Goal: Task Accomplishment & Management: Complete application form

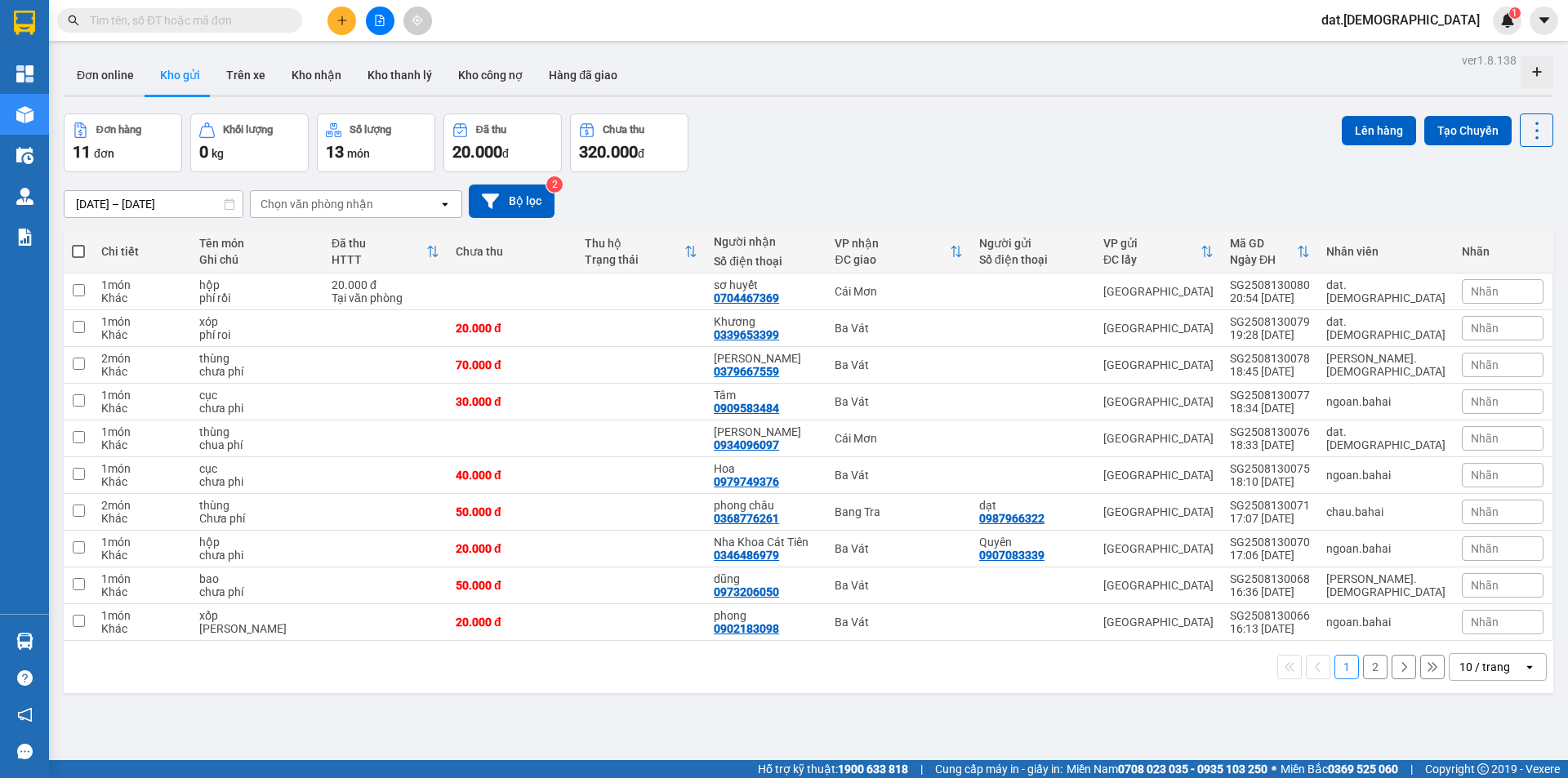
click at [1523, 672] on icon "open" at bounding box center [1530, 667] width 13 height 13
click at [1492, 545] on span "20 / trang" at bounding box center [1476, 543] width 52 height 16
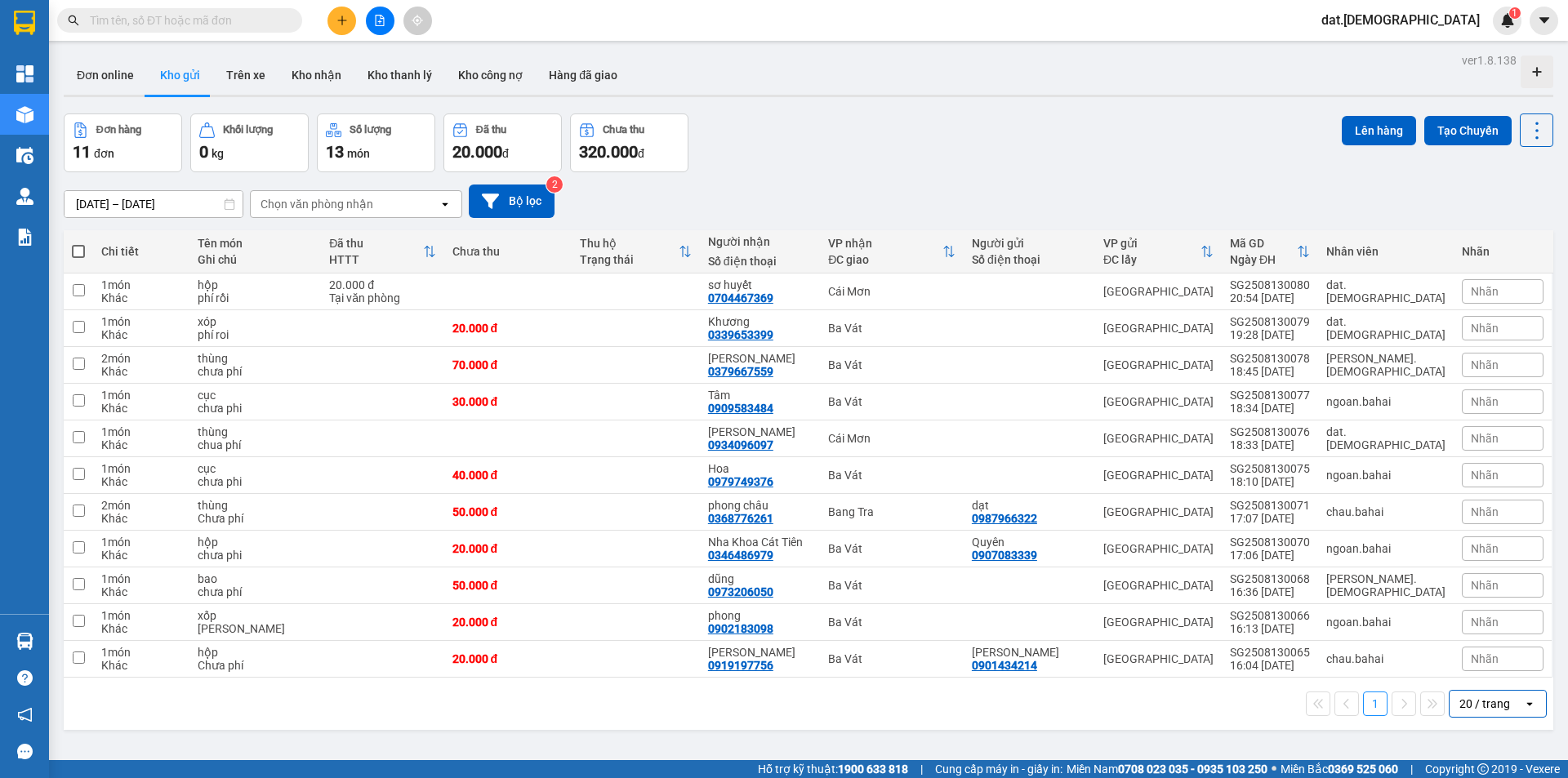
click at [446, 204] on icon at bounding box center [445, 204] width 5 height 4
click at [325, 240] on div "Ba Vát" at bounding box center [355, 238] width 212 height 30
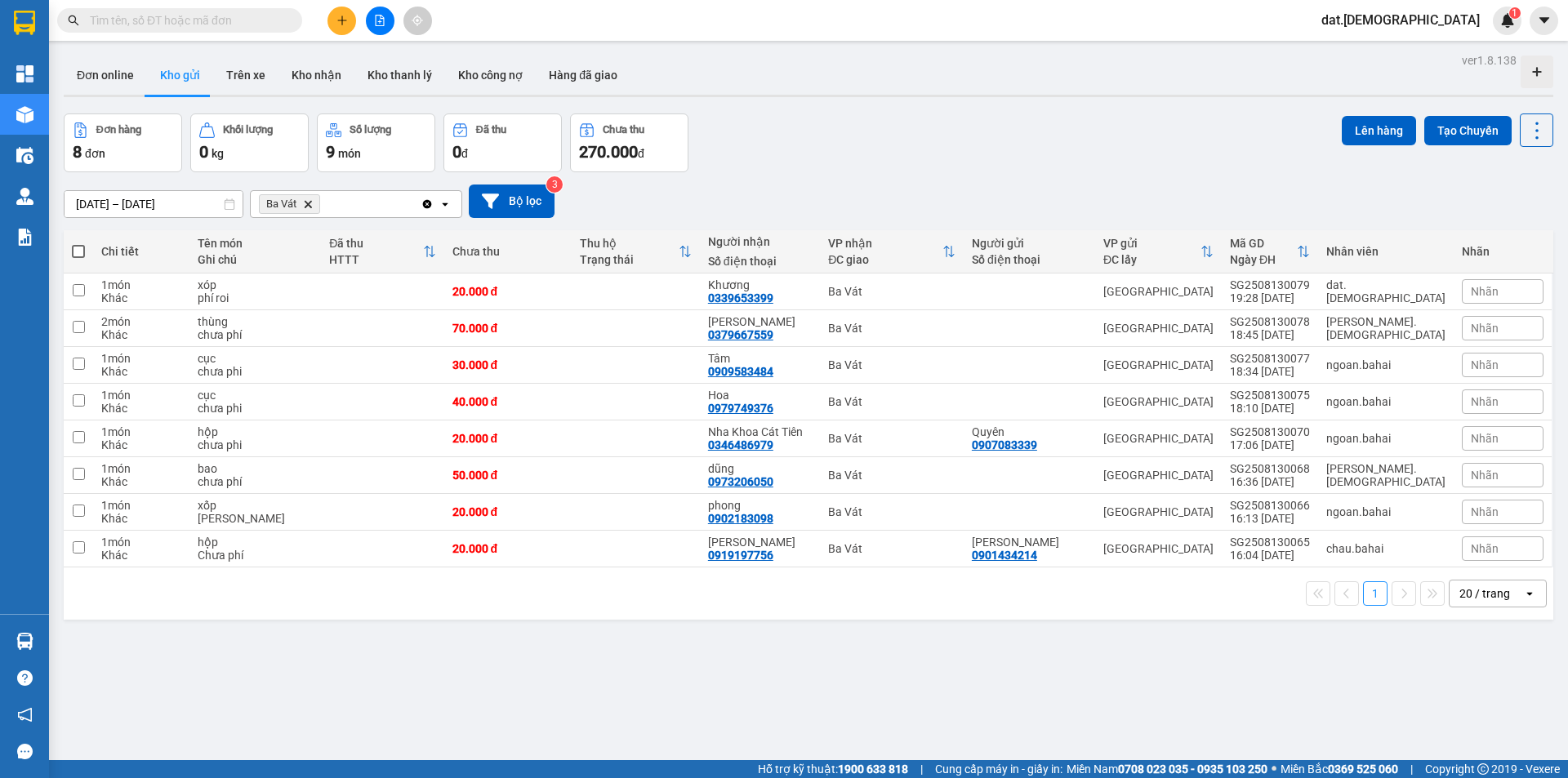
click at [444, 202] on icon "open" at bounding box center [445, 204] width 13 height 13
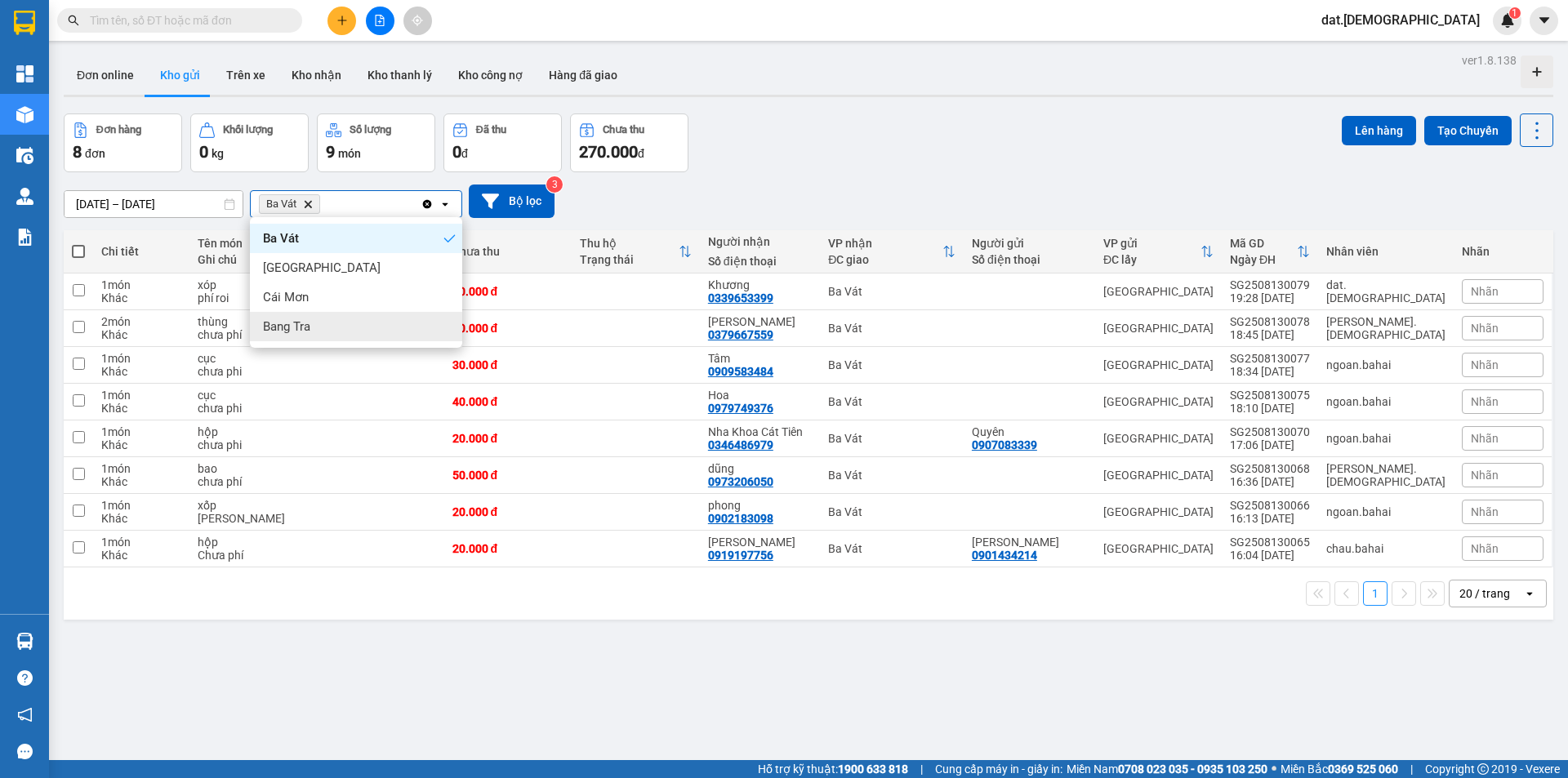
click at [324, 326] on div "Bang Tra" at bounding box center [355, 326] width 212 height 30
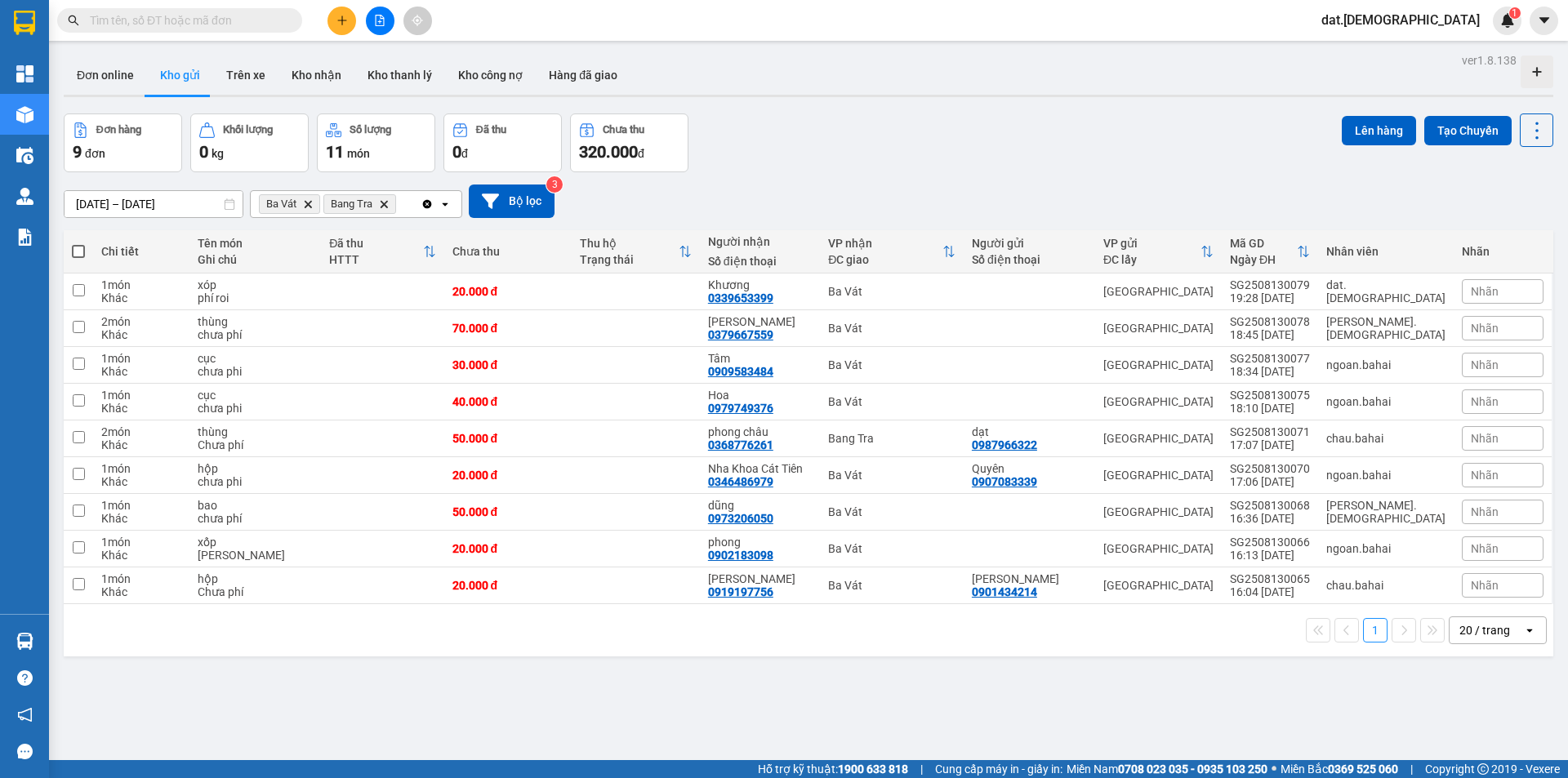
click at [346, 15] on icon "plus" at bounding box center [342, 20] width 12 height 12
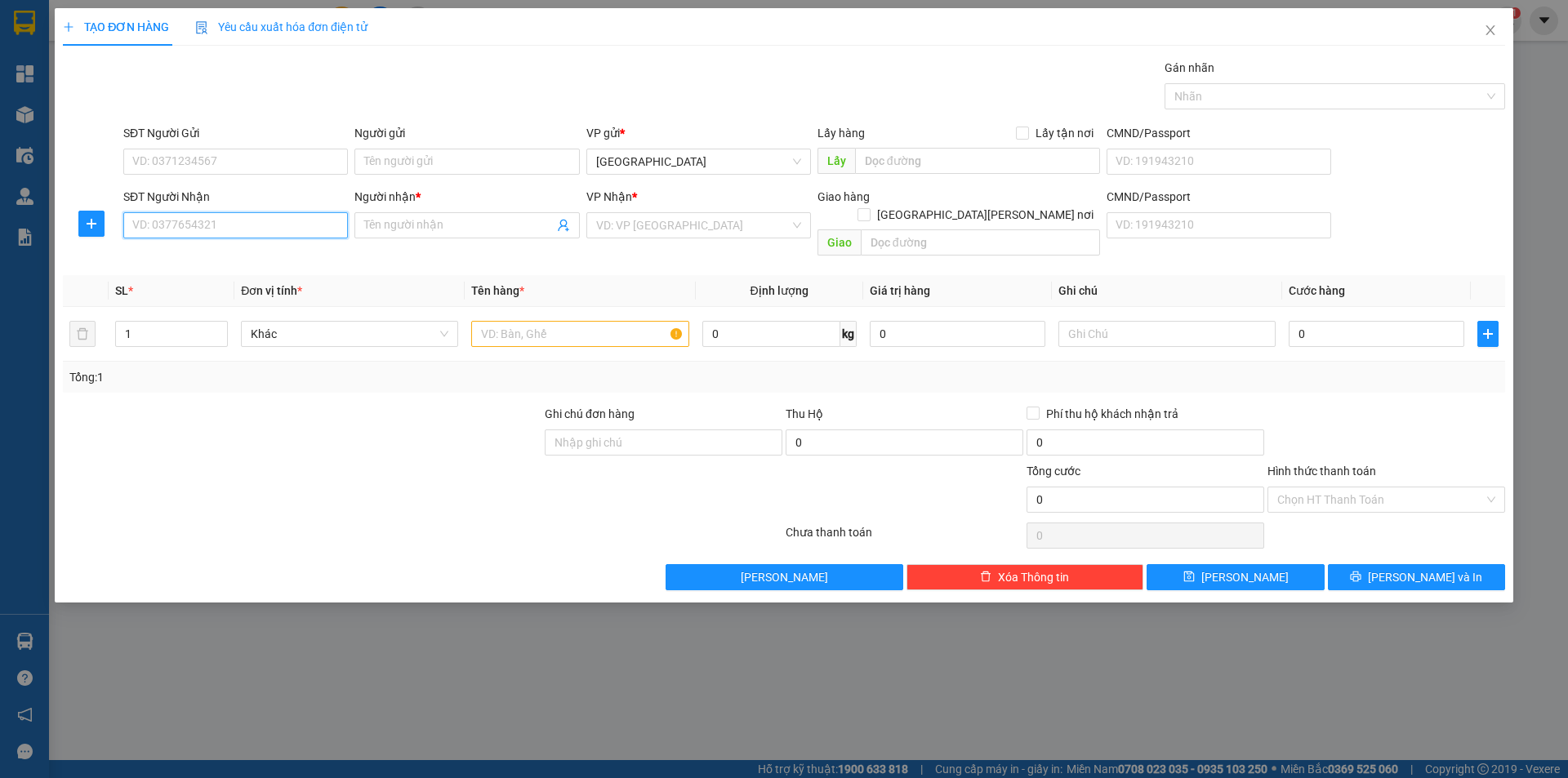
click at [237, 215] on input "SĐT Người Nhận" at bounding box center [235, 224] width 225 height 26
type input "0985430351"
click at [212, 256] on div "0985430351 - Trang" at bounding box center [235, 258] width 205 height 18
type input "Trang"
type input "0985430351"
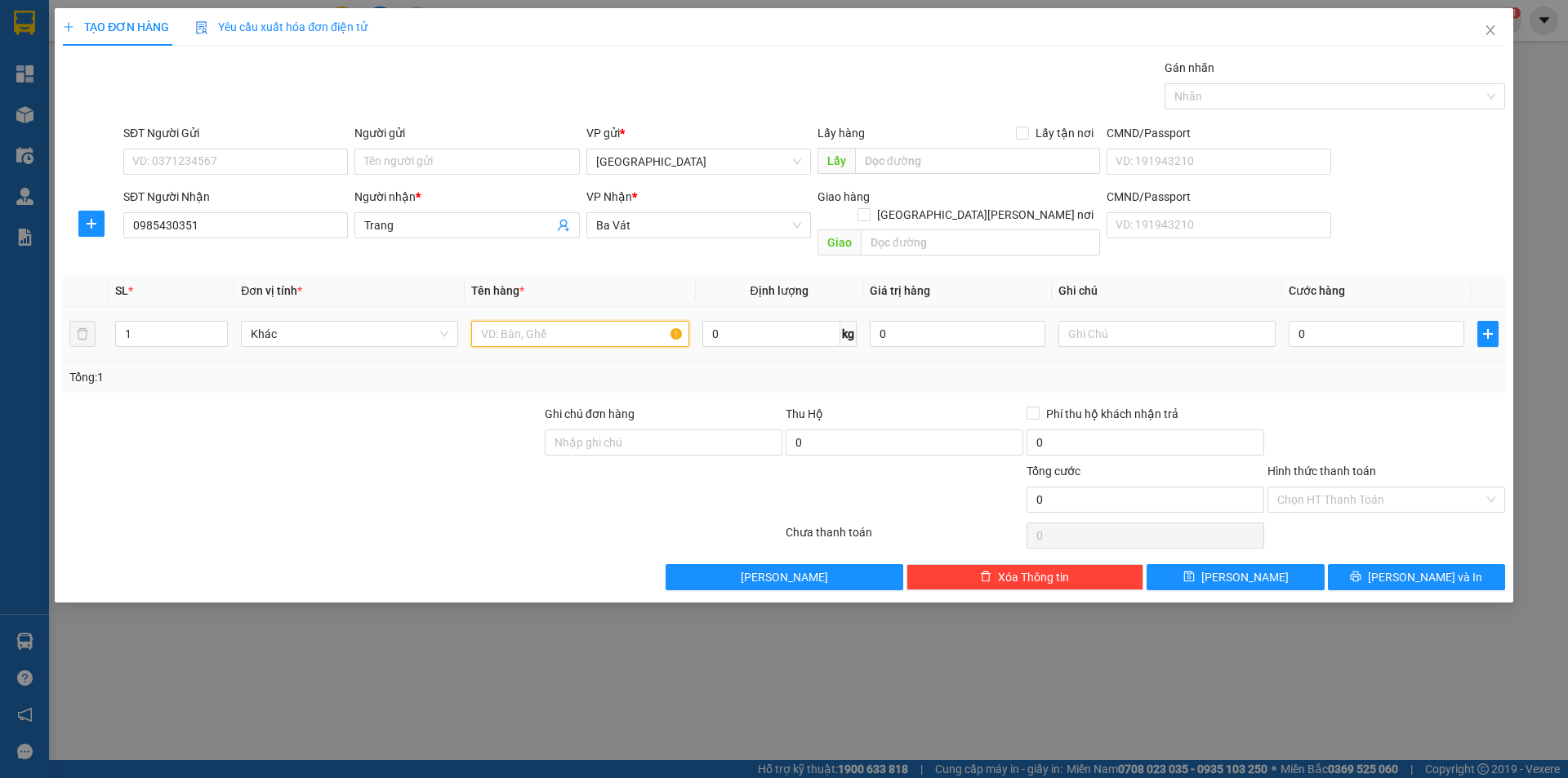
click at [535, 321] on input "text" at bounding box center [580, 334] width 217 height 26
type input "túi"
click at [1316, 321] on input "0" at bounding box center [1377, 334] width 175 height 26
type input "2"
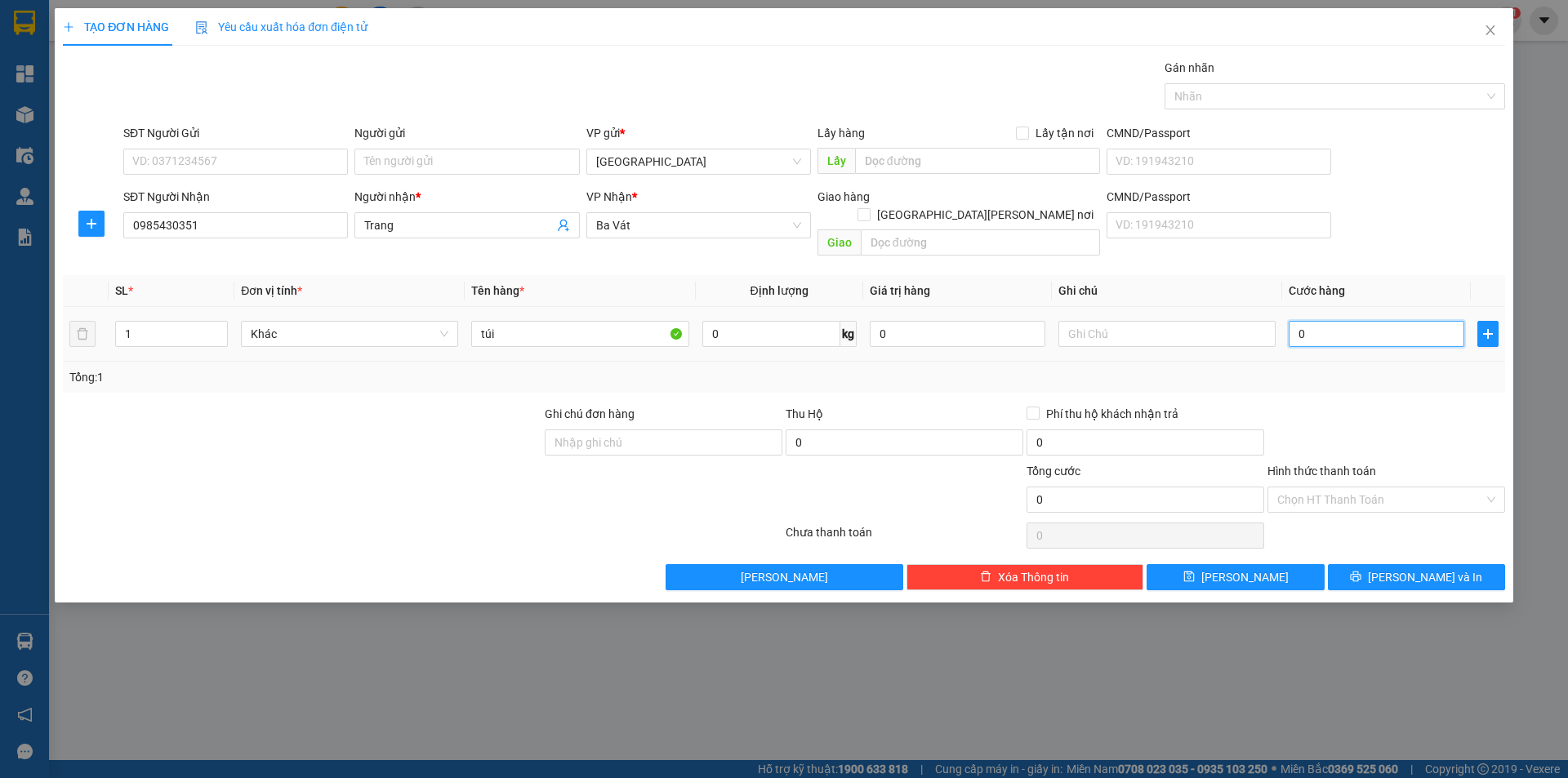
type input "2"
type input "20"
type input "200"
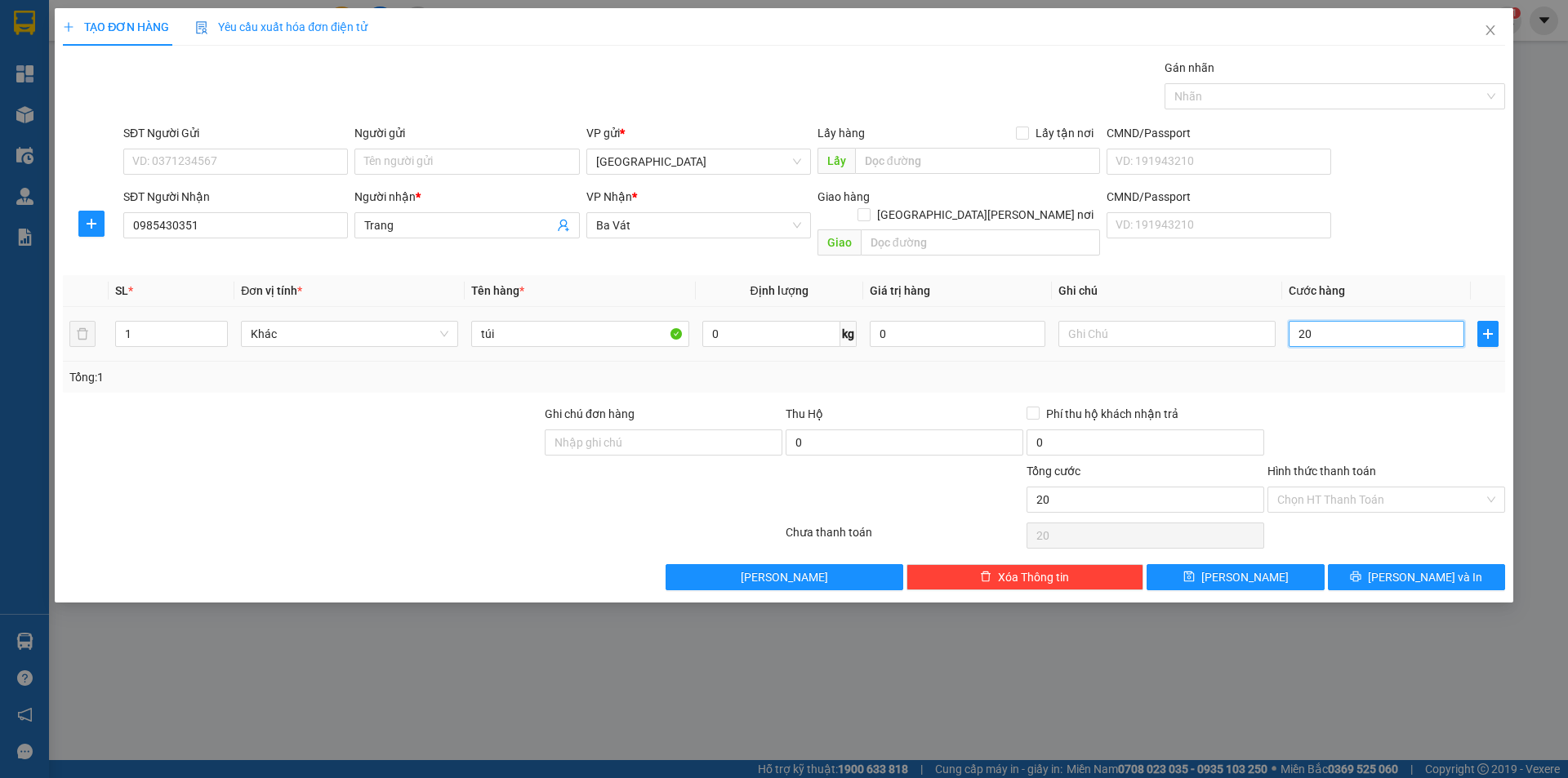
type input "200"
type input "2.000"
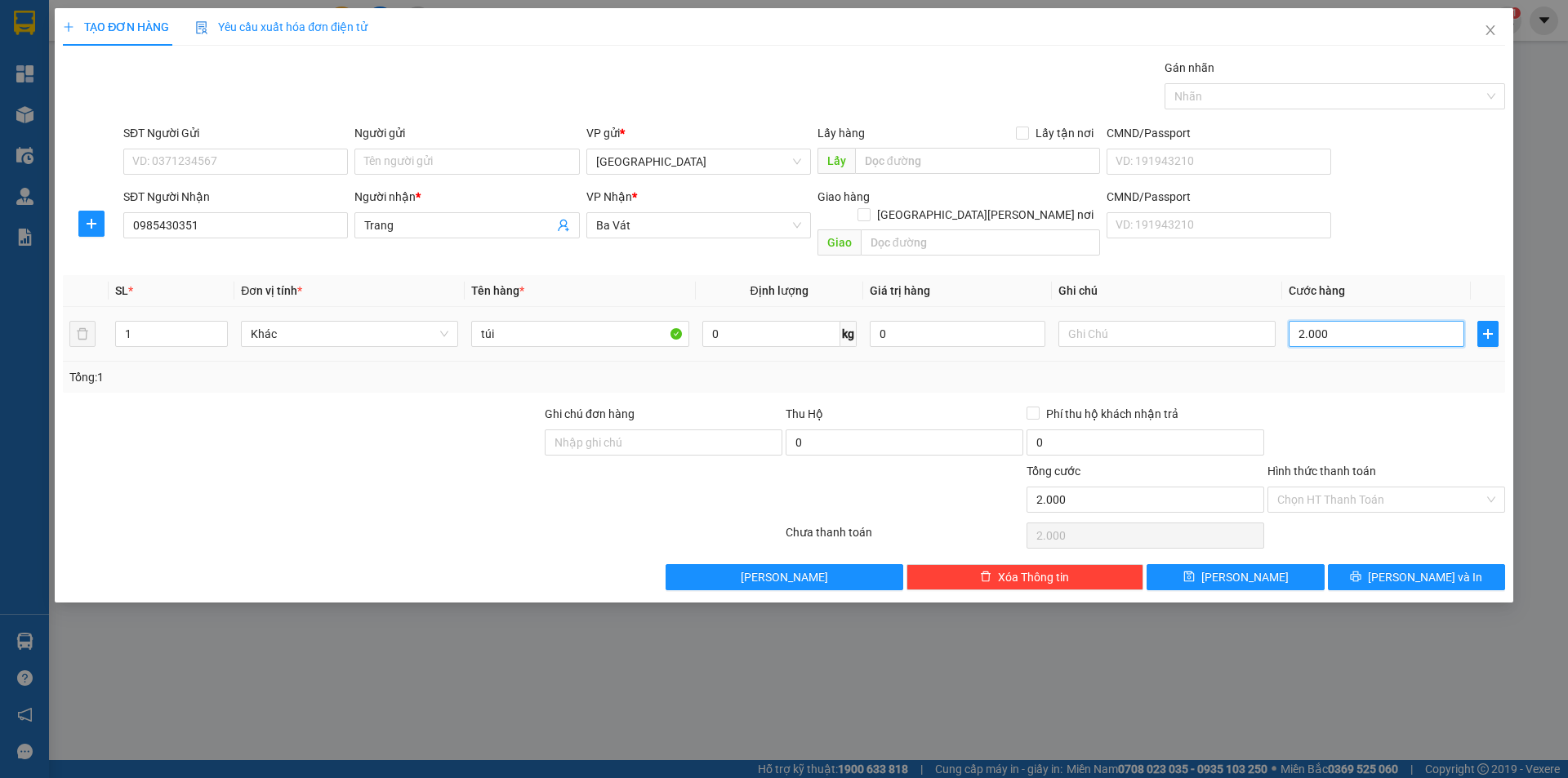
type input "20.000"
click at [1327, 487] on input "Hình thức thanh toán" at bounding box center [1380, 499] width 207 height 24
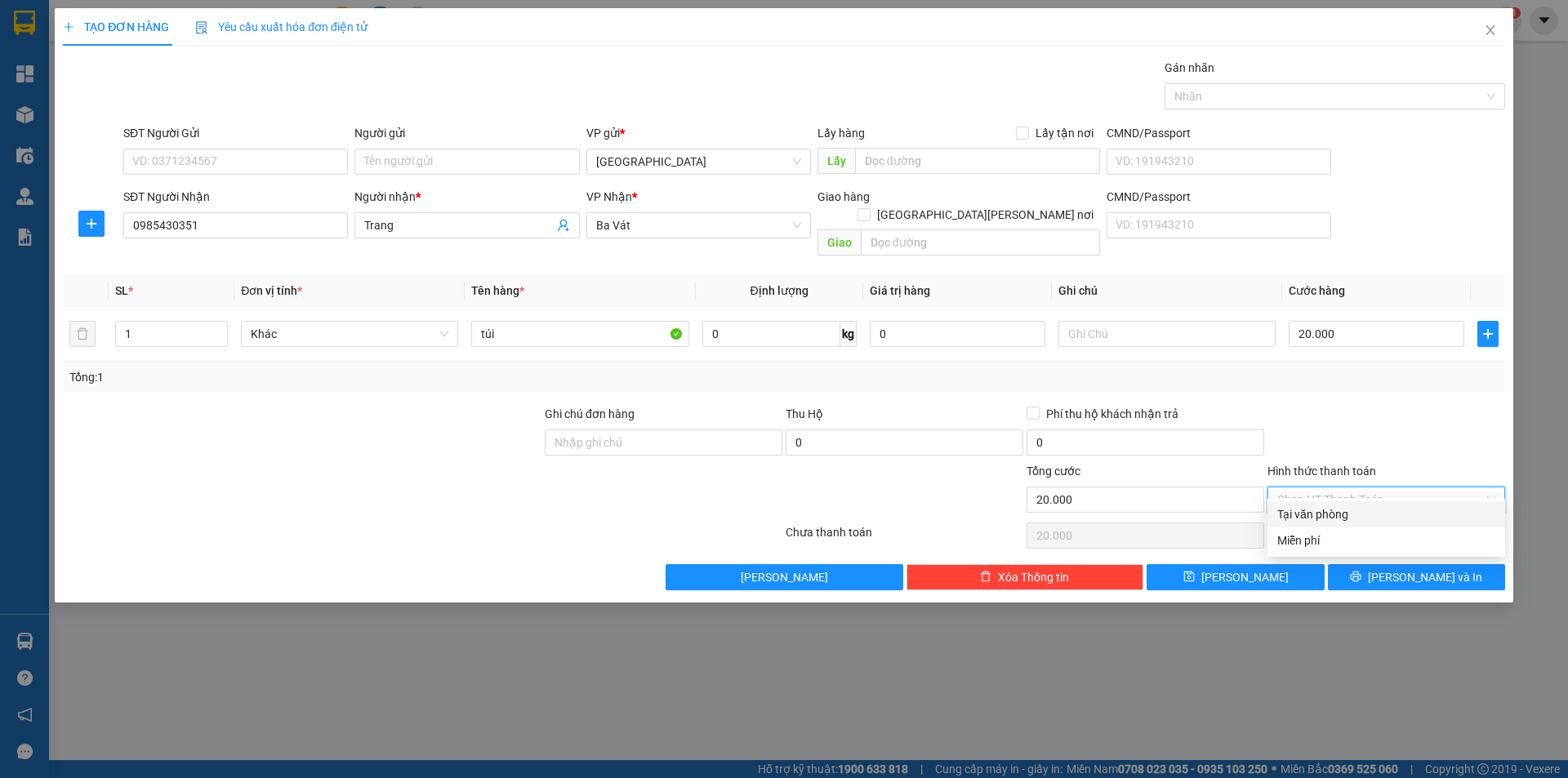
click at [1328, 509] on div "Tại văn phòng" at bounding box center [1386, 514] width 218 height 18
type input "0"
click at [1361, 571] on icon "printer" at bounding box center [1356, 576] width 12 height 12
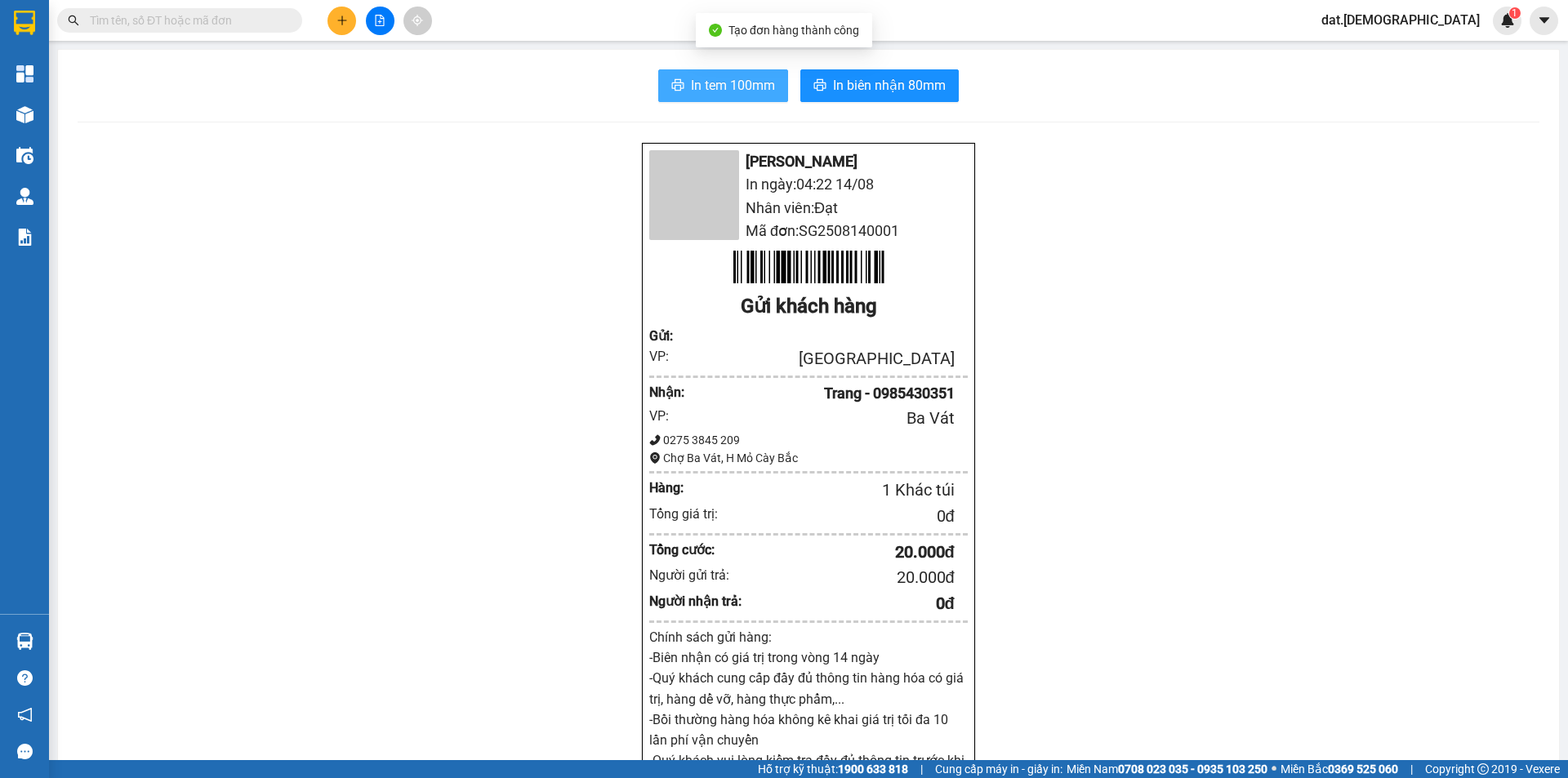
click at [733, 81] on span "In tem 100mm" at bounding box center [733, 85] width 84 height 21
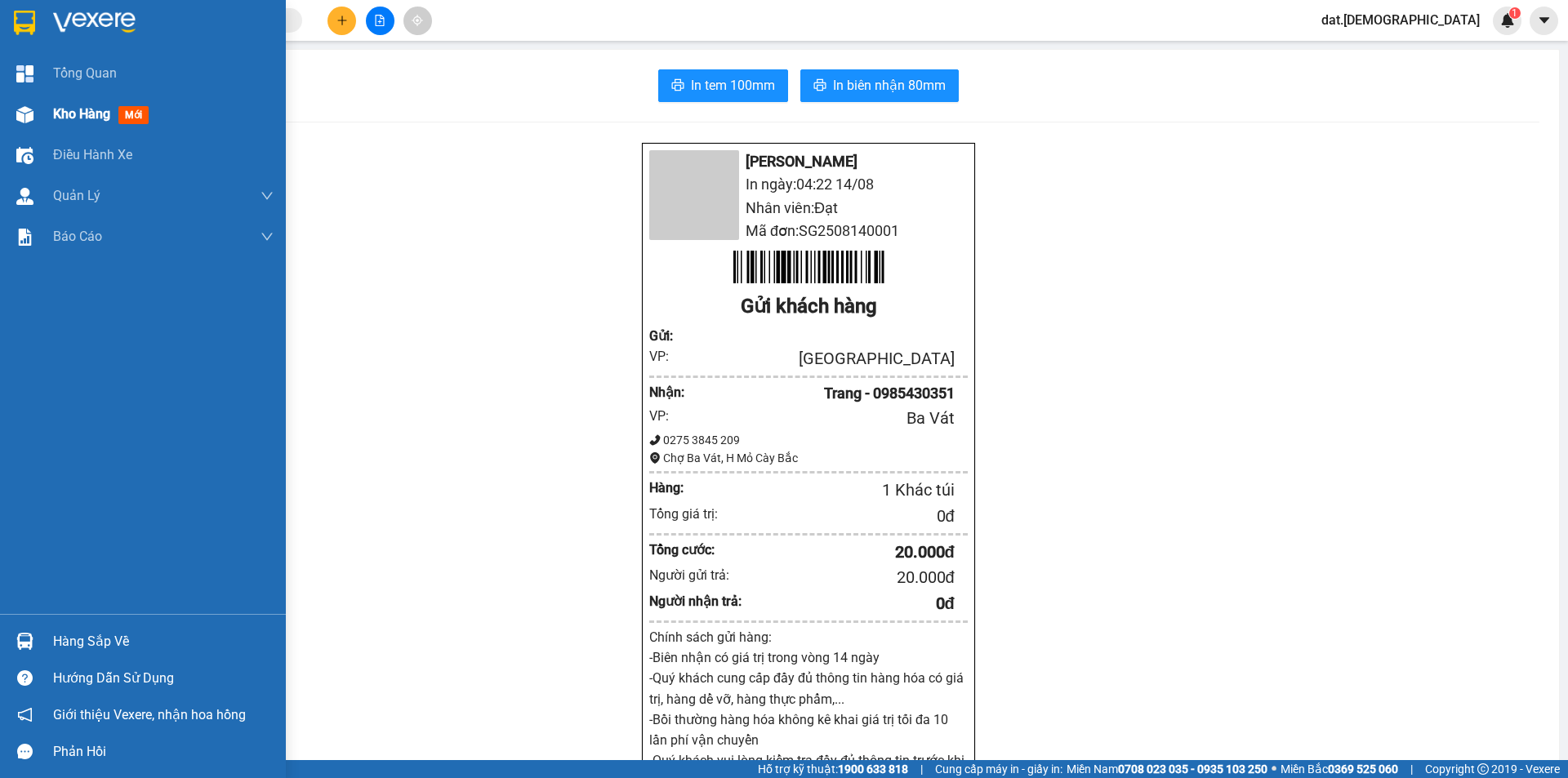
click at [140, 108] on span "mới" at bounding box center [133, 115] width 30 height 18
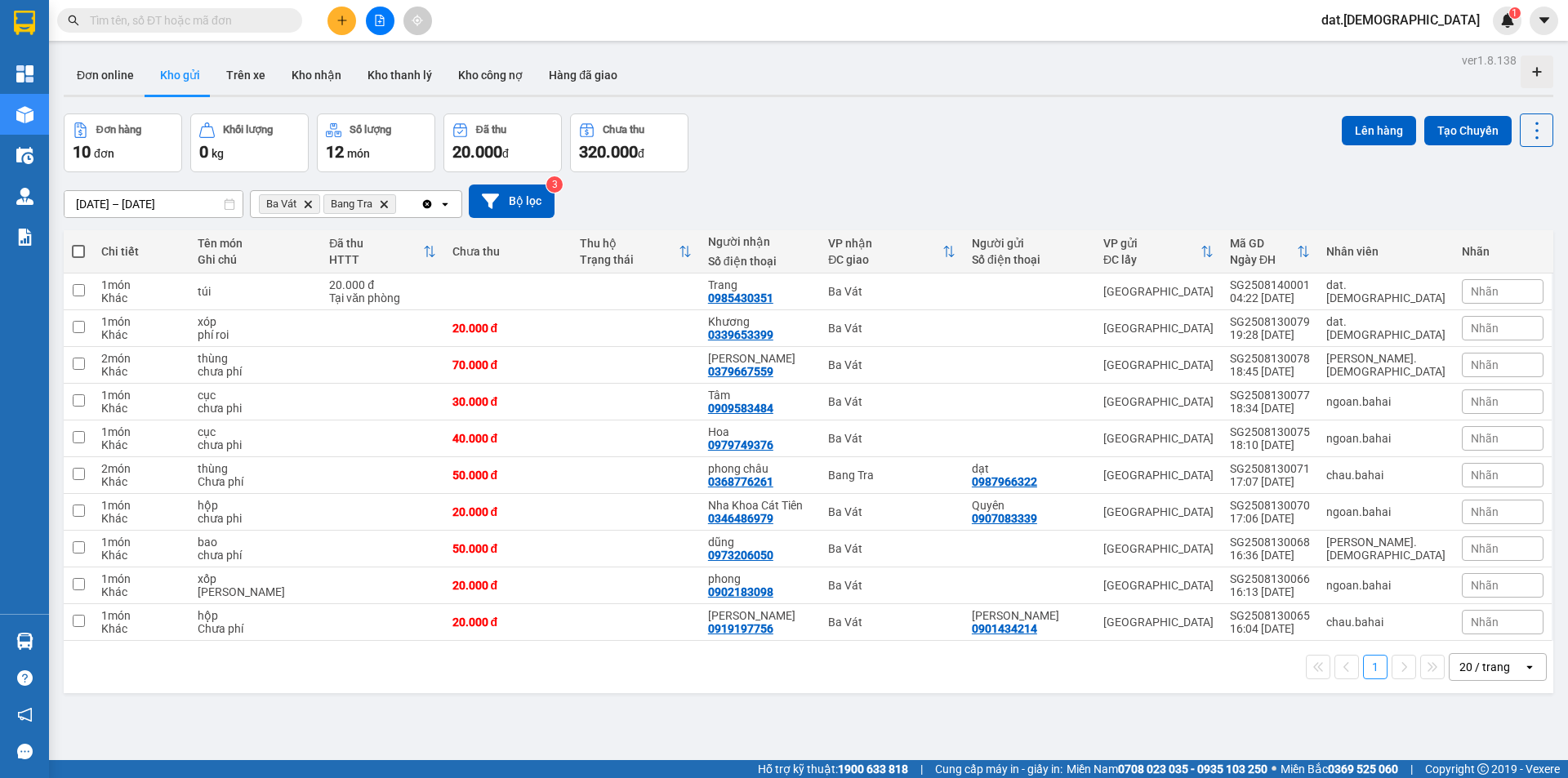
click at [76, 249] on span at bounding box center [78, 251] width 13 height 13
click at [79, 243] on input "checkbox" at bounding box center [79, 243] width 0 height 0
checkbox input "true"
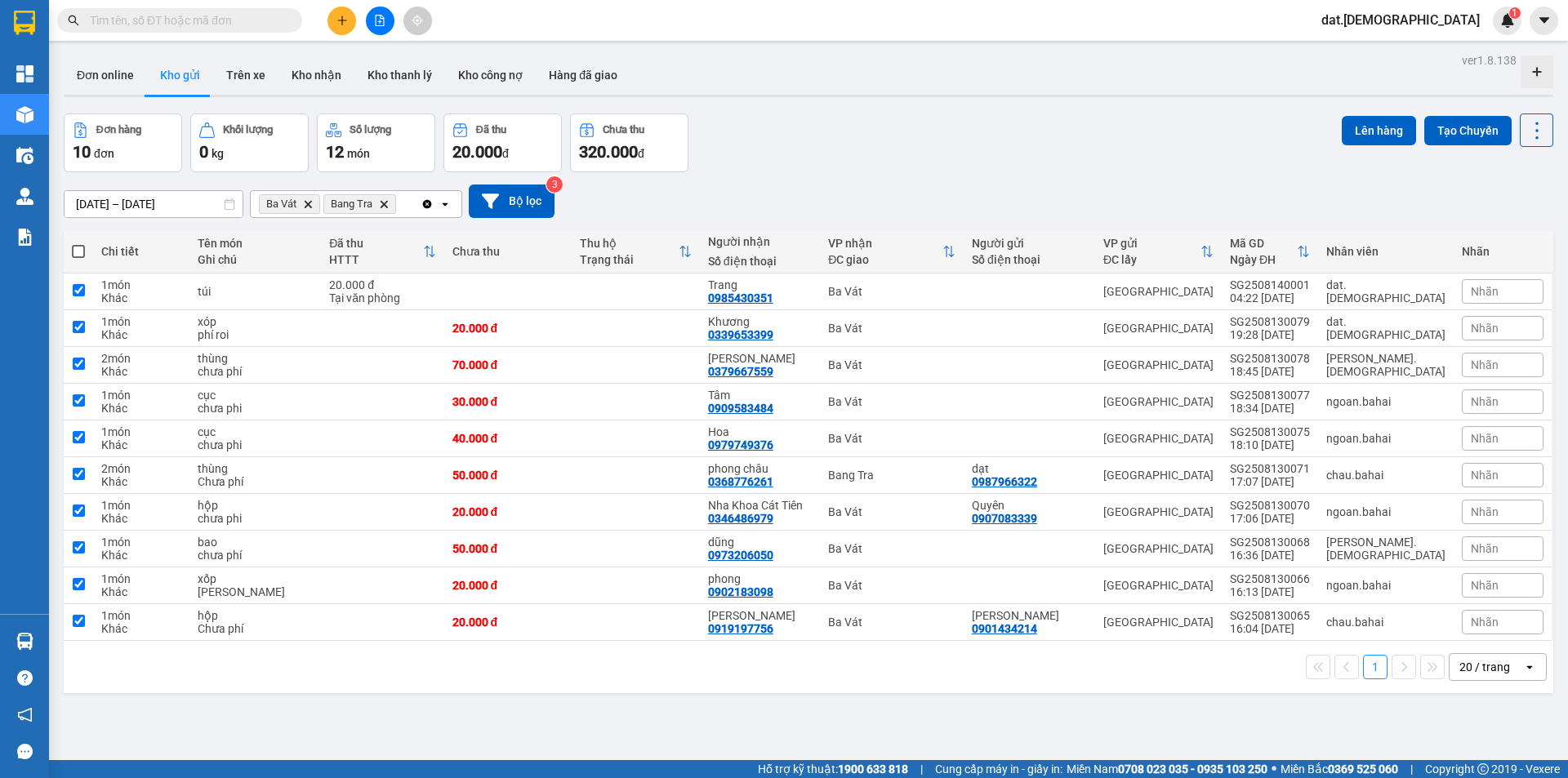
checkbox input "true"
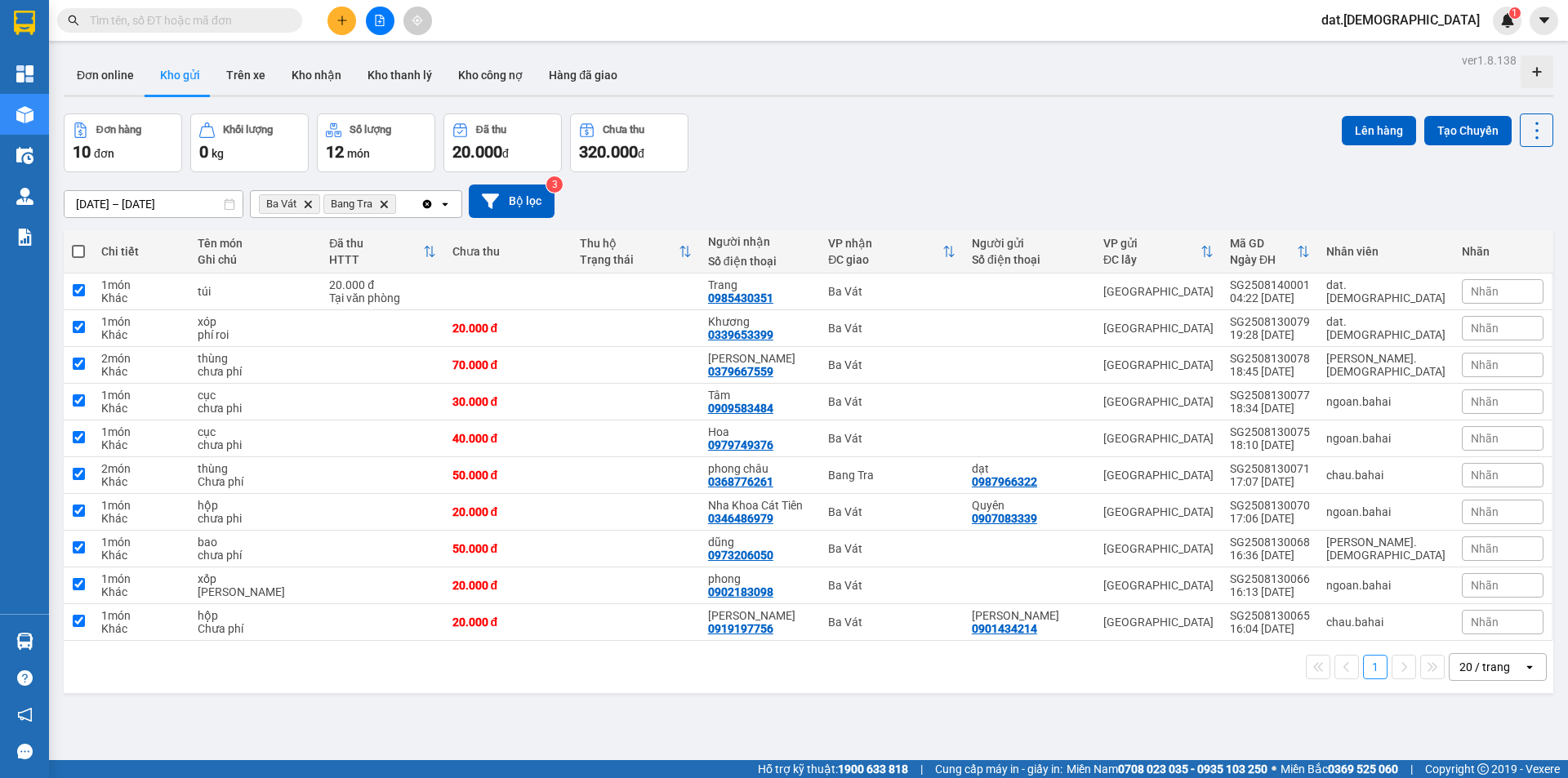
checkbox input "true"
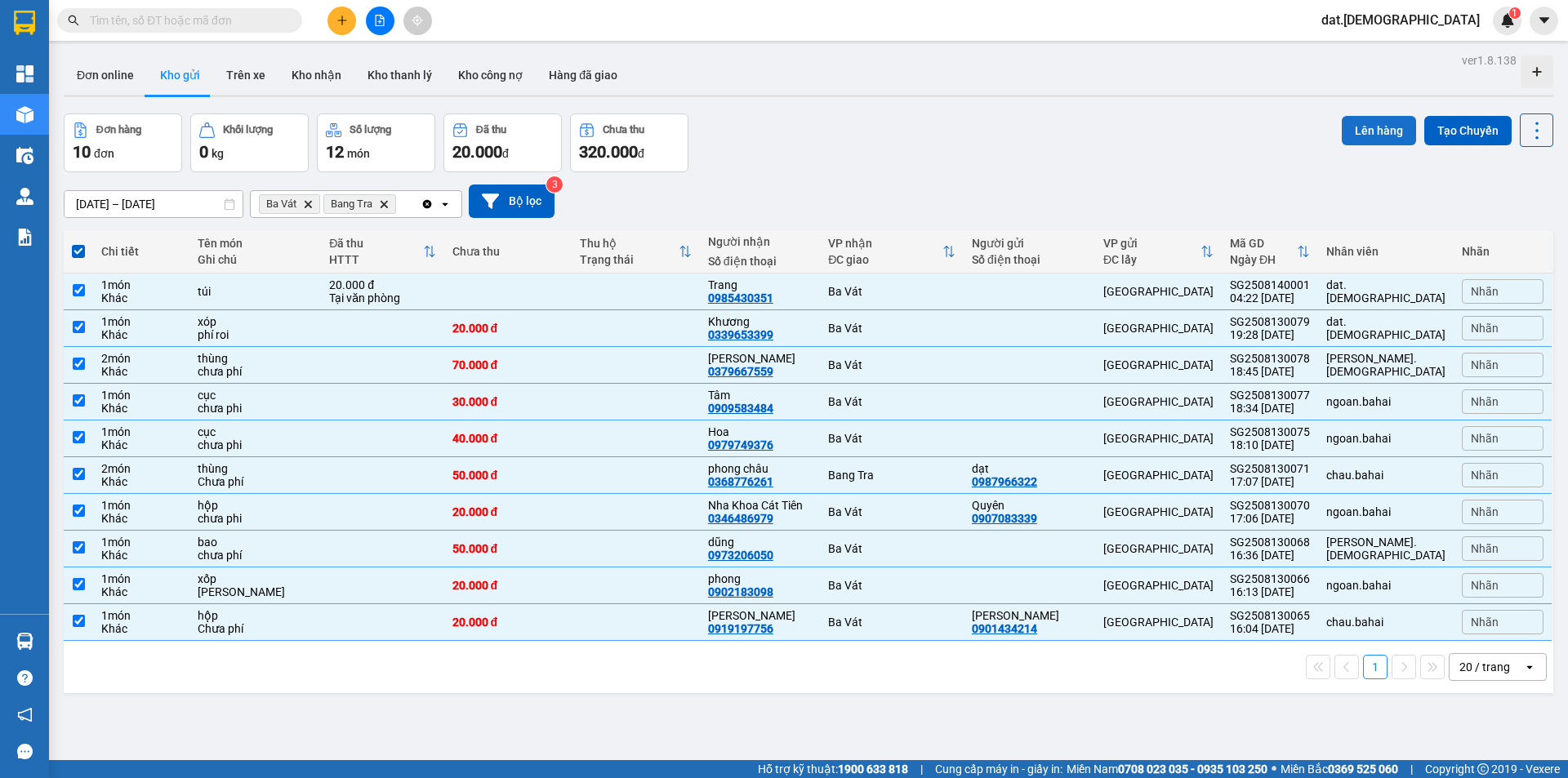
click at [1349, 126] on button "Lên hàng" at bounding box center [1378, 131] width 74 height 30
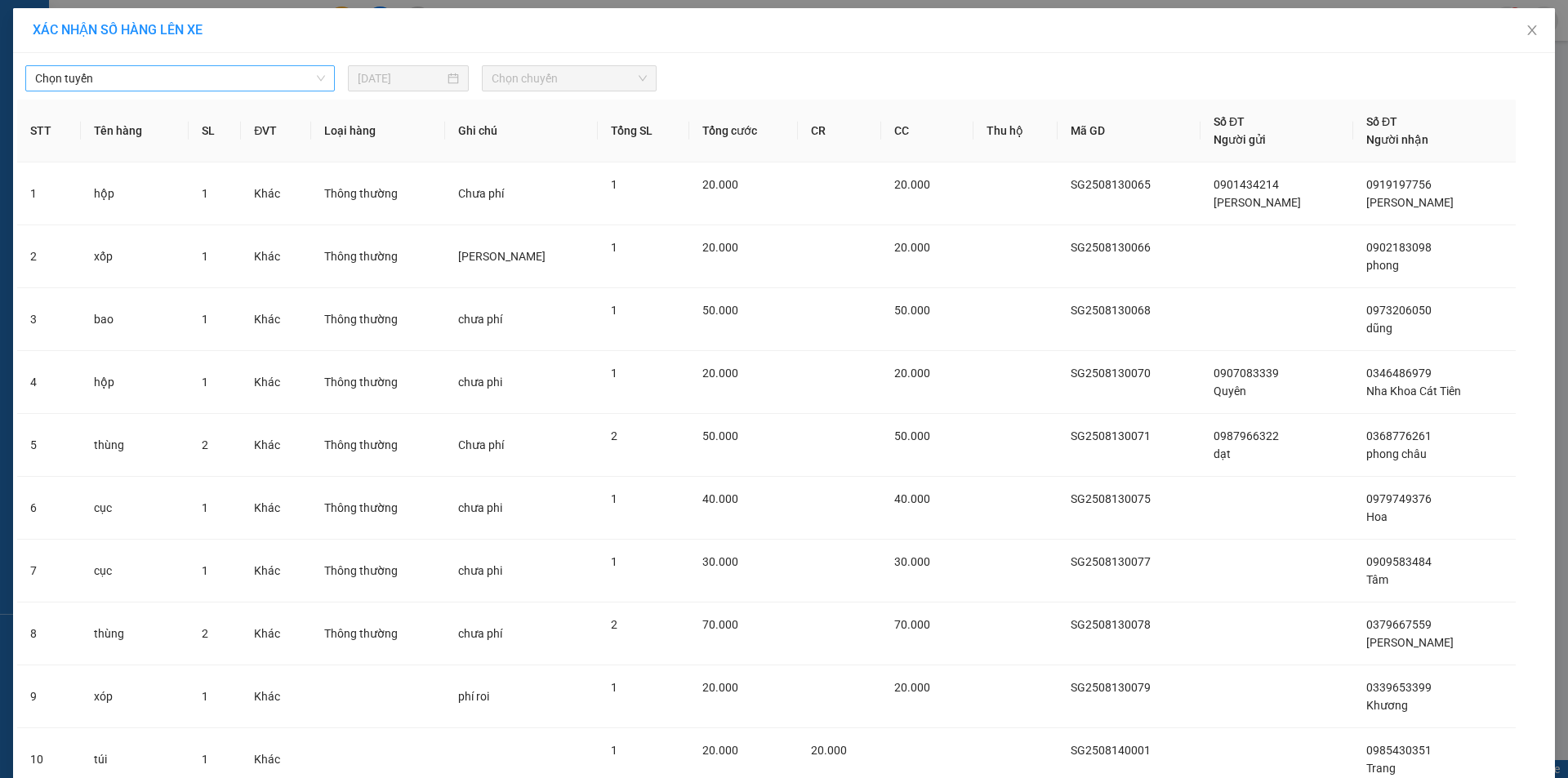
click at [269, 79] on span "Chọn tuyến" at bounding box center [180, 78] width 290 height 24
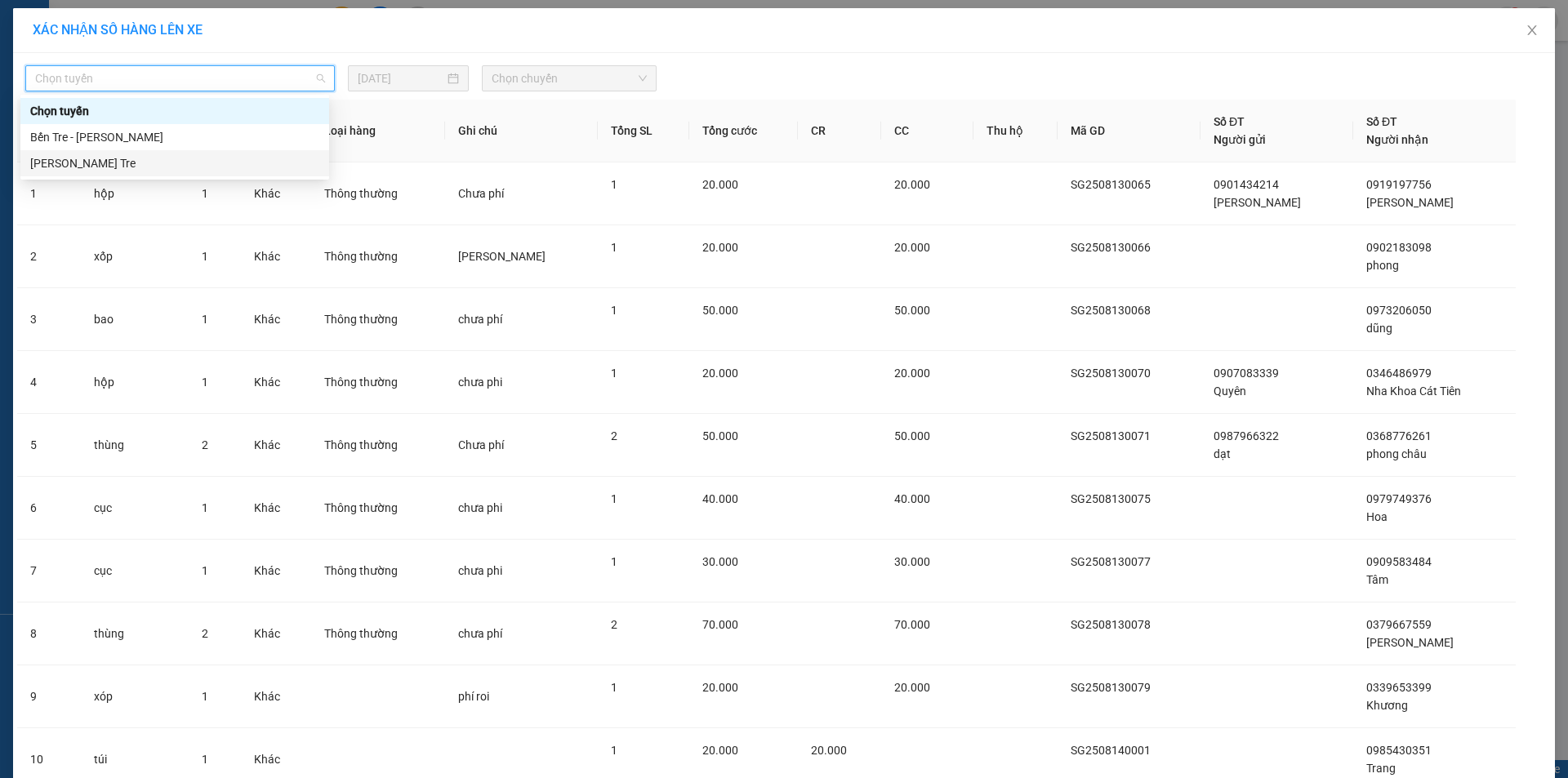
click at [123, 167] on div "[PERSON_NAME] Tre" at bounding box center [174, 164] width 289 height 18
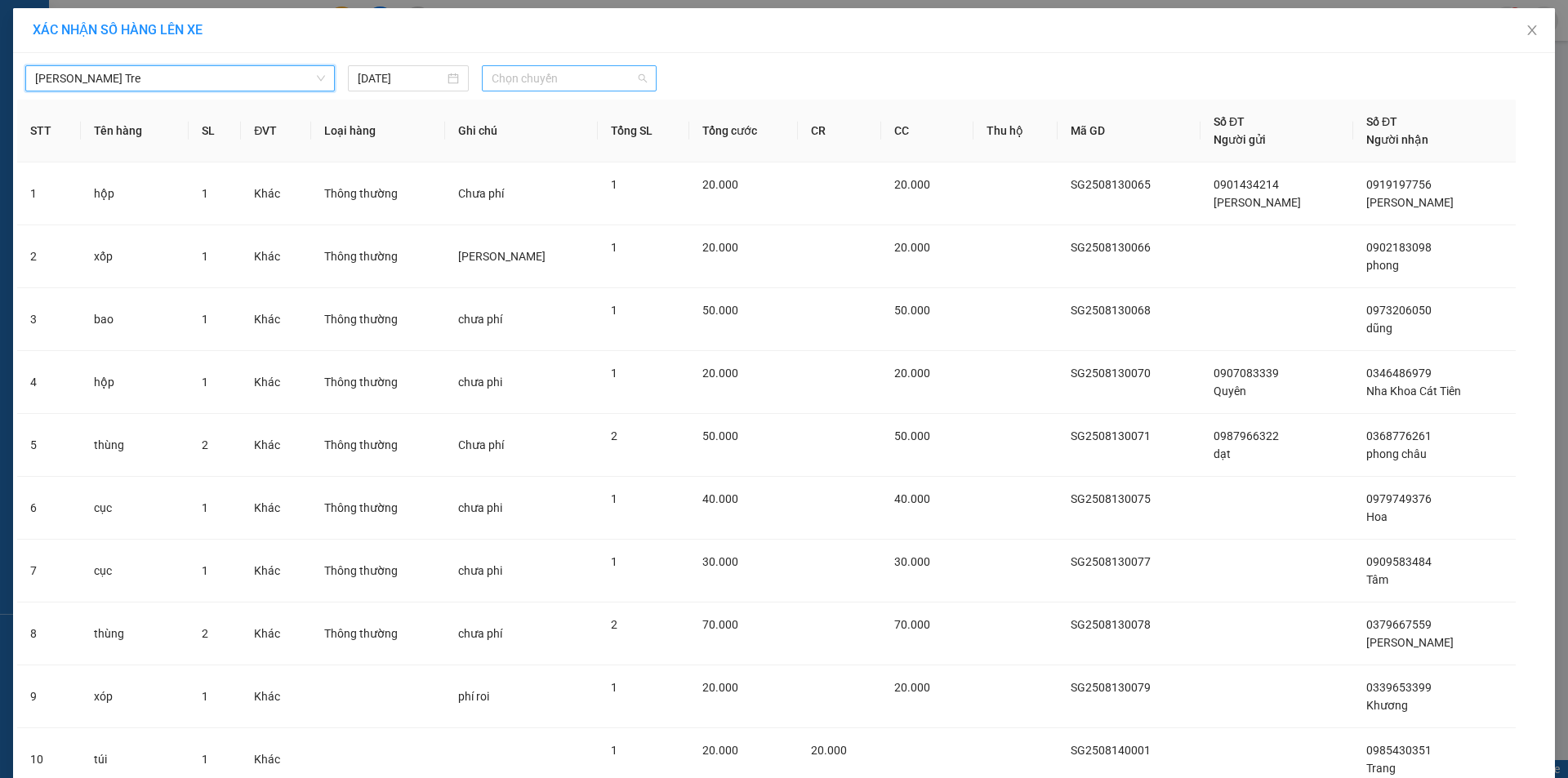
click at [564, 76] on span "Chọn chuyến" at bounding box center [570, 78] width 156 height 24
type input "05"
click at [590, 136] on div "Thêm chuyến " 05:00 "" at bounding box center [563, 138] width 174 height 28
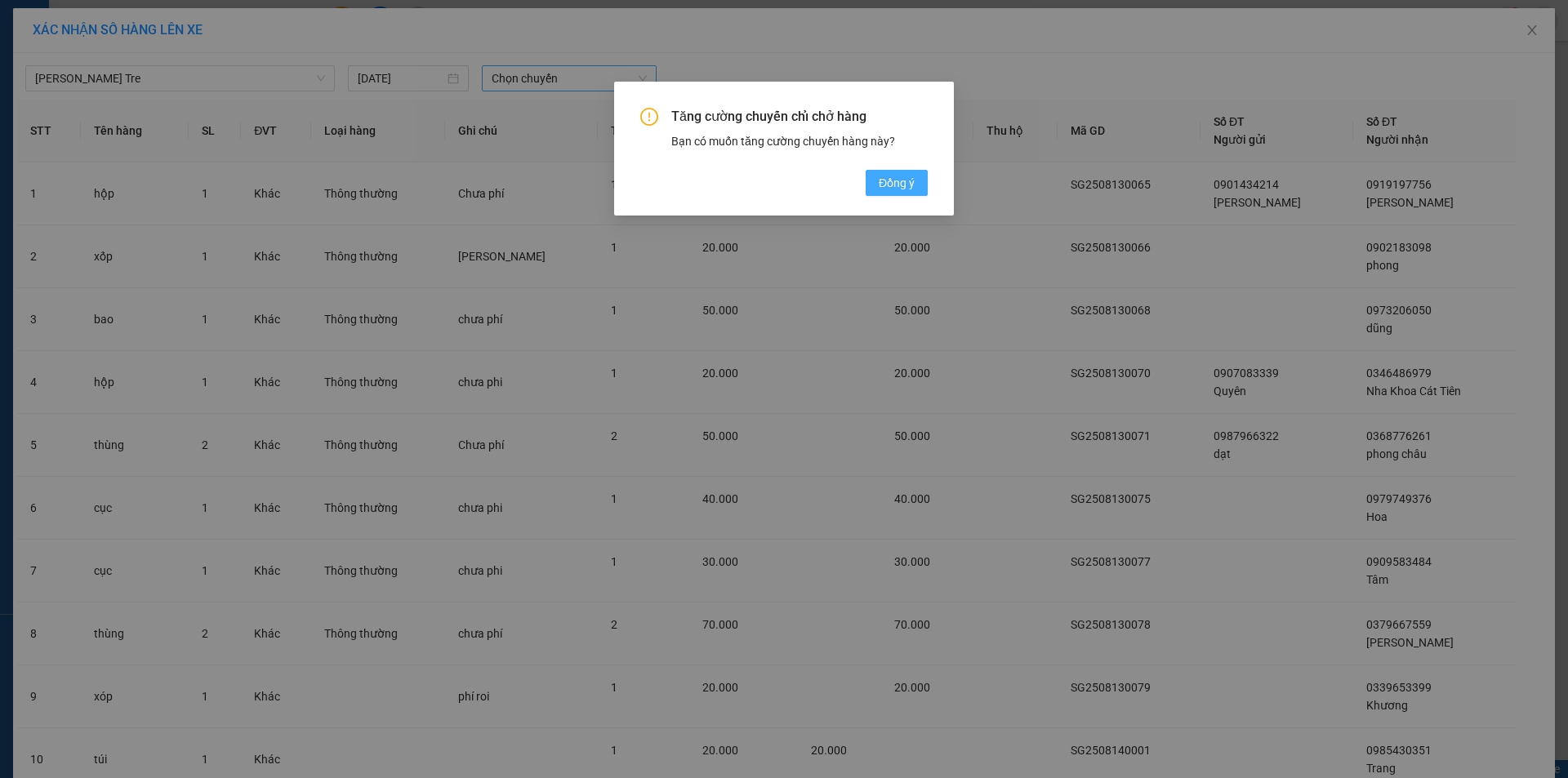
click at [890, 182] on span "Đồng ý" at bounding box center [897, 183] width 36 height 18
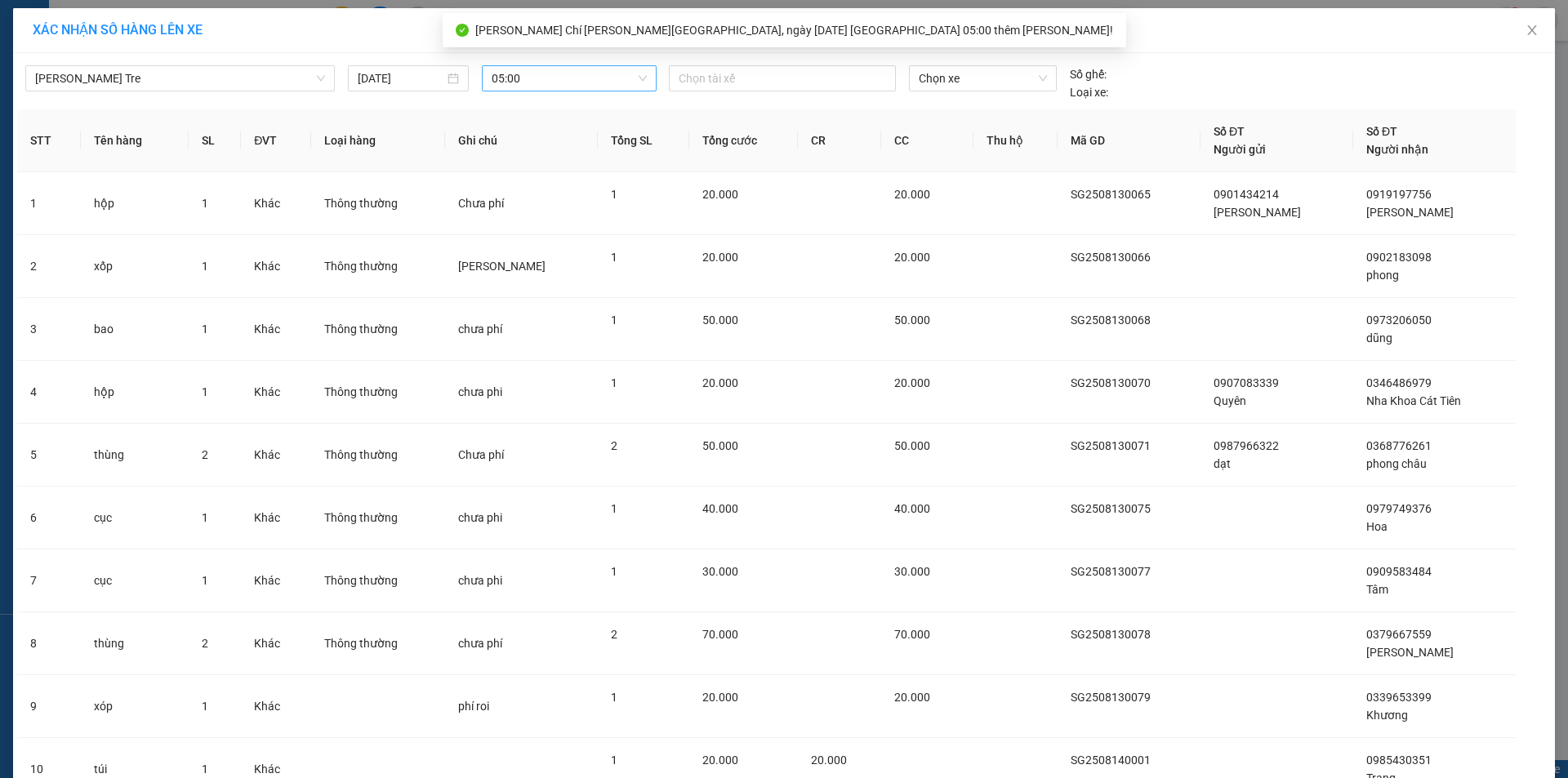
click at [757, 64] on div "[PERSON_NAME] Tre [DATE] 05:00 [PERSON_NAME] xế [PERSON_NAME] xe Số ghế: [PERSO…" at bounding box center [784, 79] width 1534 height 44
click at [754, 76] on div at bounding box center [783, 79] width 219 height 20
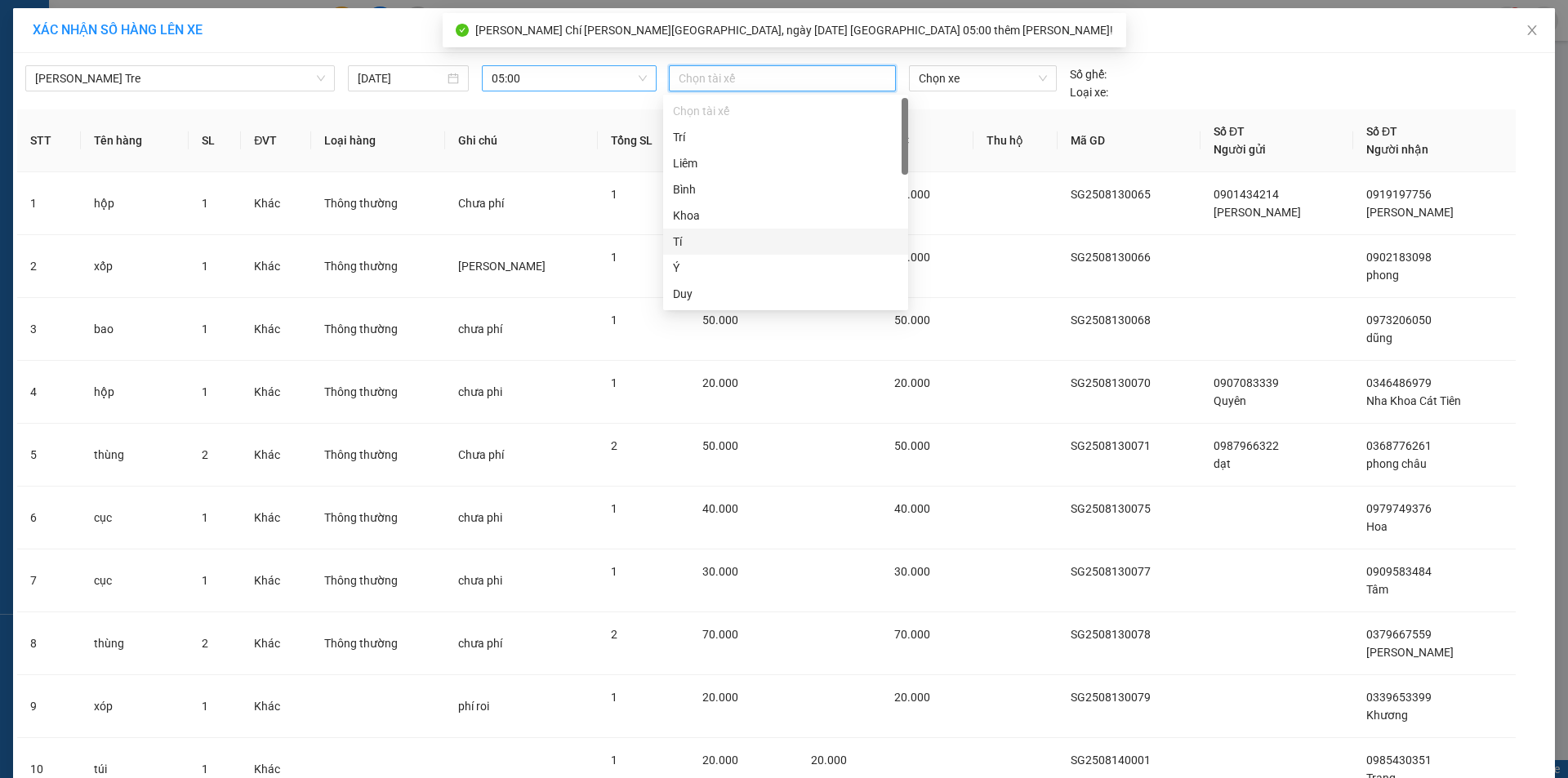
click at [695, 242] on div "Tí" at bounding box center [786, 241] width 225 height 18
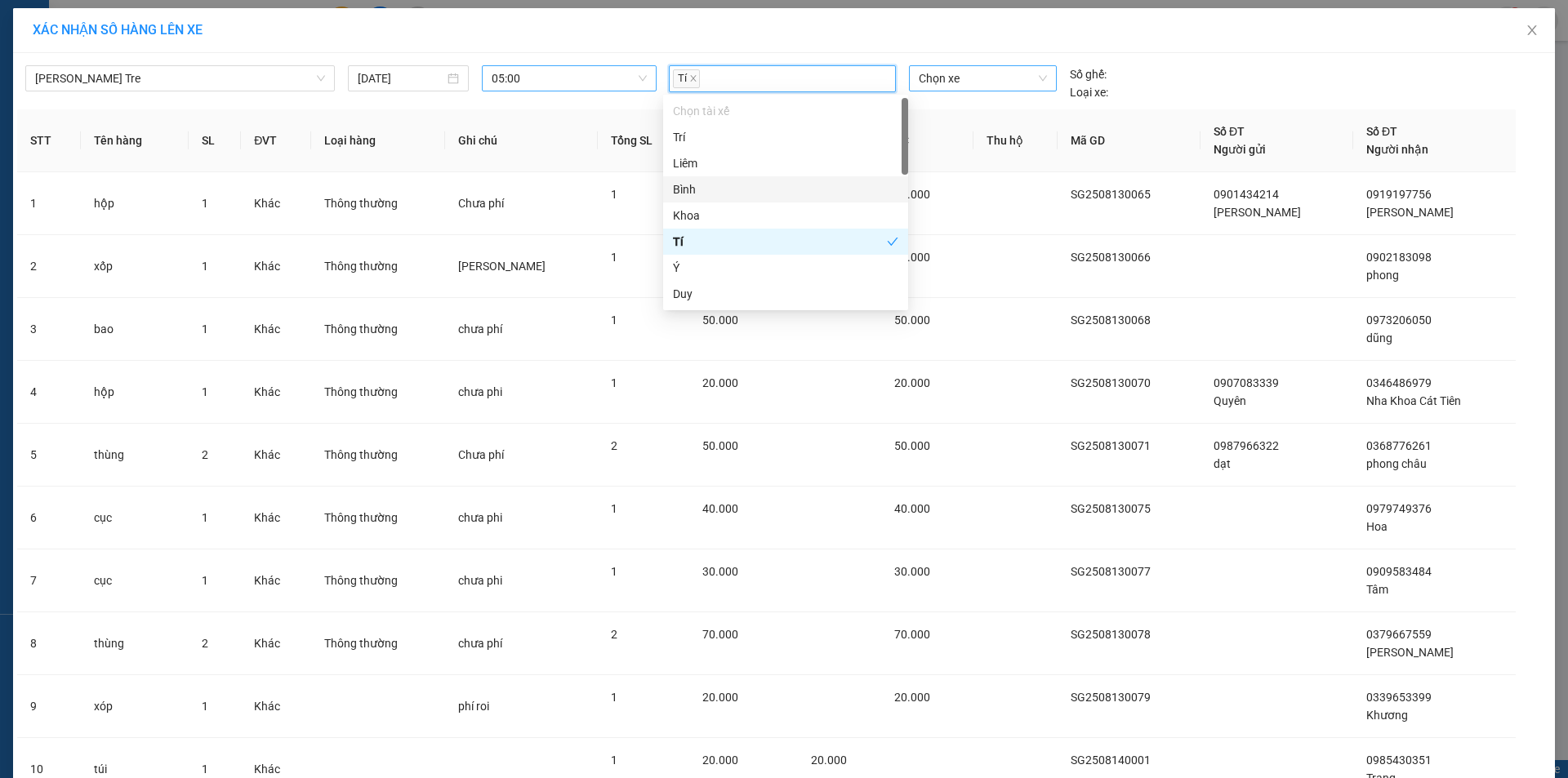
click at [985, 83] on span "Chọn xe" at bounding box center [982, 78] width 127 height 24
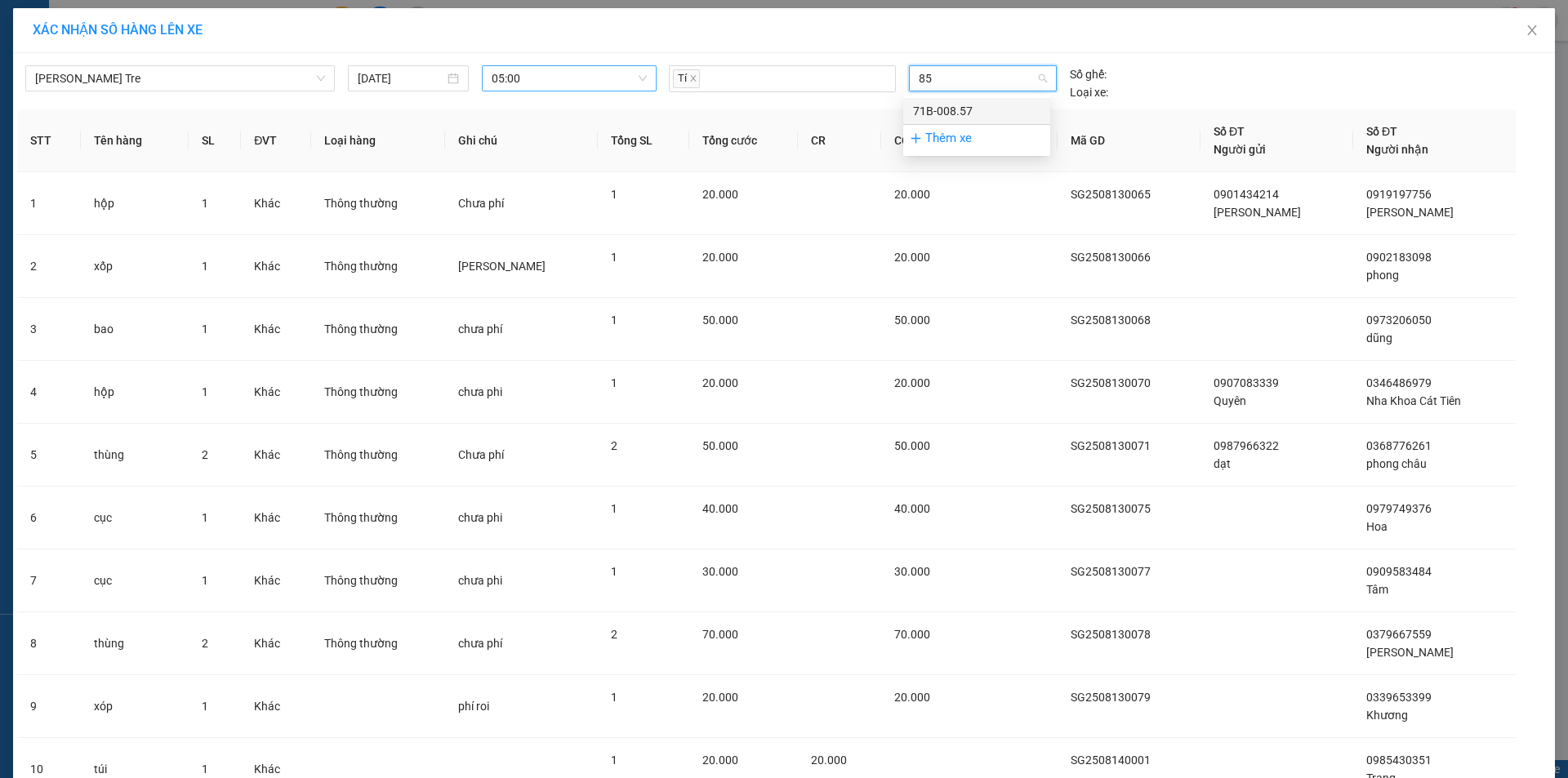
type input "857"
click at [970, 108] on div "71B-008.57" at bounding box center [977, 111] width 127 height 18
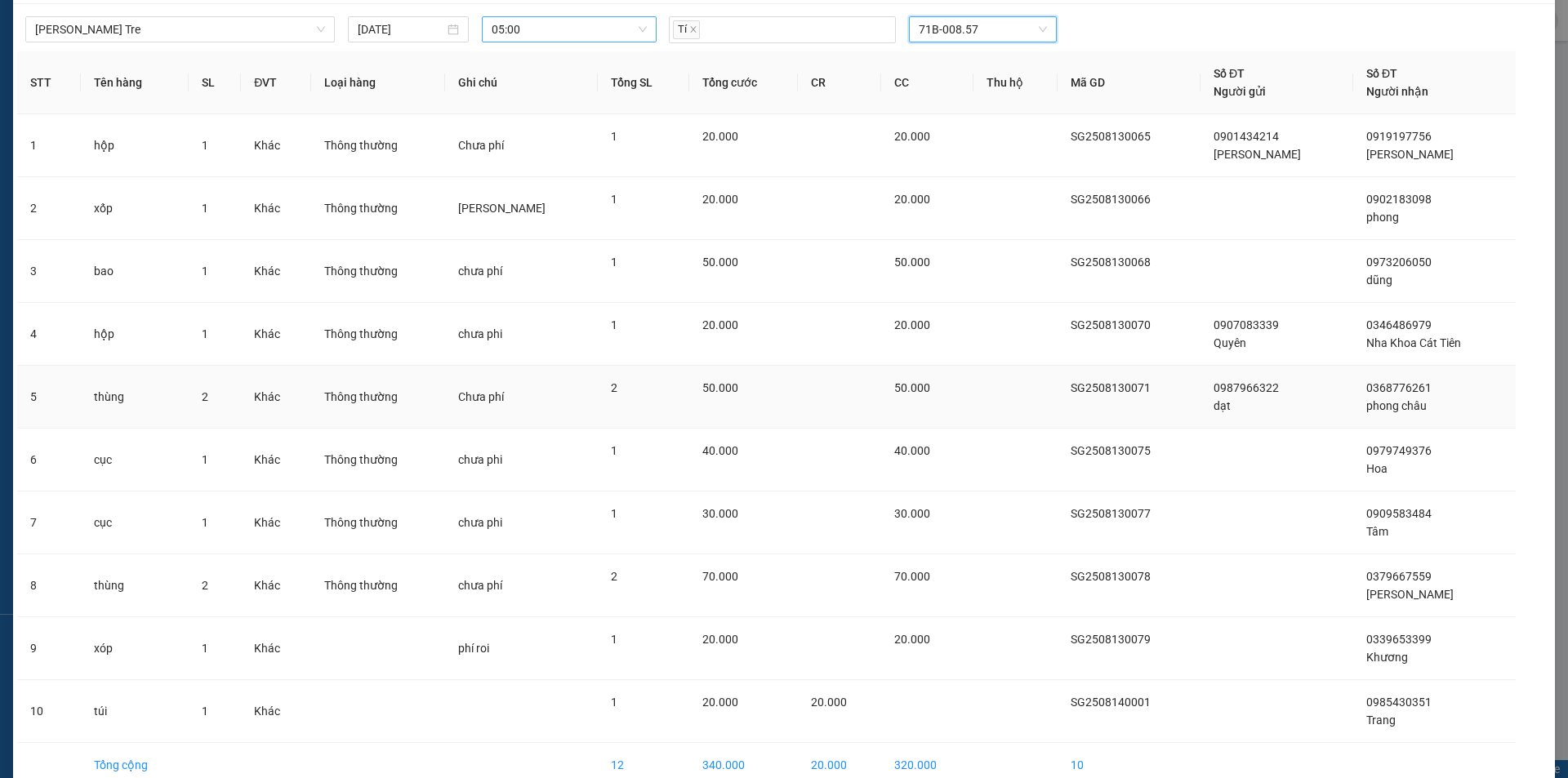
scroll to position [133, 0]
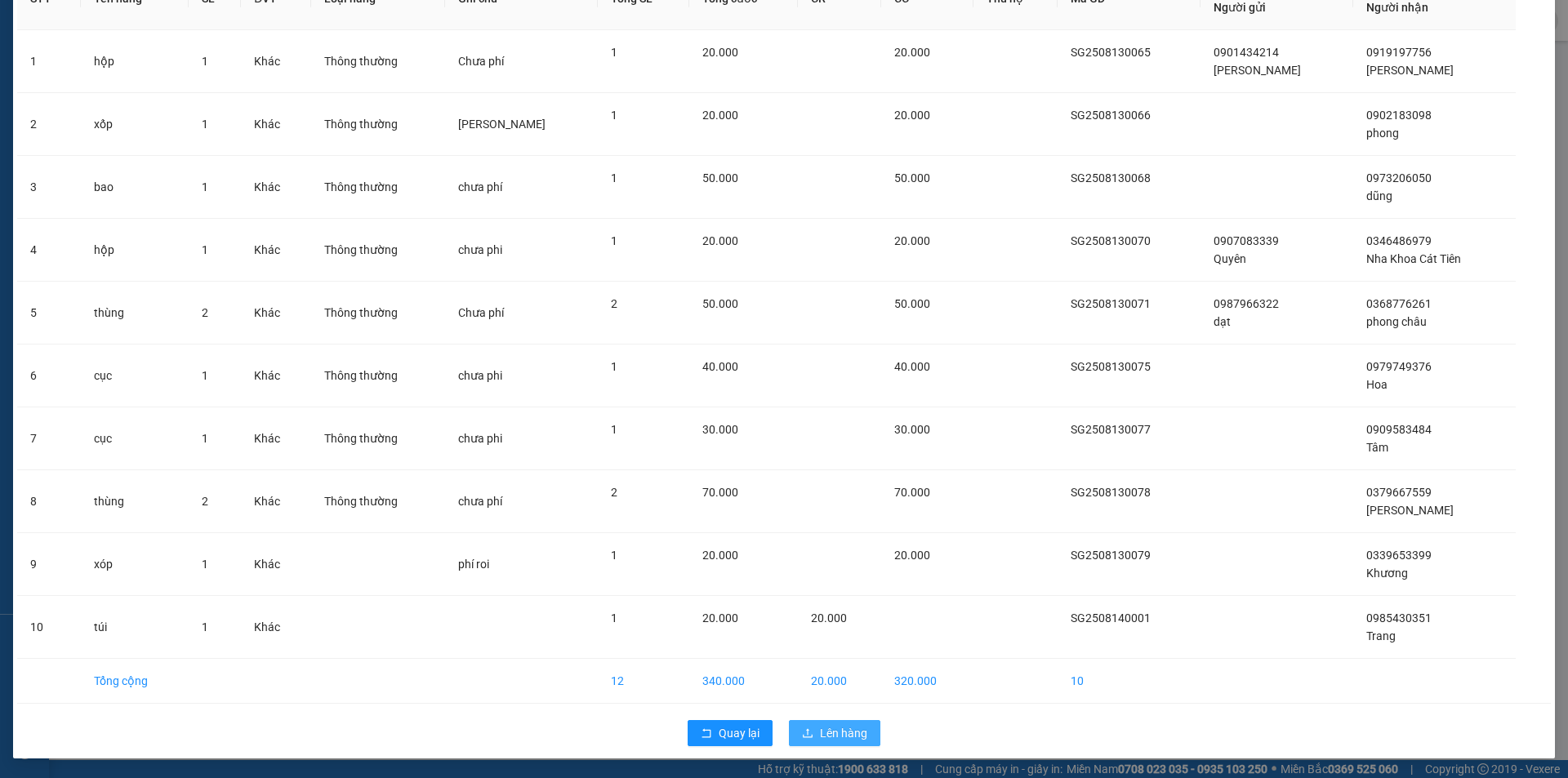
click at [843, 731] on span "Lên hàng" at bounding box center [843, 733] width 47 height 18
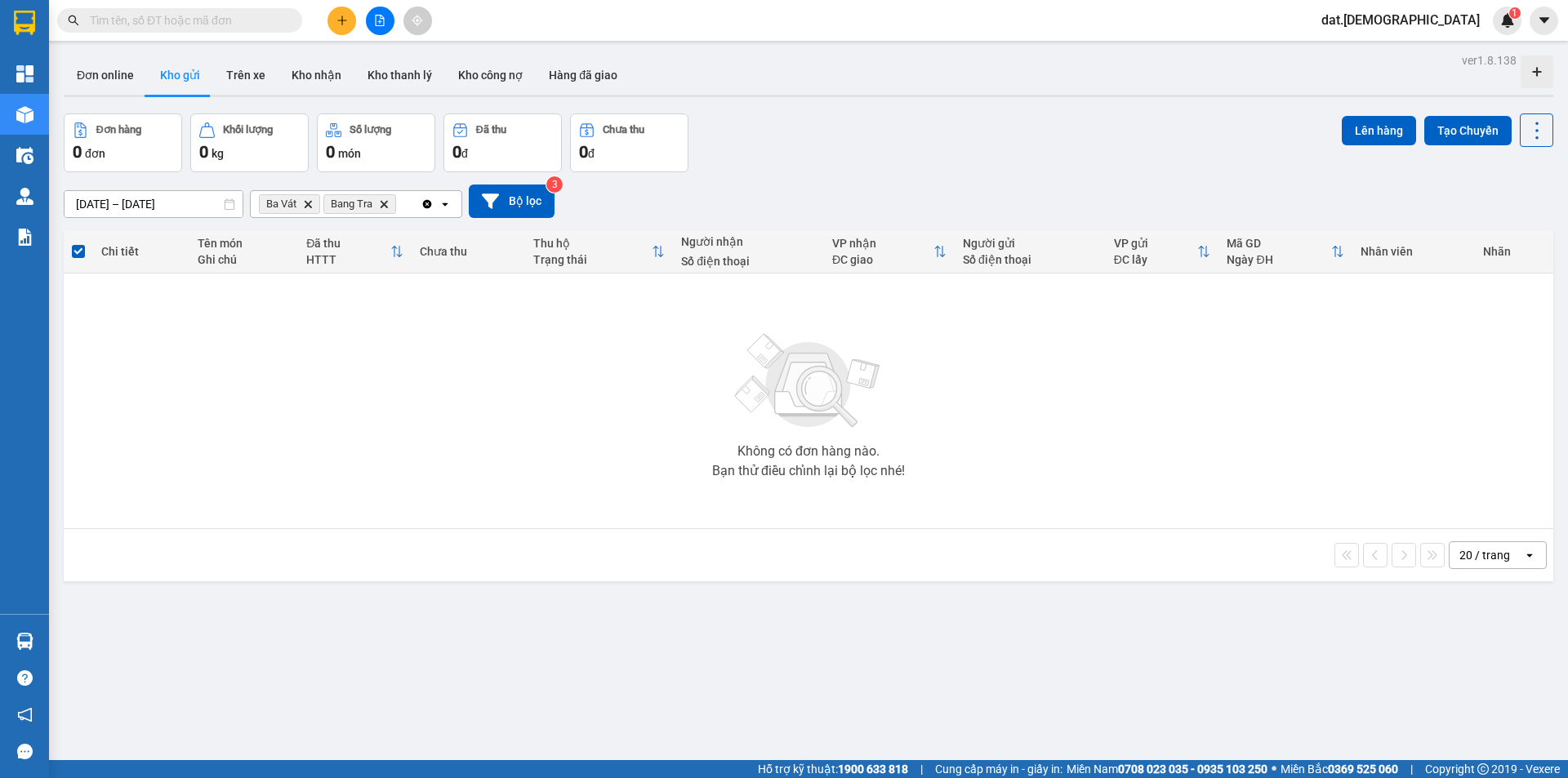
click at [306, 205] on icon "Delete" at bounding box center [308, 204] width 10 height 10
click at [320, 202] on icon "Delete" at bounding box center [319, 204] width 10 height 10
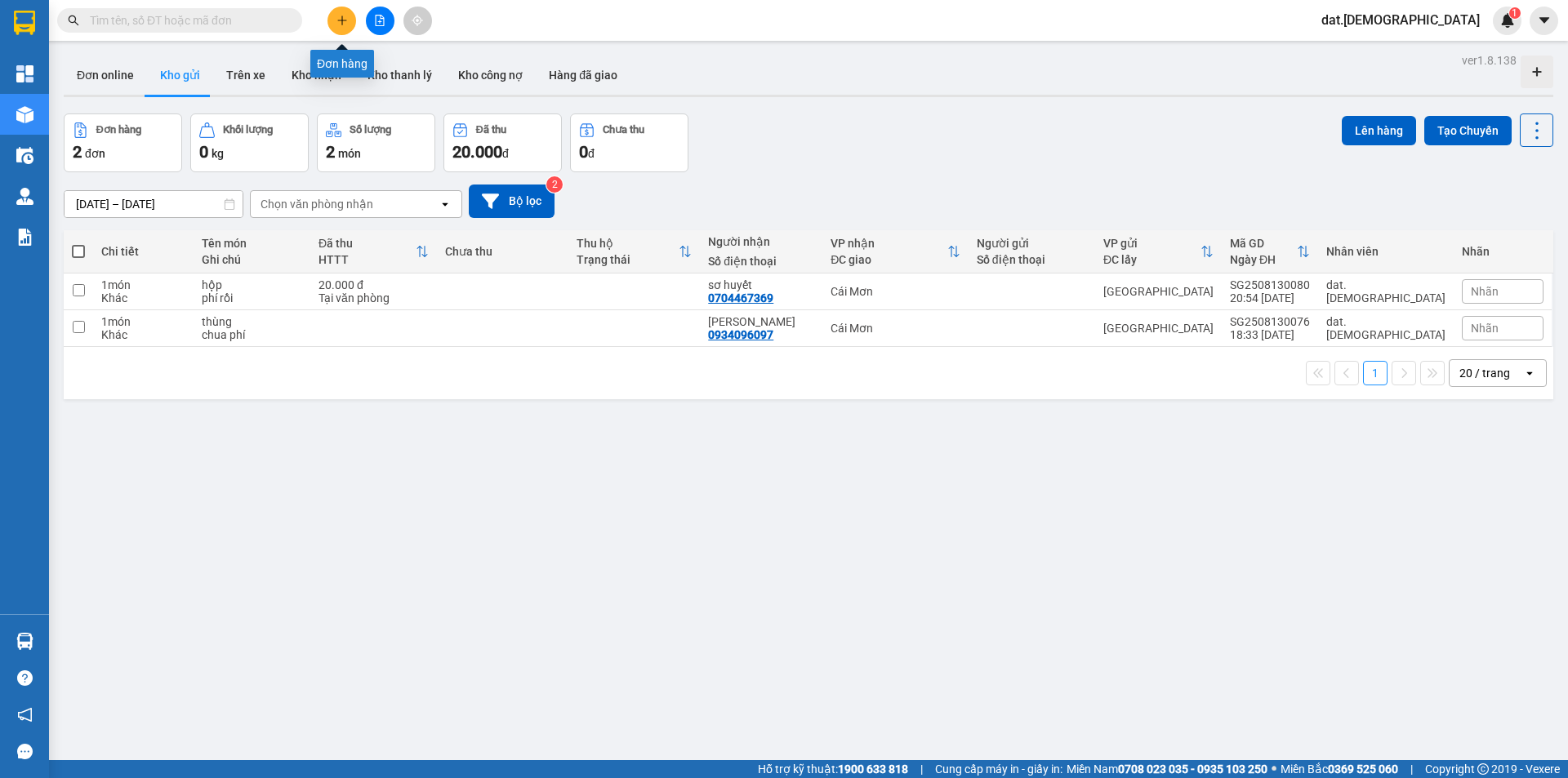
click at [338, 17] on icon "plus" at bounding box center [342, 20] width 12 height 12
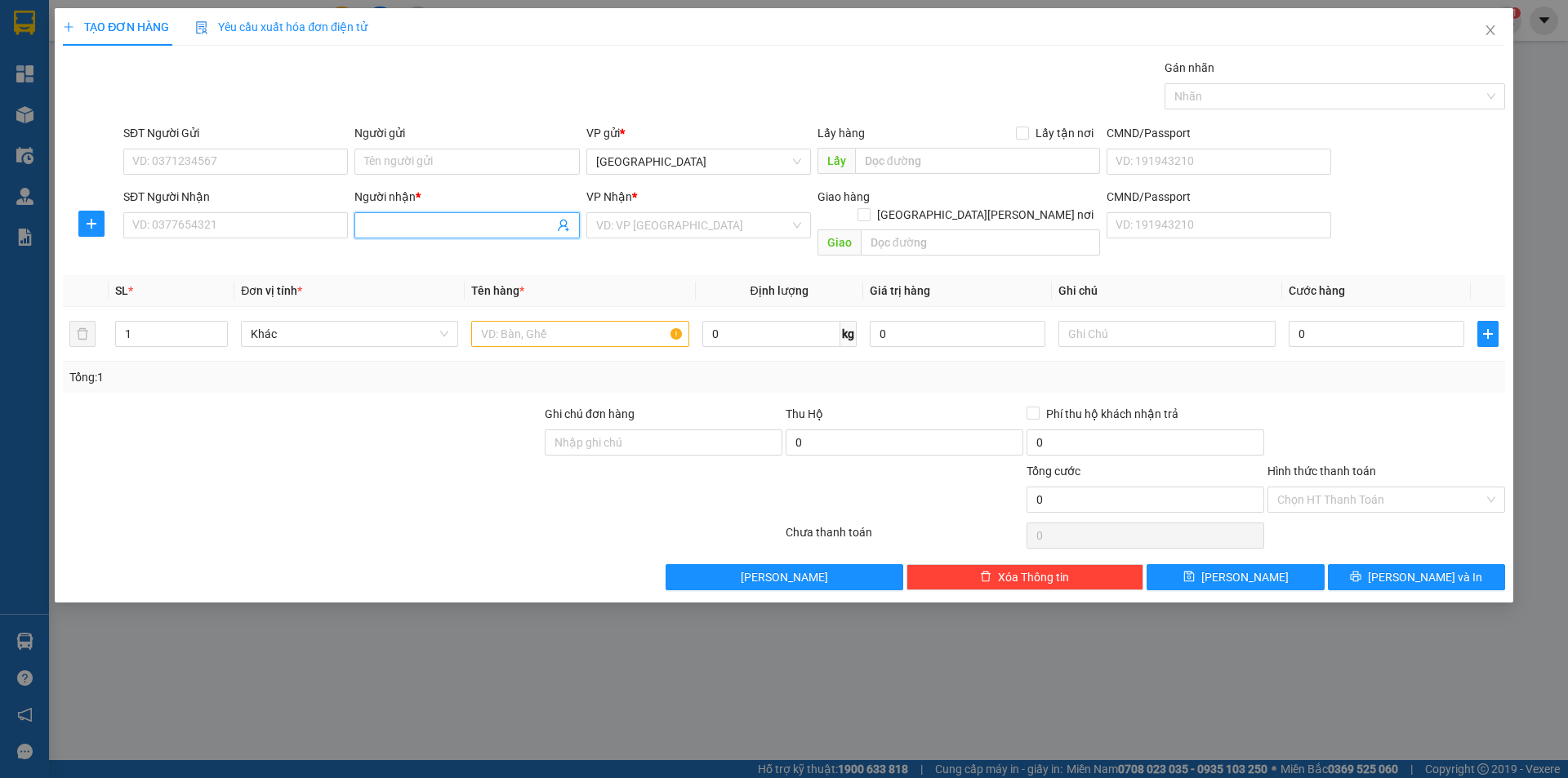
click at [394, 224] on input "Người nhận *" at bounding box center [458, 225] width 189 height 18
click at [486, 226] on input "7 Loan" at bounding box center [458, 225] width 189 height 18
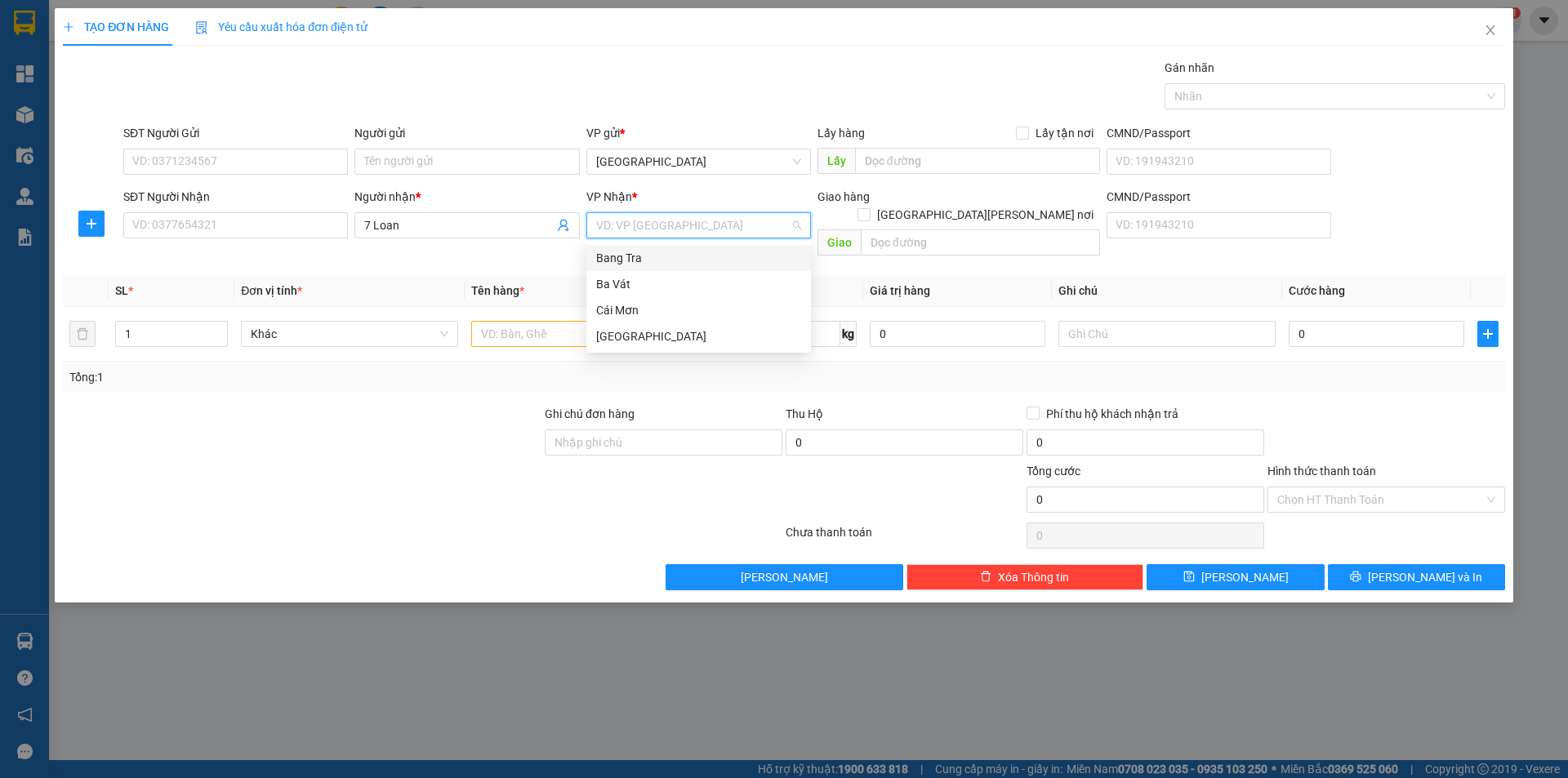
click at [619, 224] on input "search" at bounding box center [693, 224] width 193 height 24
click at [627, 282] on div "Ba Vát" at bounding box center [699, 284] width 205 height 18
click at [422, 222] on input "7 Loan" at bounding box center [458, 225] width 189 height 18
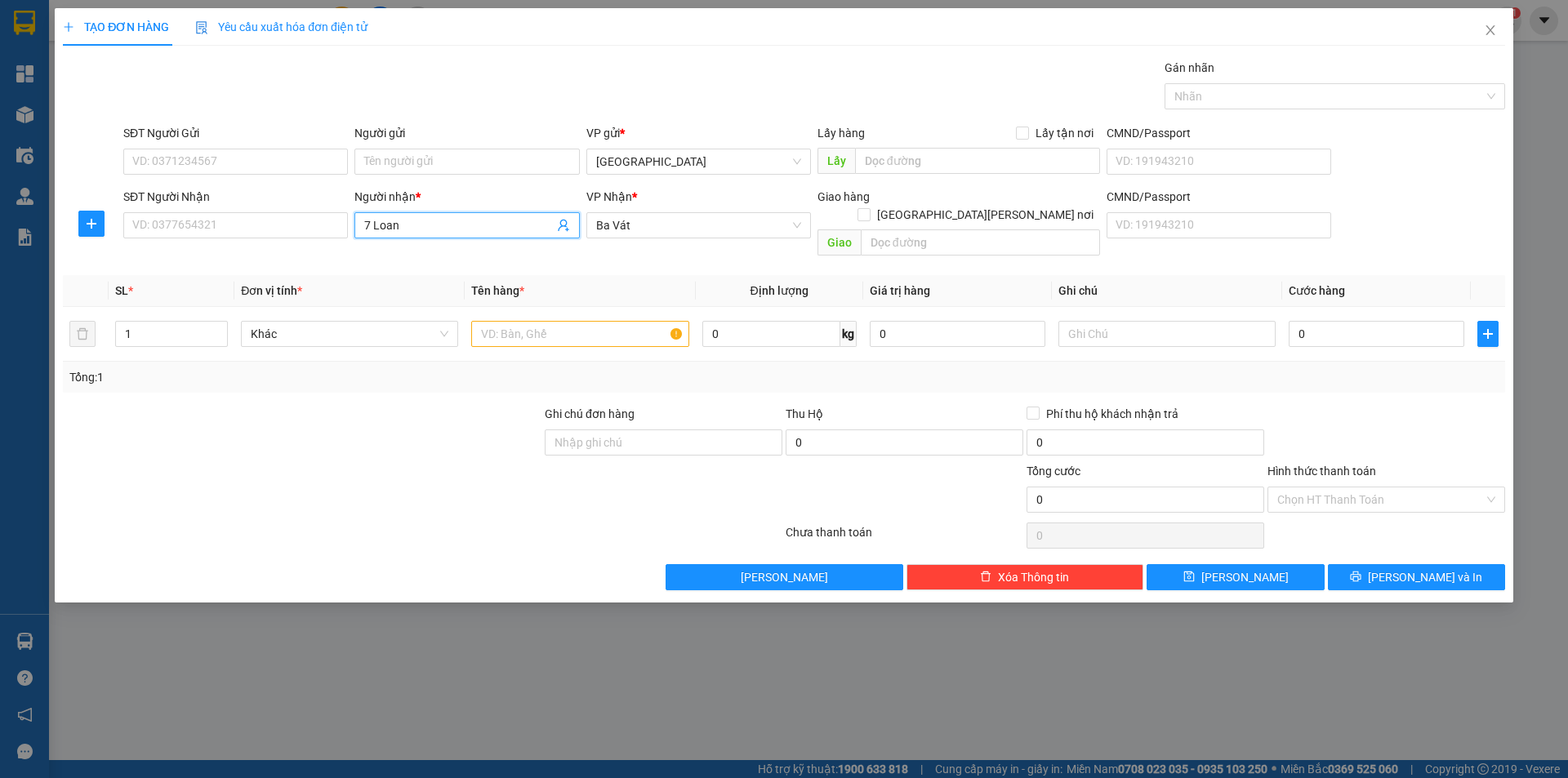
type input "7 Loan"
click at [397, 258] on div "7 loan - 0376097972" at bounding box center [466, 258] width 205 height 18
type input "0376097972"
type input "7 loan"
click at [528, 321] on input "text" at bounding box center [580, 334] width 217 height 26
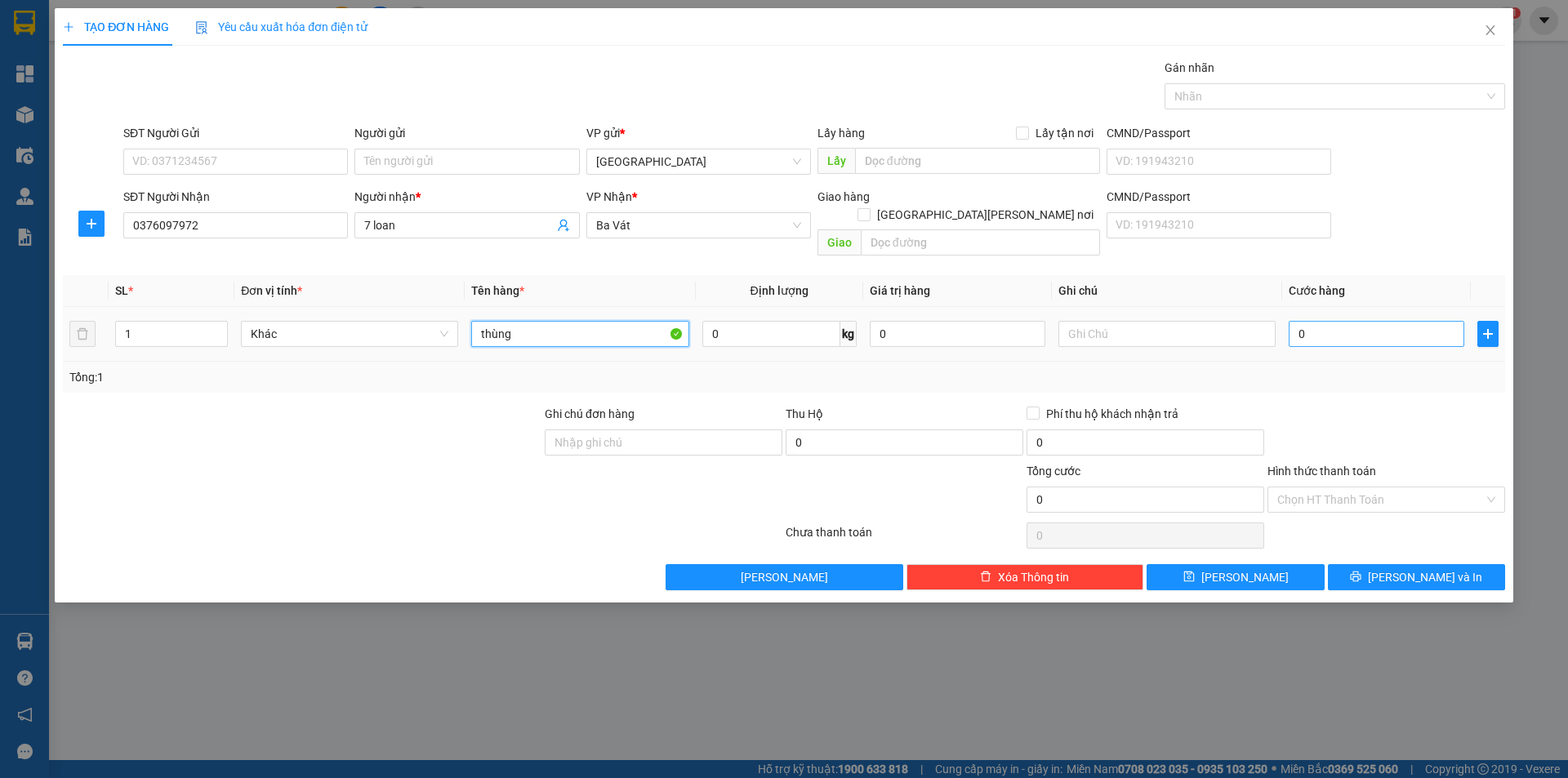
type input "thùng"
click at [1341, 321] on input "0" at bounding box center [1377, 334] width 175 height 26
type input "3"
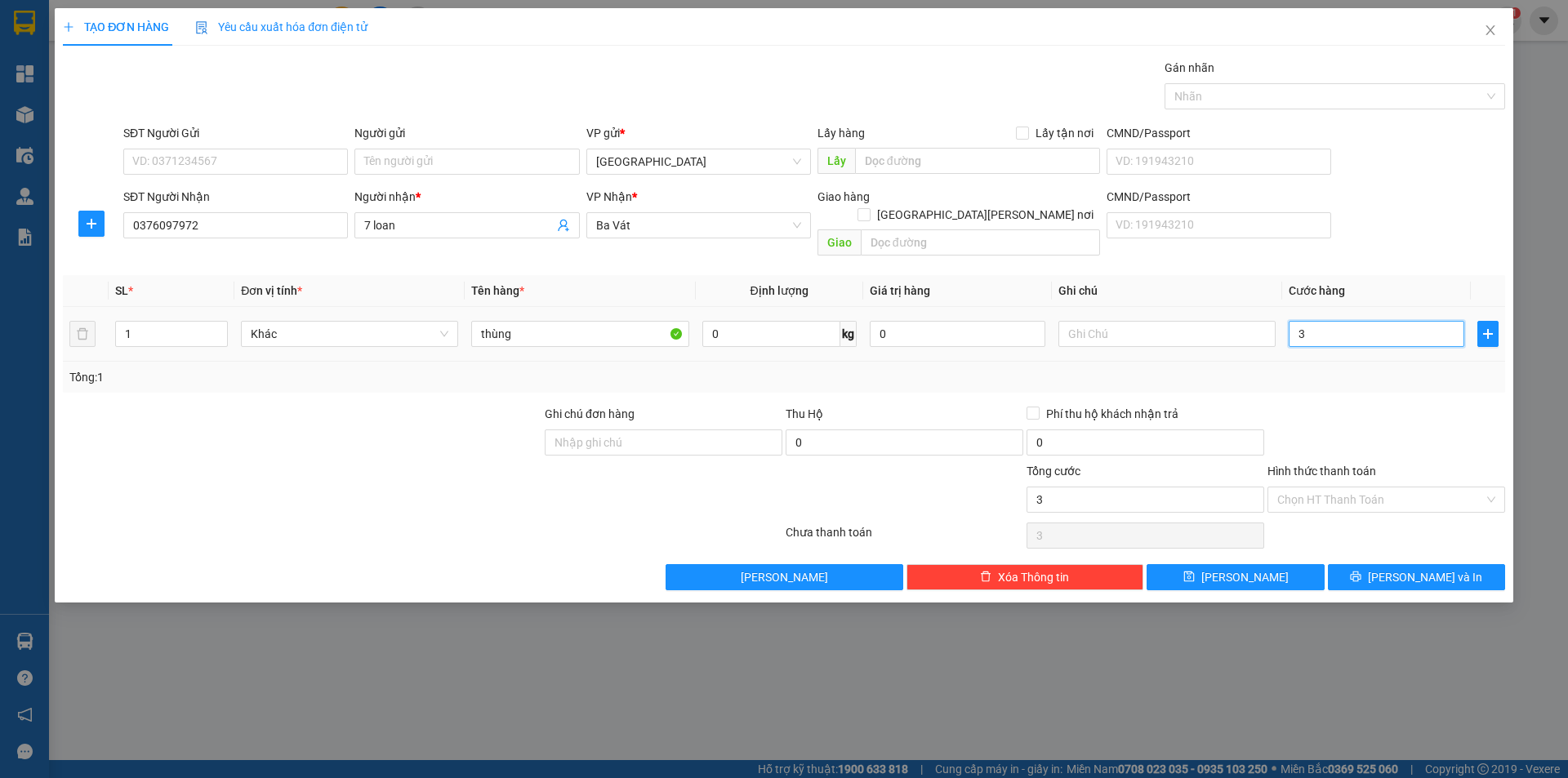
type input "30"
type input "300"
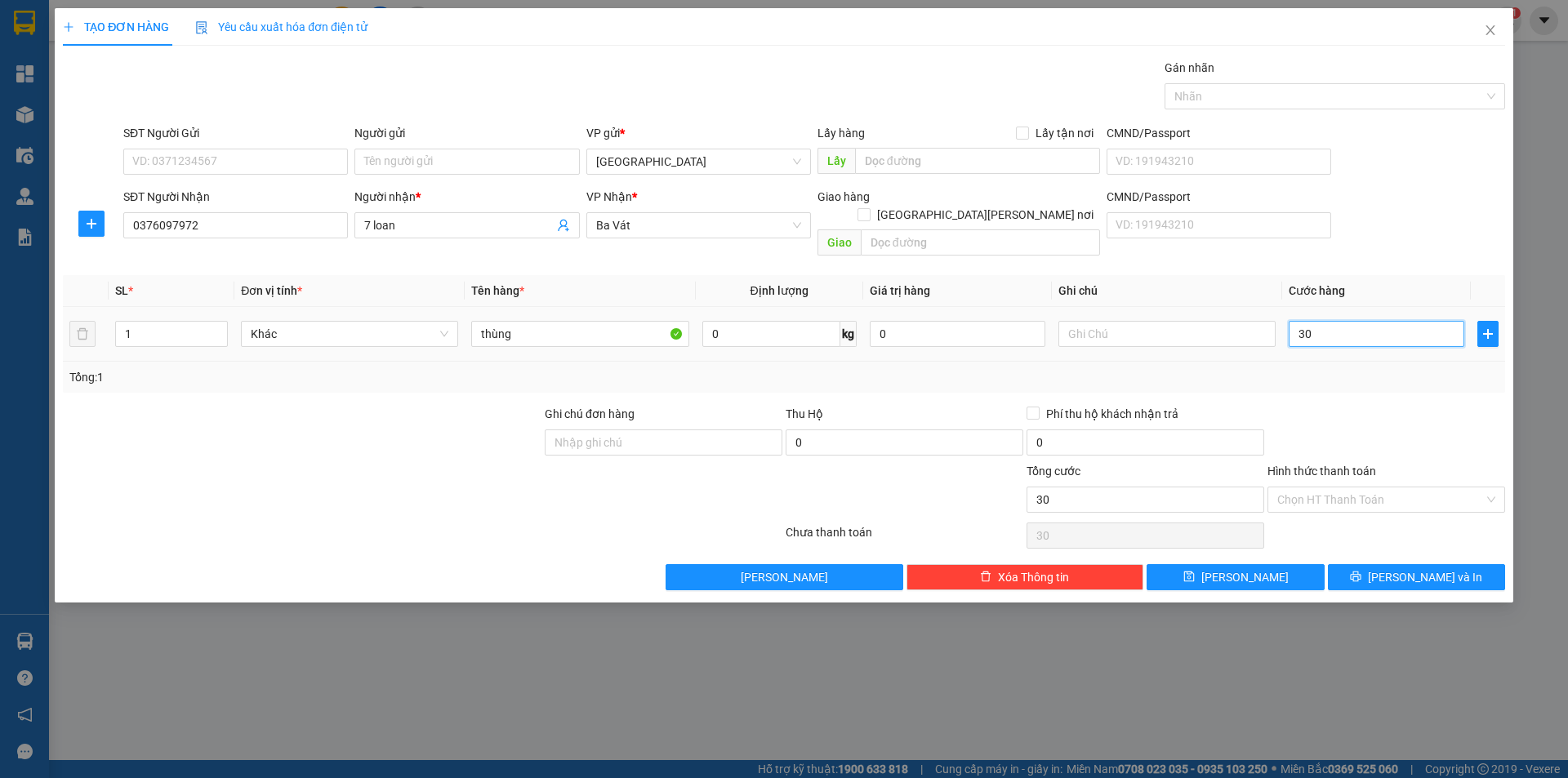
type input "300"
type input "3.000"
type input "30.000"
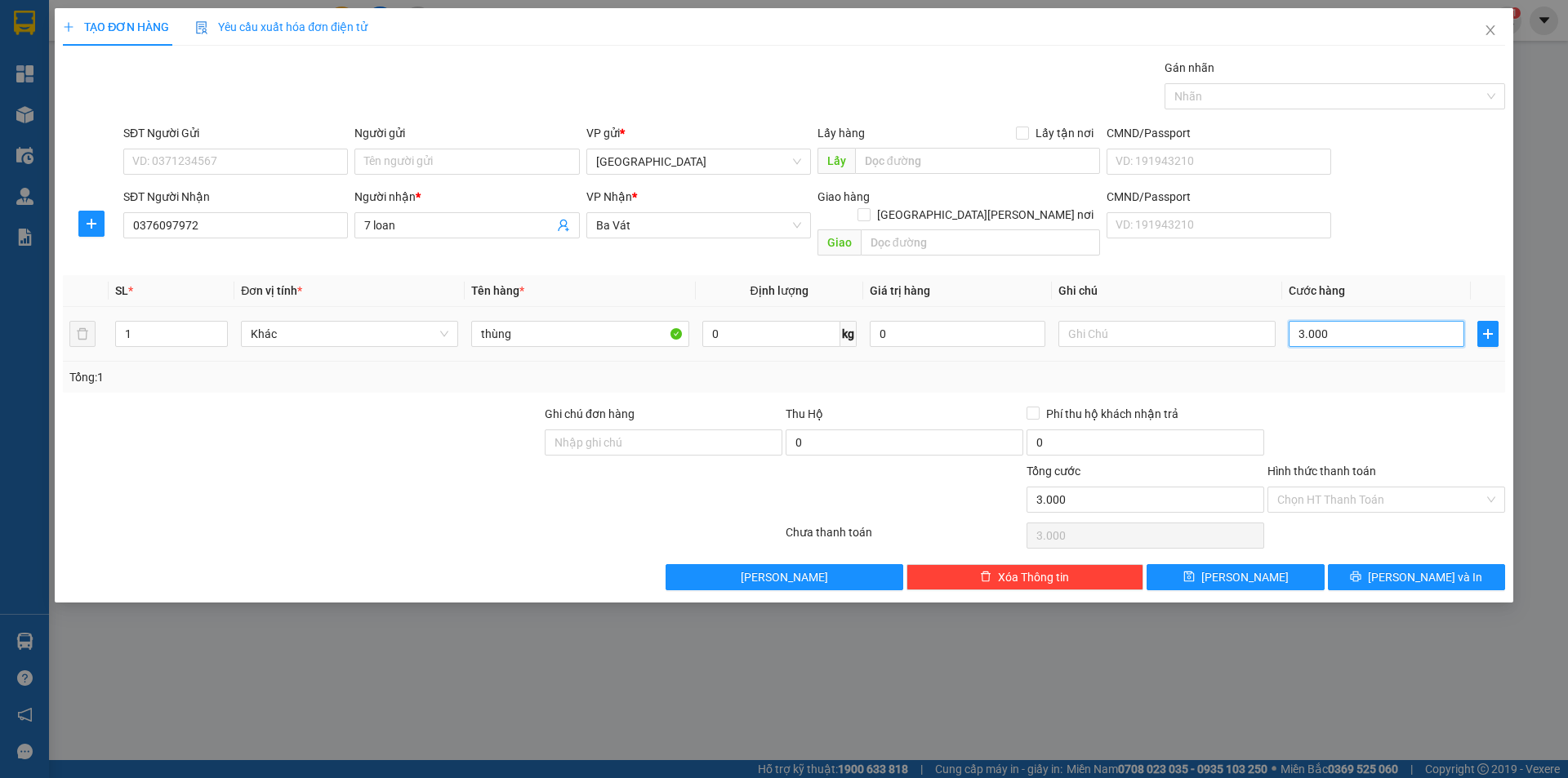
type input "30.000"
click at [1343, 487] on input "Hình thức thanh toán" at bounding box center [1380, 499] width 207 height 24
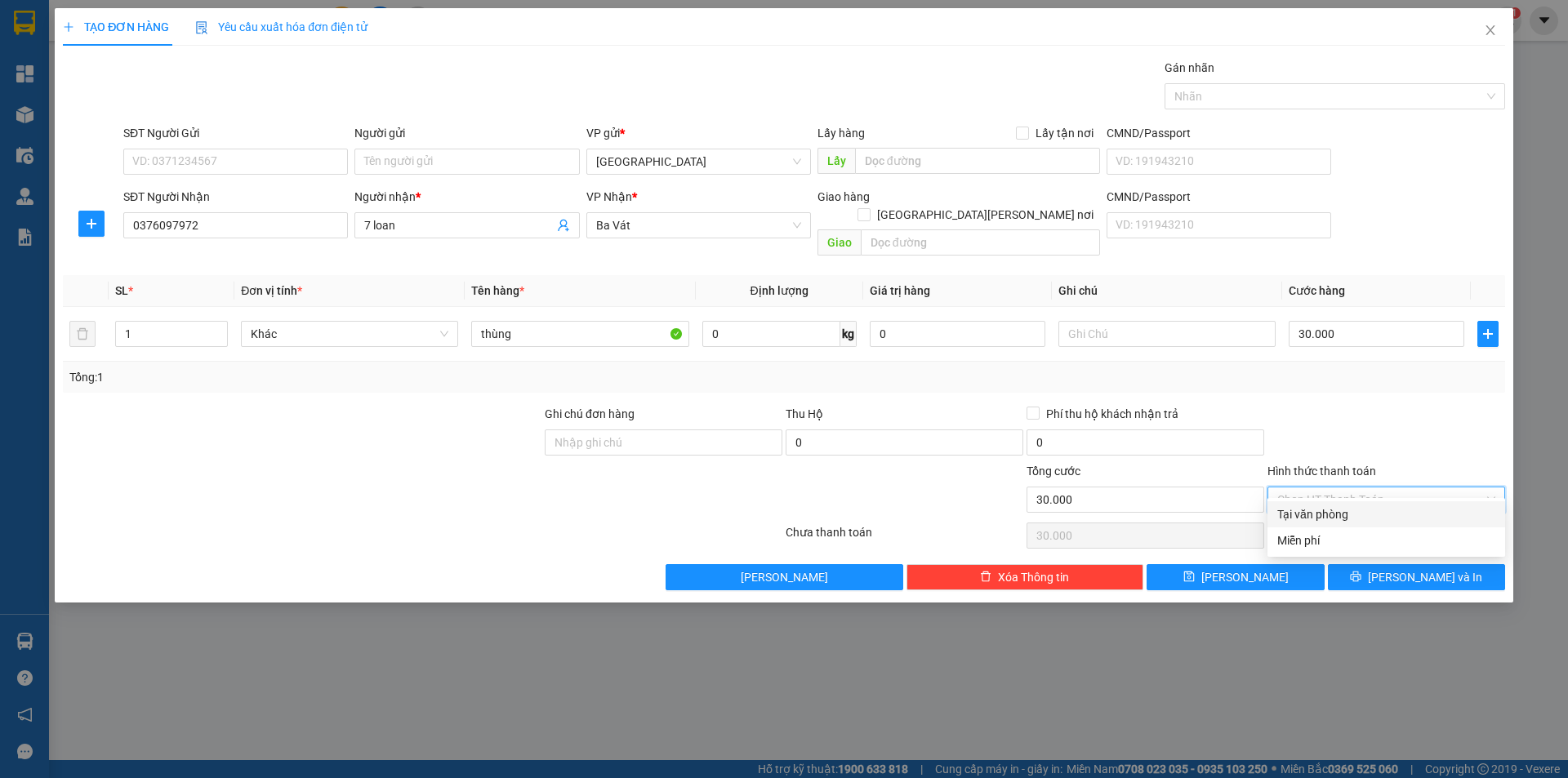
click at [1343, 518] on div "Tại văn phòng" at bounding box center [1386, 514] width 218 height 18
type input "0"
click at [1359, 564] on button "[PERSON_NAME] và In" at bounding box center [1417, 577] width 177 height 26
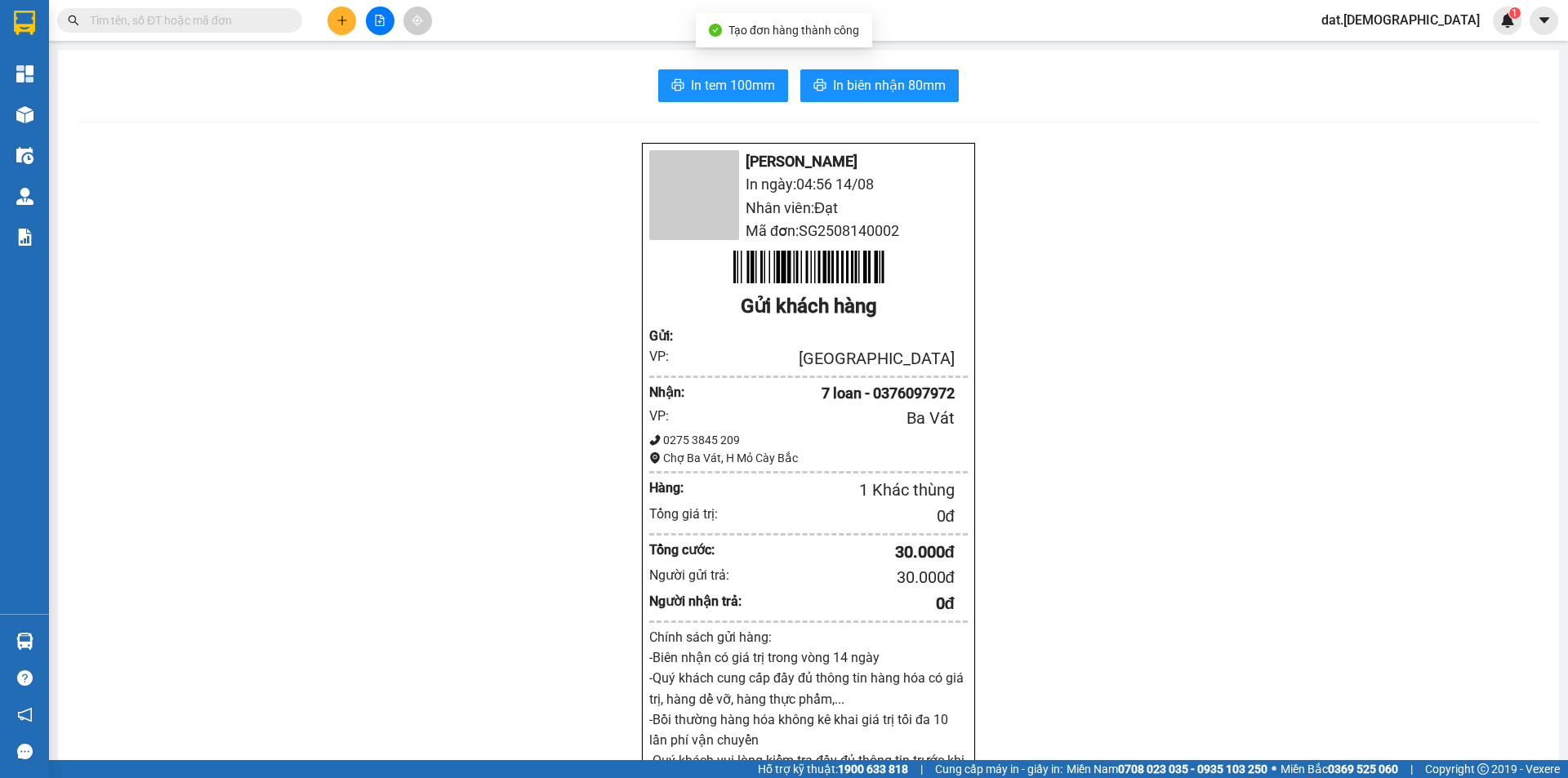
click at [695, 69] on div "In tem 100mm In [PERSON_NAME] 80mm [PERSON_NAME] In ngày: 04:56 [DATE] [PERSON_…" at bounding box center [809, 638] width 1502 height 1177
click at [698, 83] on span "In tem 100mm" at bounding box center [733, 85] width 84 height 21
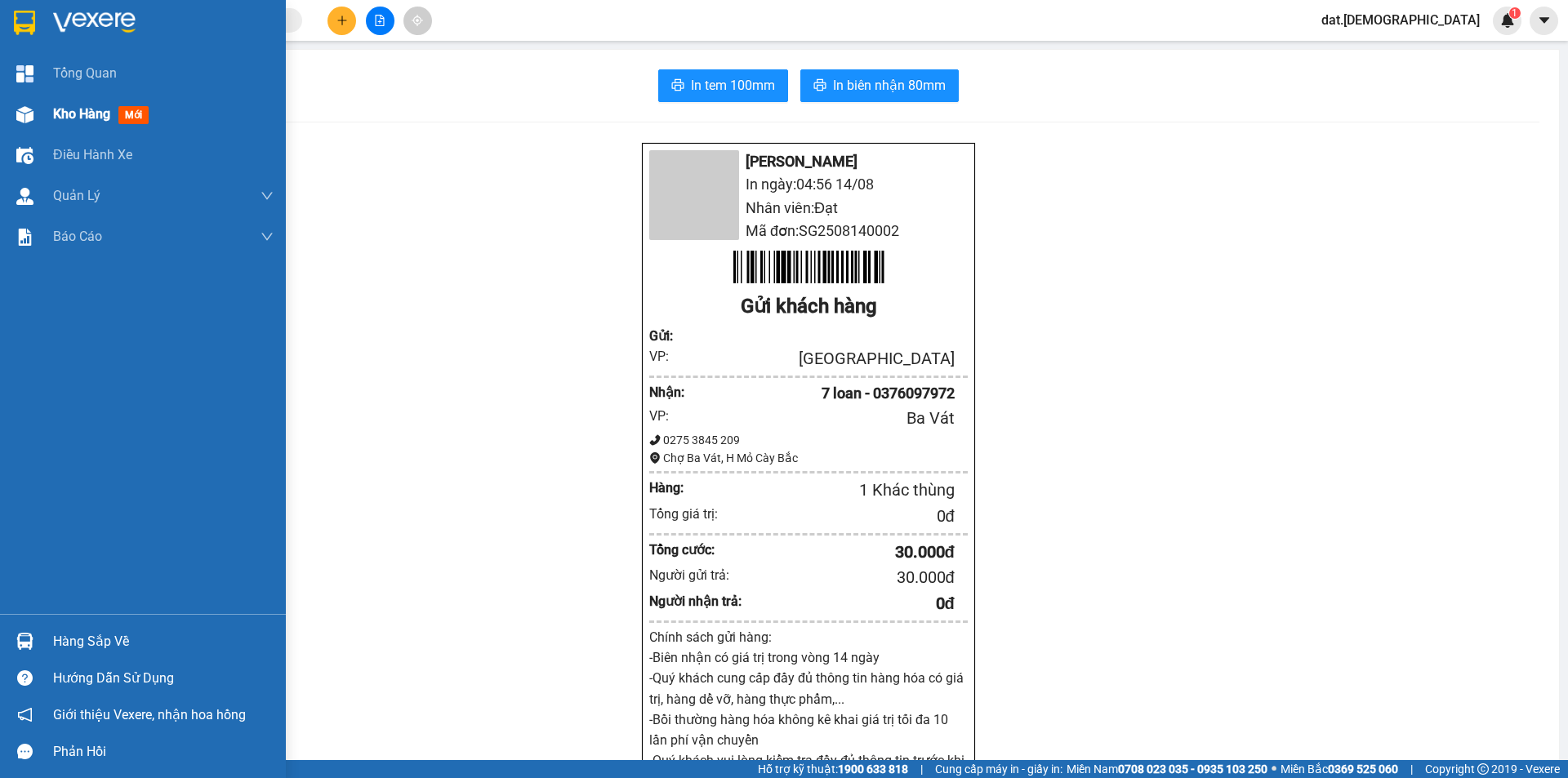
click at [131, 113] on span "mới" at bounding box center [133, 115] width 30 height 18
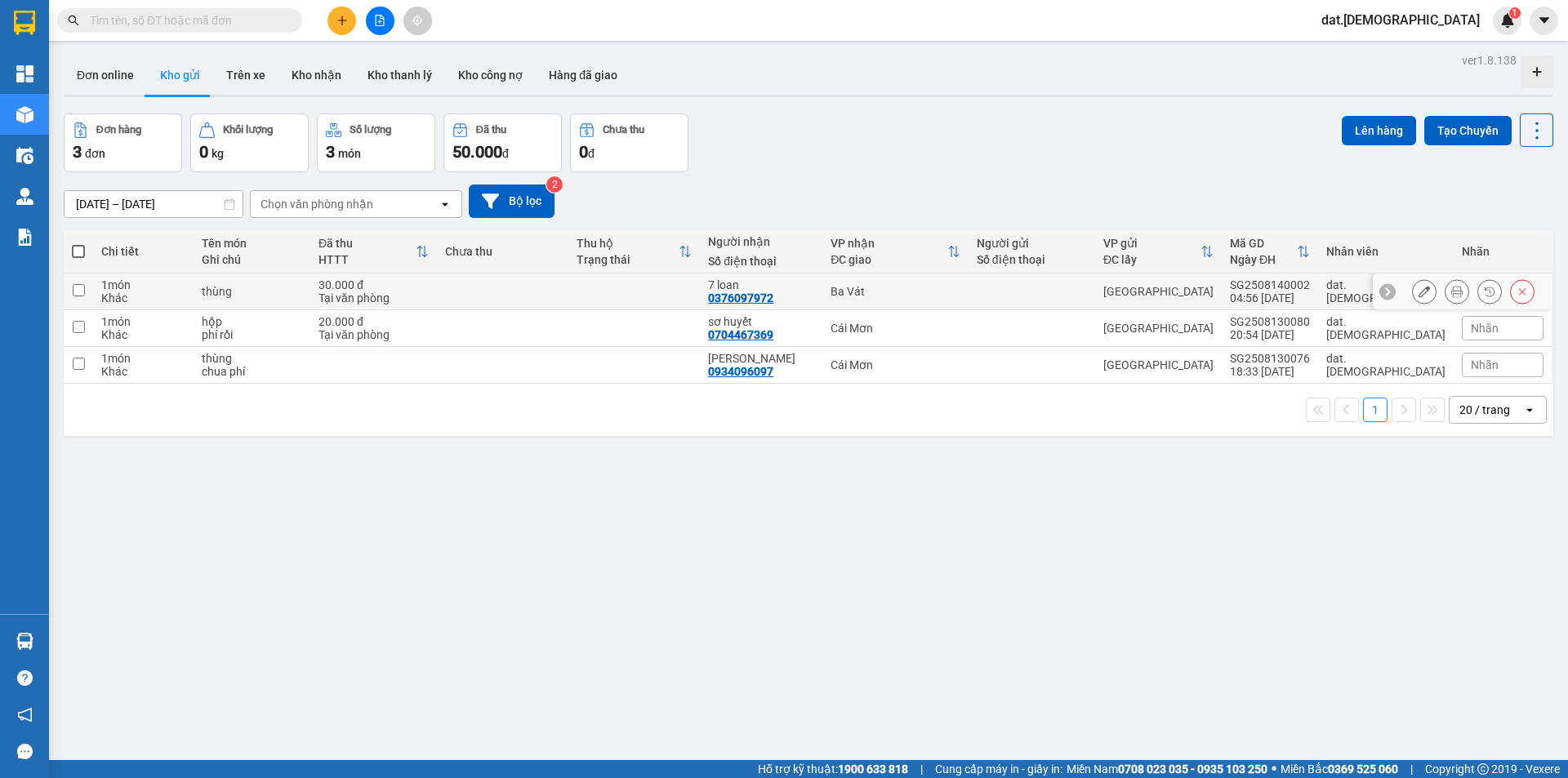
click at [815, 284] on div "7 loan" at bounding box center [761, 284] width 106 height 13
checkbox input "true"
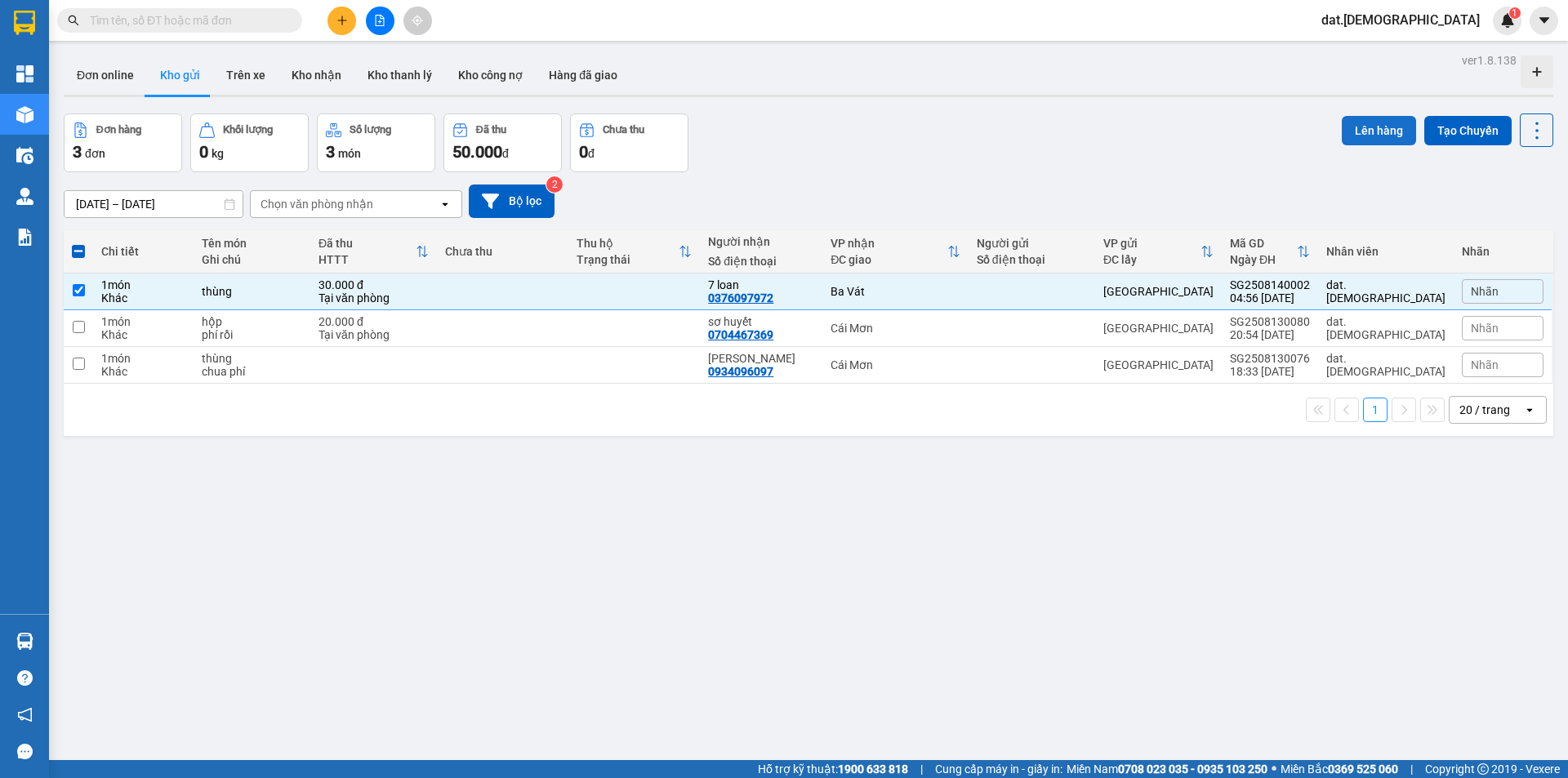
click at [1352, 119] on button "Lên hàng" at bounding box center [1378, 131] width 74 height 30
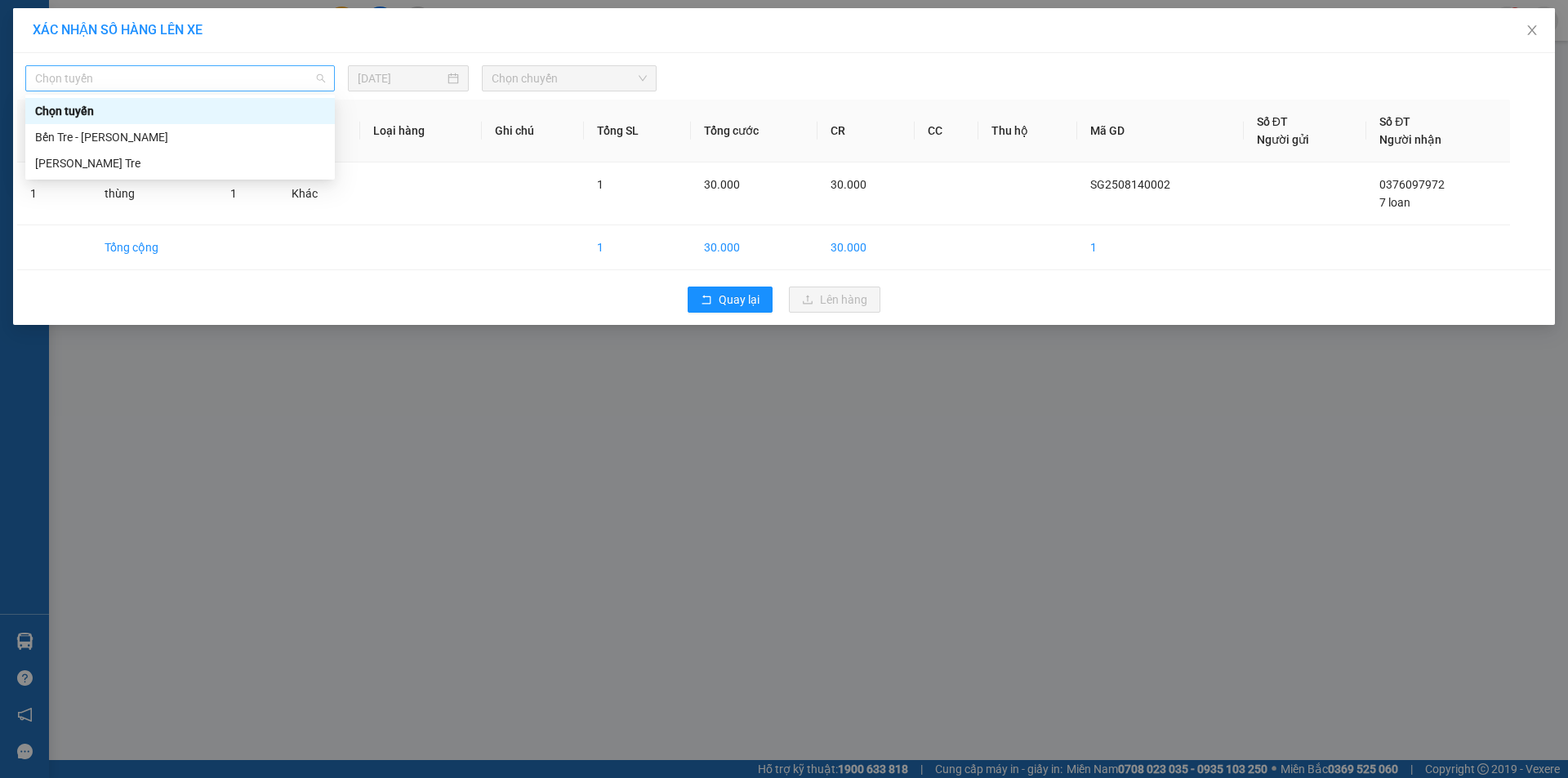
click at [202, 80] on span "Chọn tuyến" at bounding box center [180, 78] width 290 height 24
click at [163, 156] on div "[PERSON_NAME] Tre" at bounding box center [180, 164] width 290 height 18
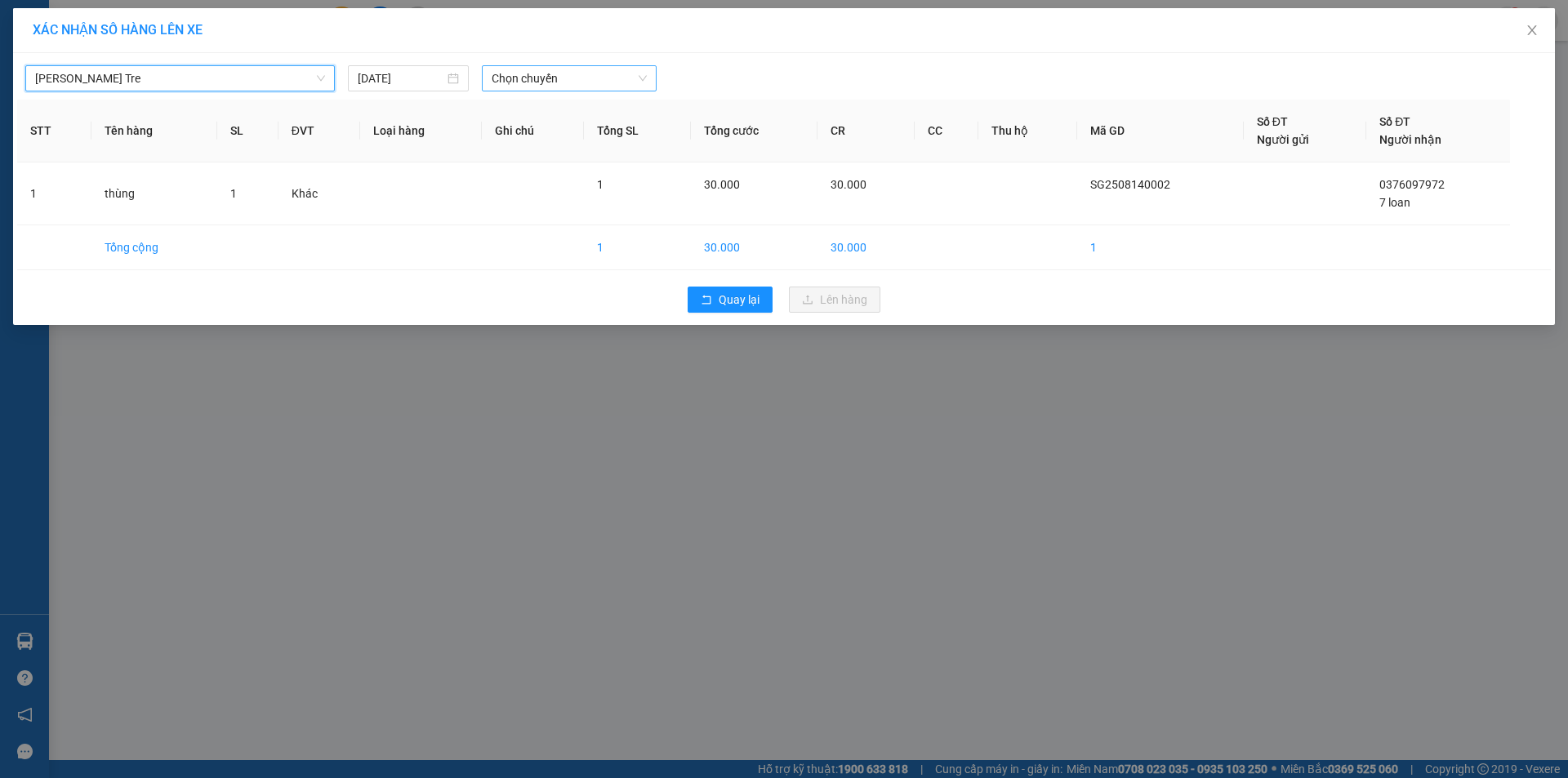
click at [579, 80] on span "Chọn chuyến" at bounding box center [570, 78] width 156 height 24
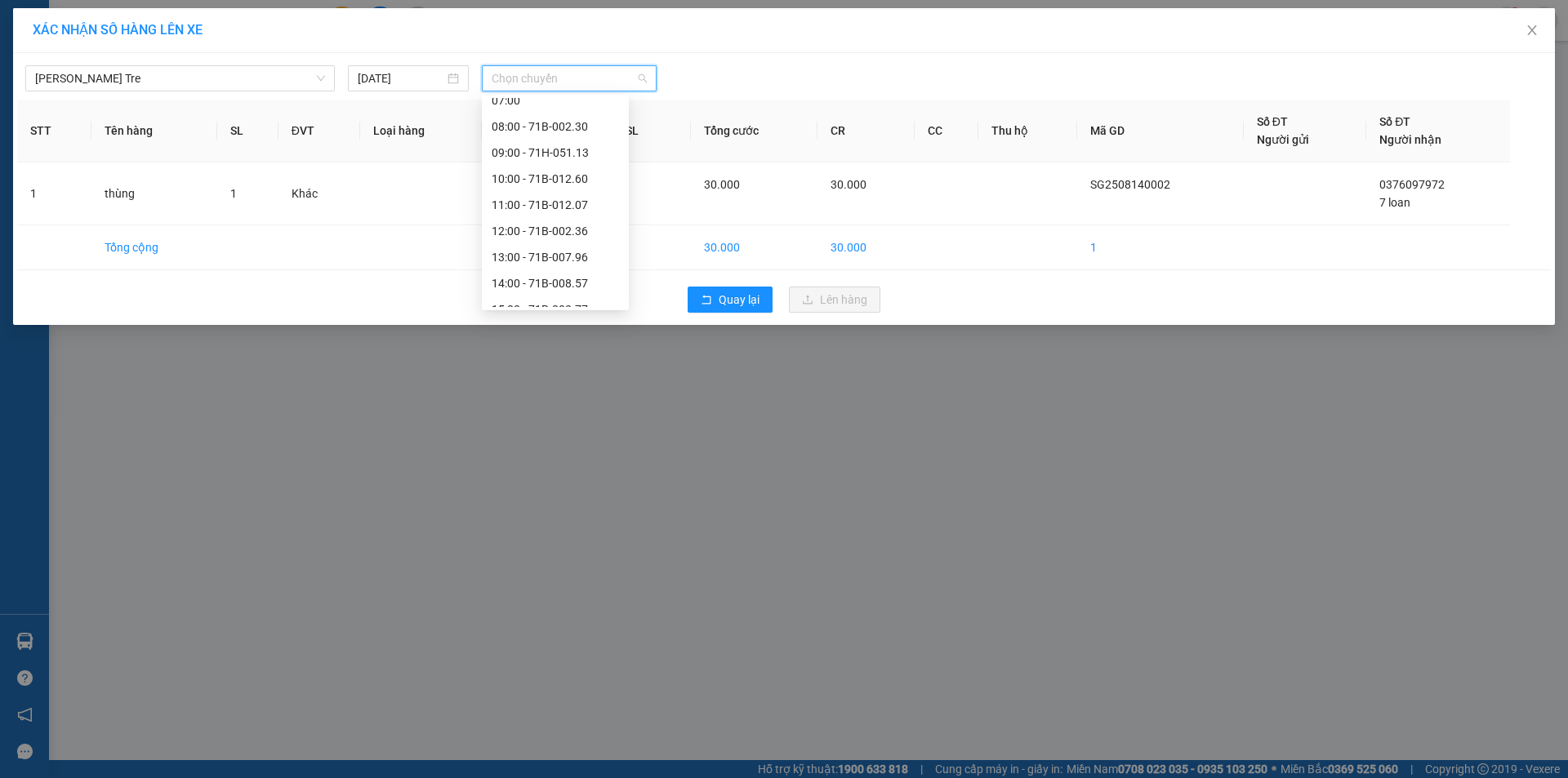
scroll to position [183, 0]
click at [457, 81] on div "[DATE]" at bounding box center [408, 79] width 101 height 18
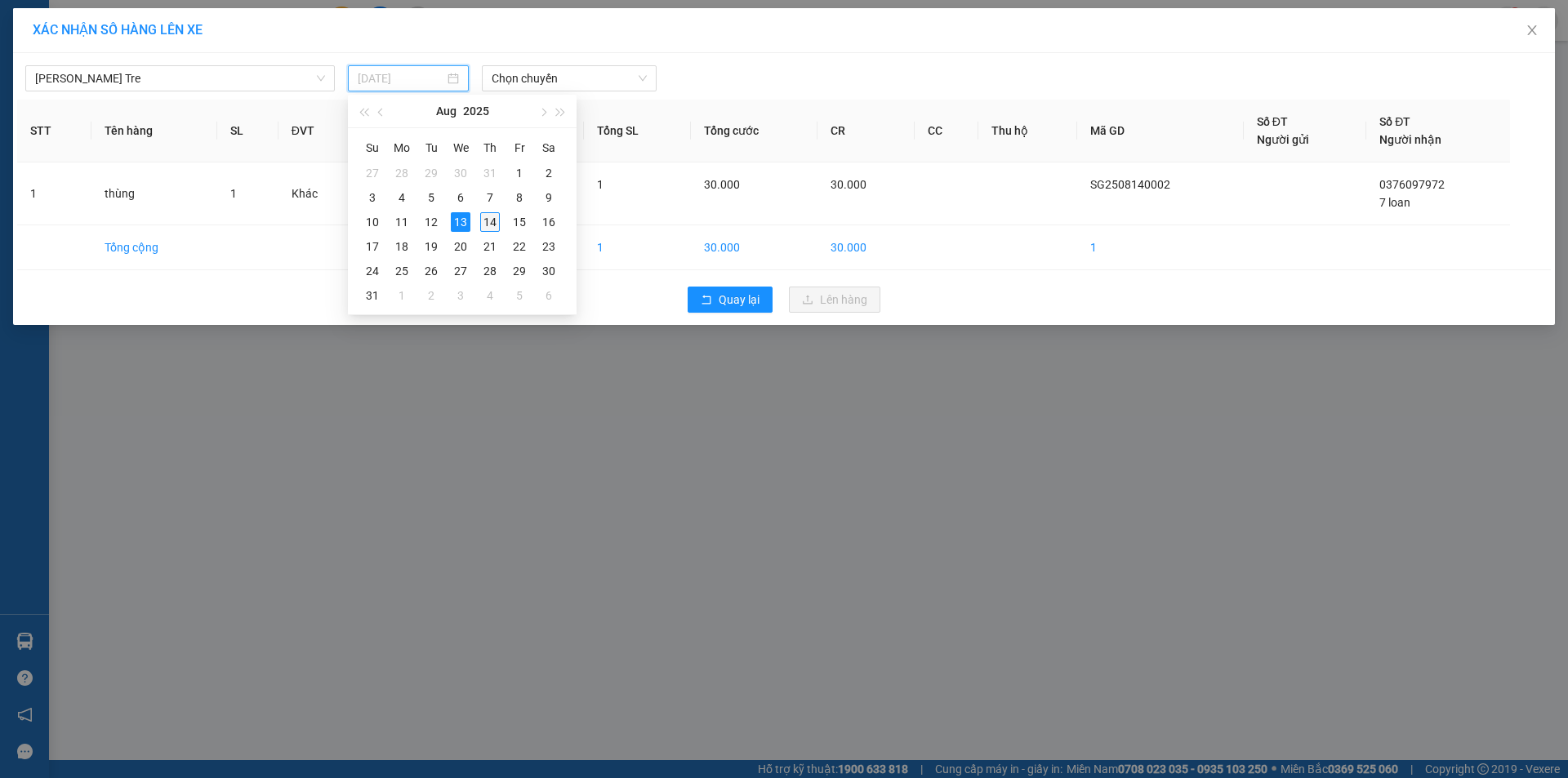
click at [491, 228] on div "14" at bounding box center [490, 222] width 20 height 20
type input "[DATE]"
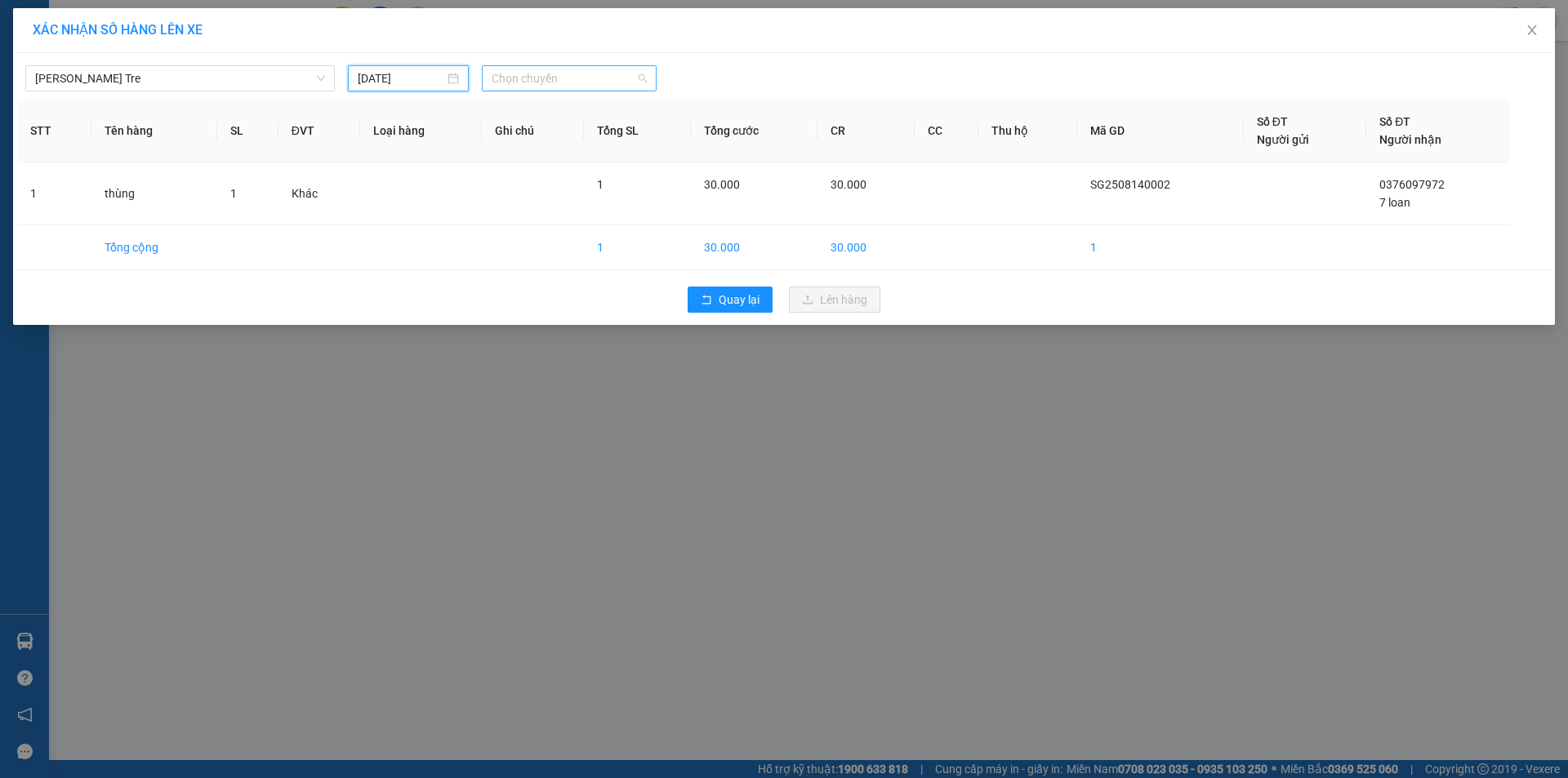
scroll to position [0, 0]
click at [555, 80] on span "Chọn chuyến" at bounding box center [570, 78] width 156 height 24
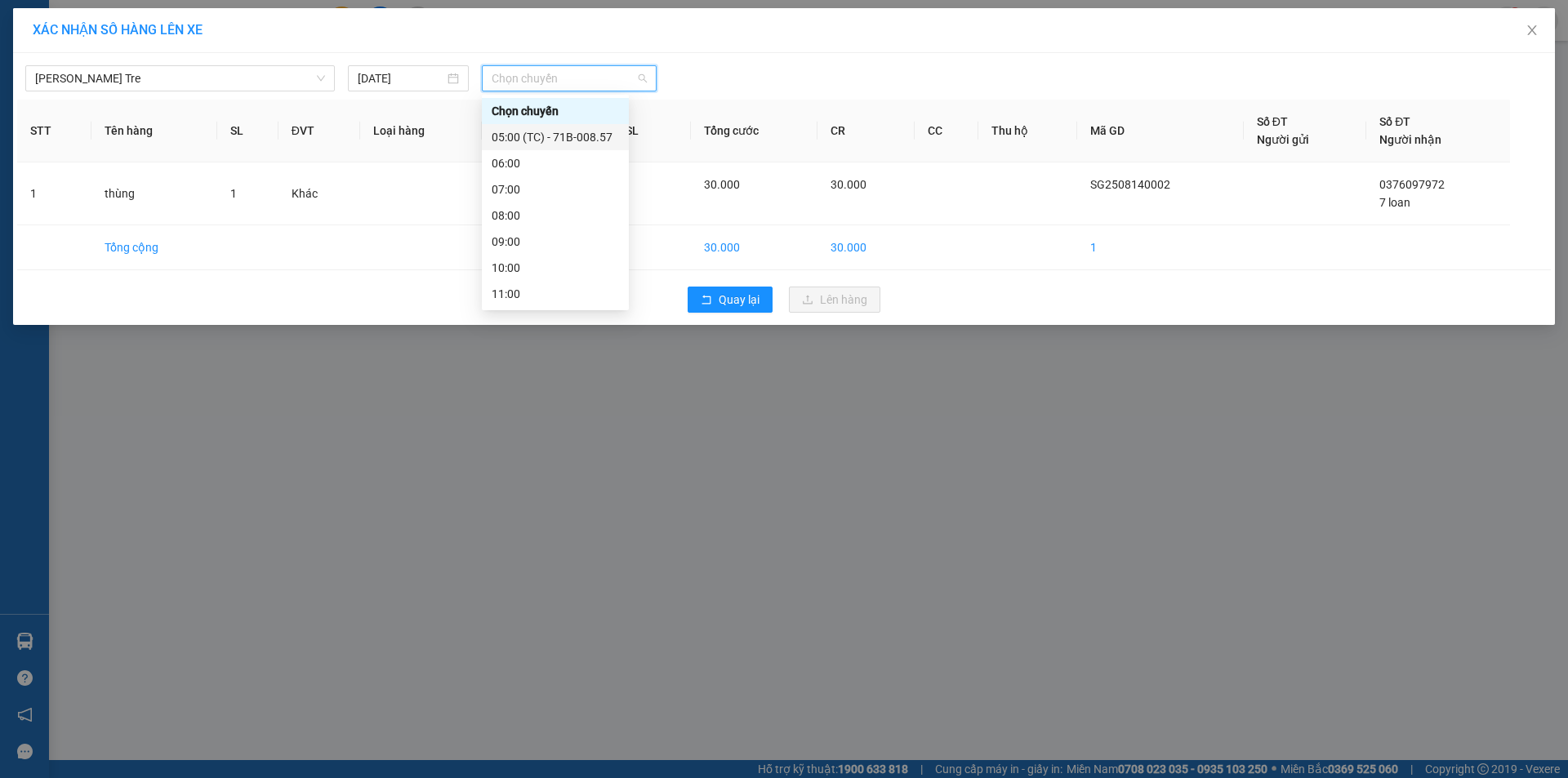
click at [555, 132] on div "05:00 (TC) - 71B-008.57" at bounding box center [555, 137] width 127 height 18
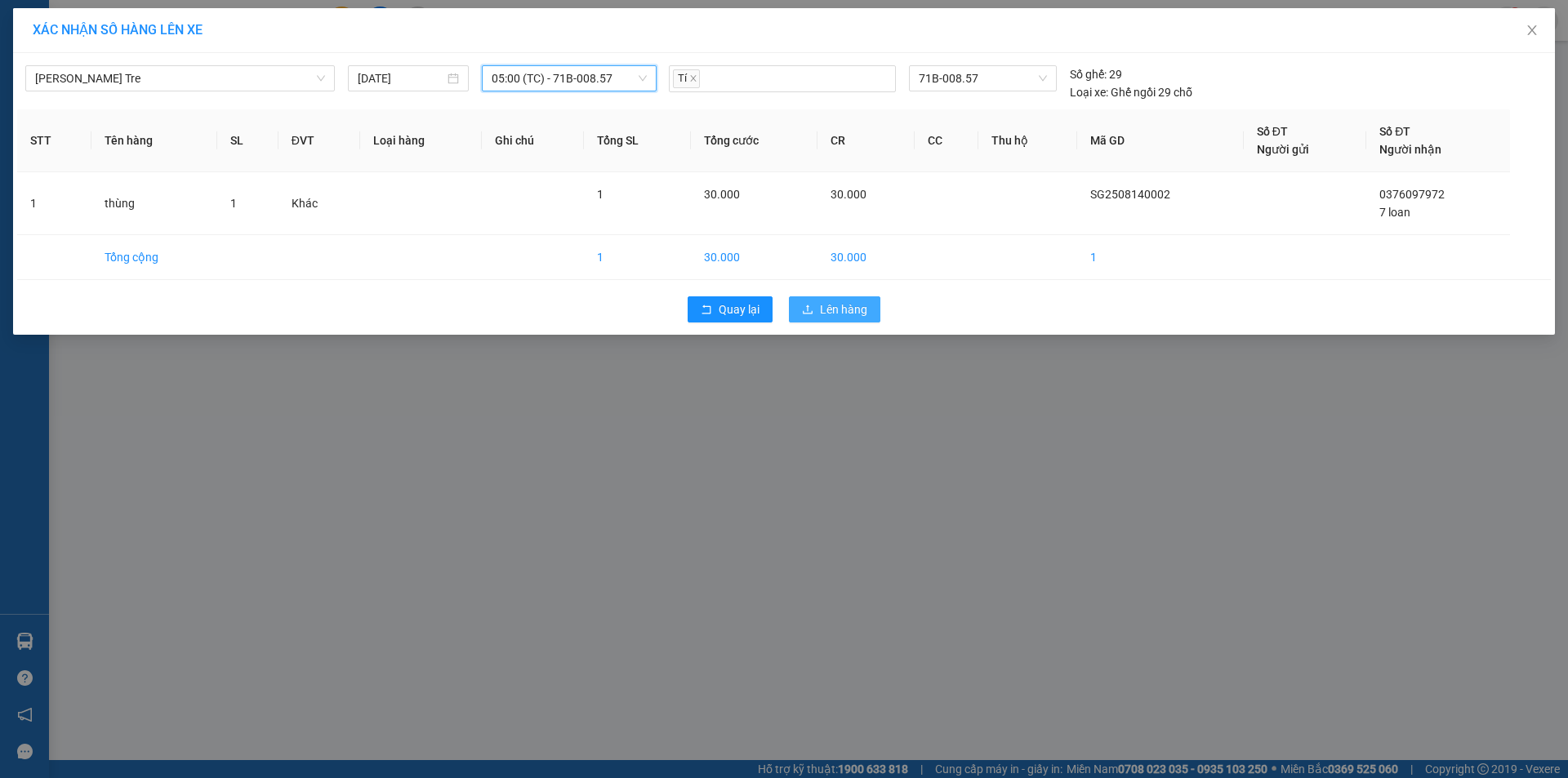
click at [825, 311] on span "Lên hàng" at bounding box center [843, 309] width 47 height 18
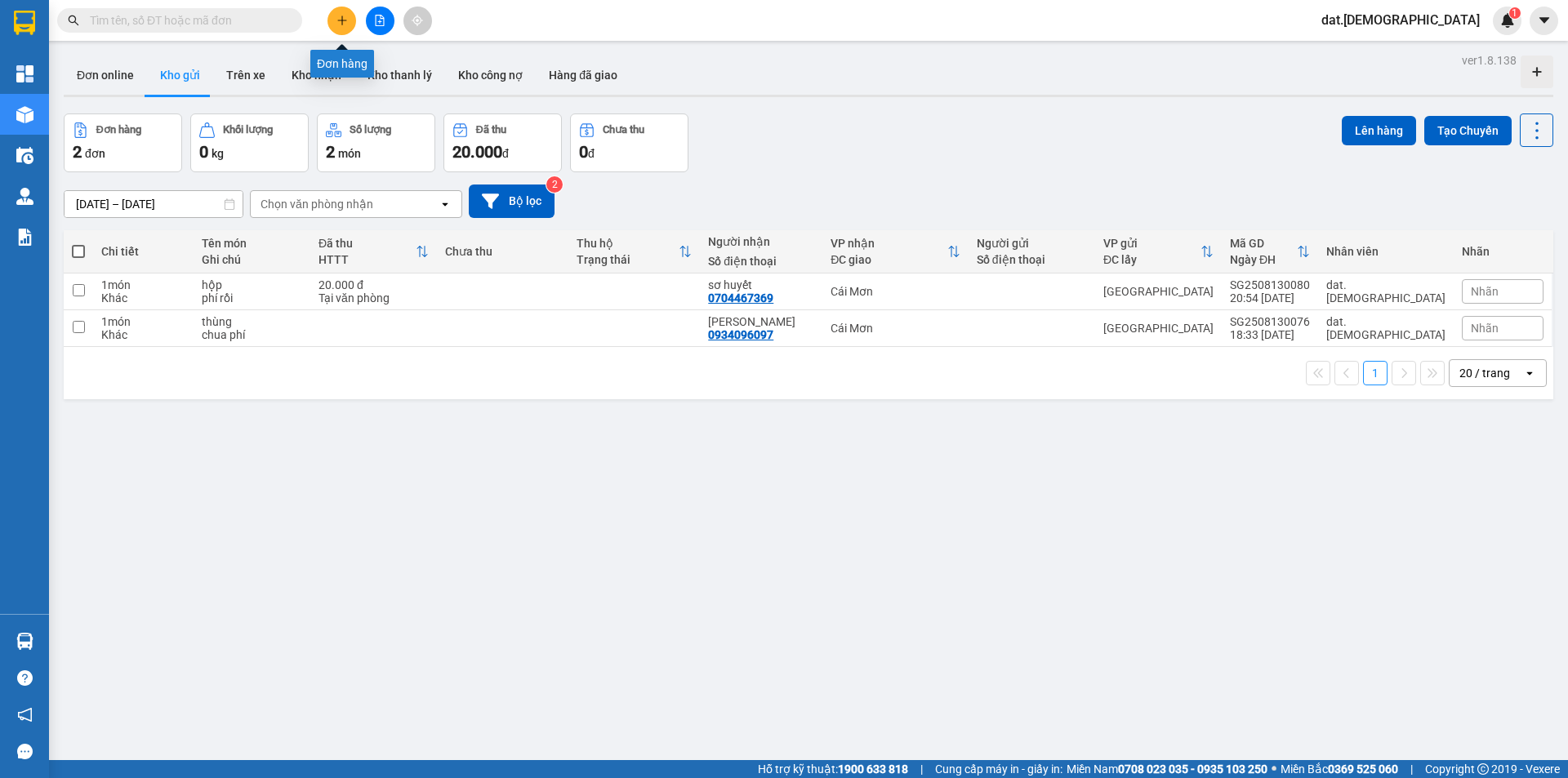
click at [345, 15] on icon "plus" at bounding box center [342, 20] width 12 height 12
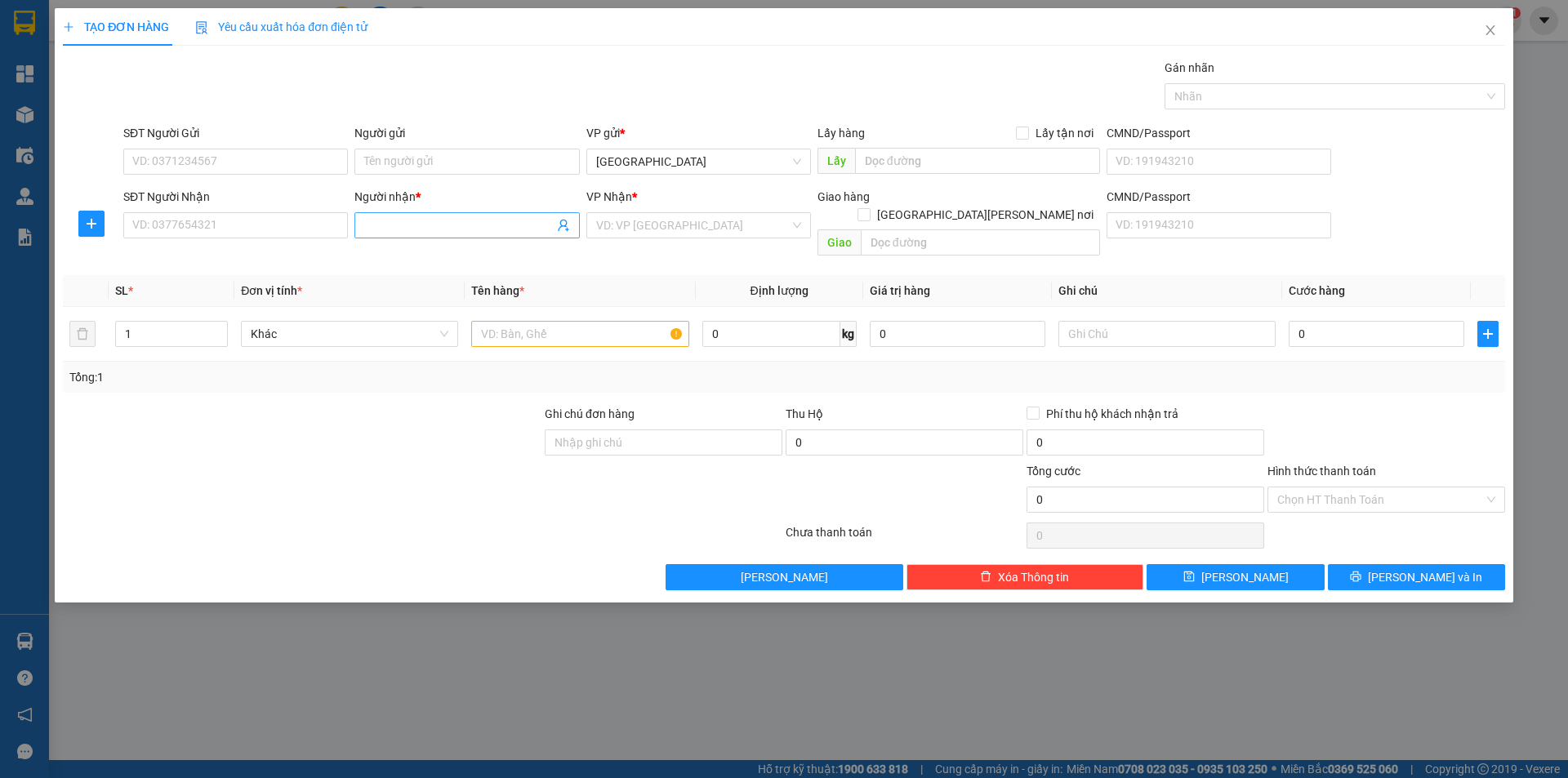
click at [385, 228] on input "Người nhận *" at bounding box center [458, 225] width 189 height 18
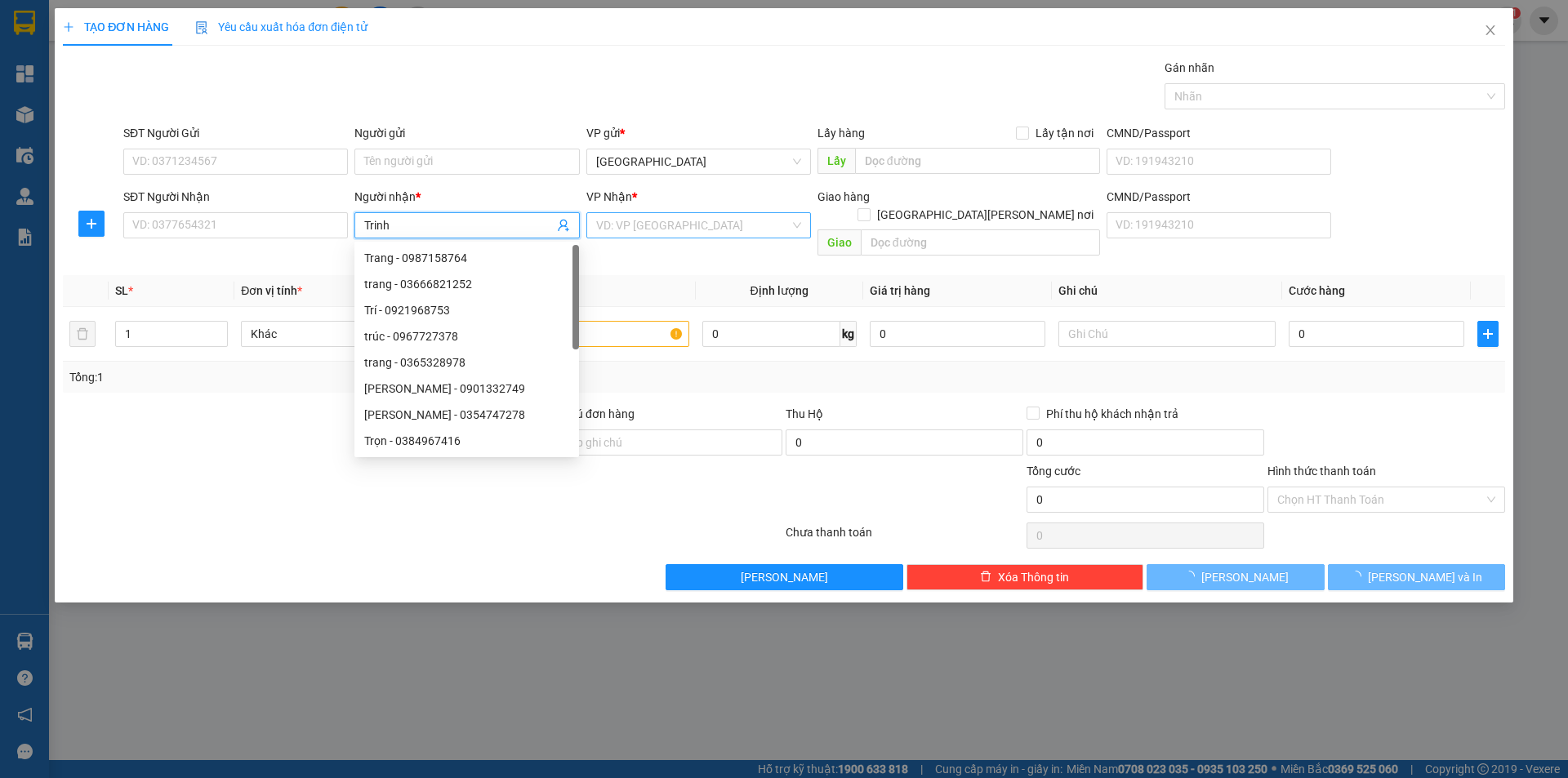
type input "Trinh"
click at [645, 223] on input "search" at bounding box center [693, 224] width 193 height 24
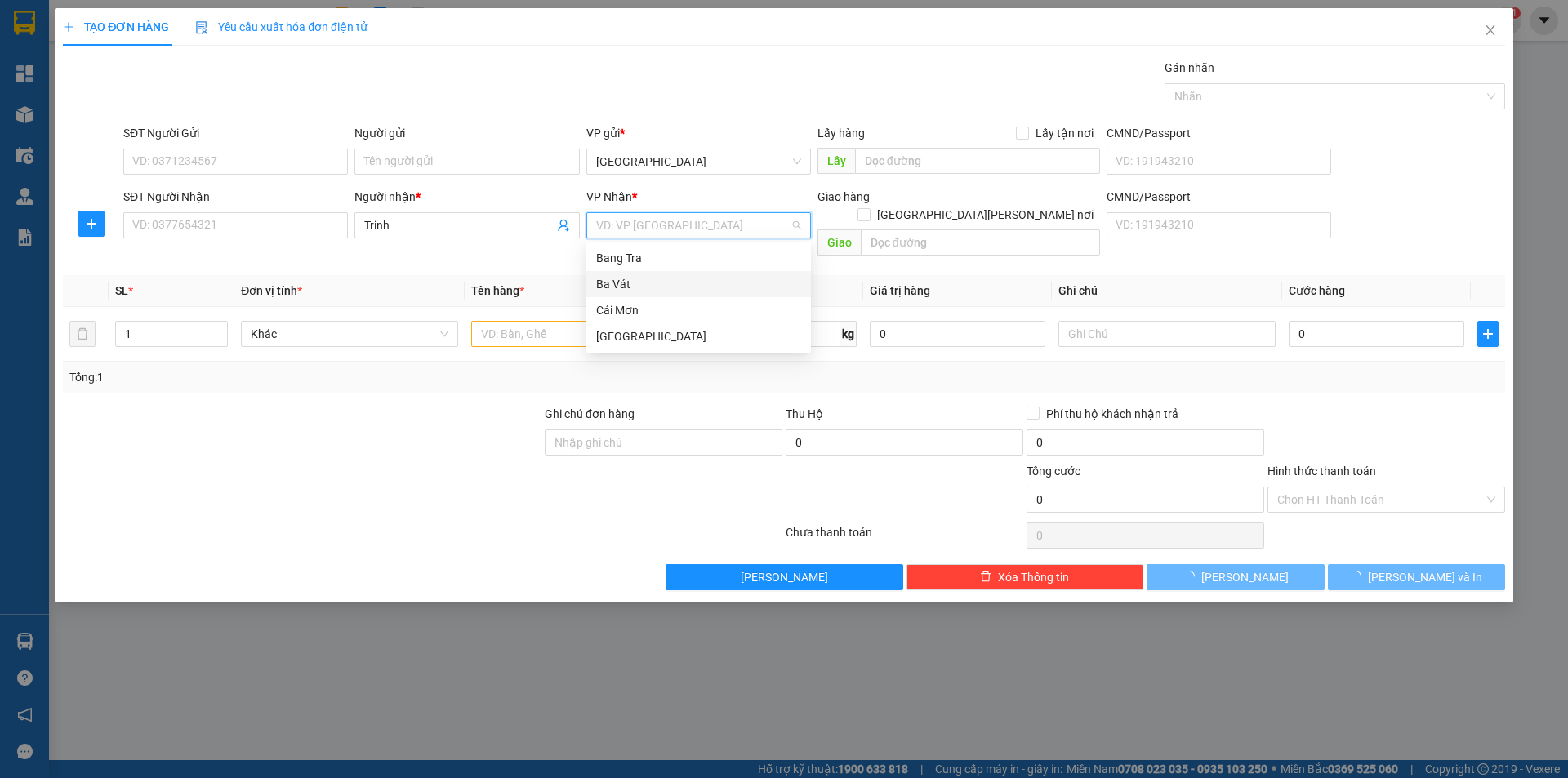
click at [636, 281] on div "Ba Vát" at bounding box center [699, 284] width 205 height 18
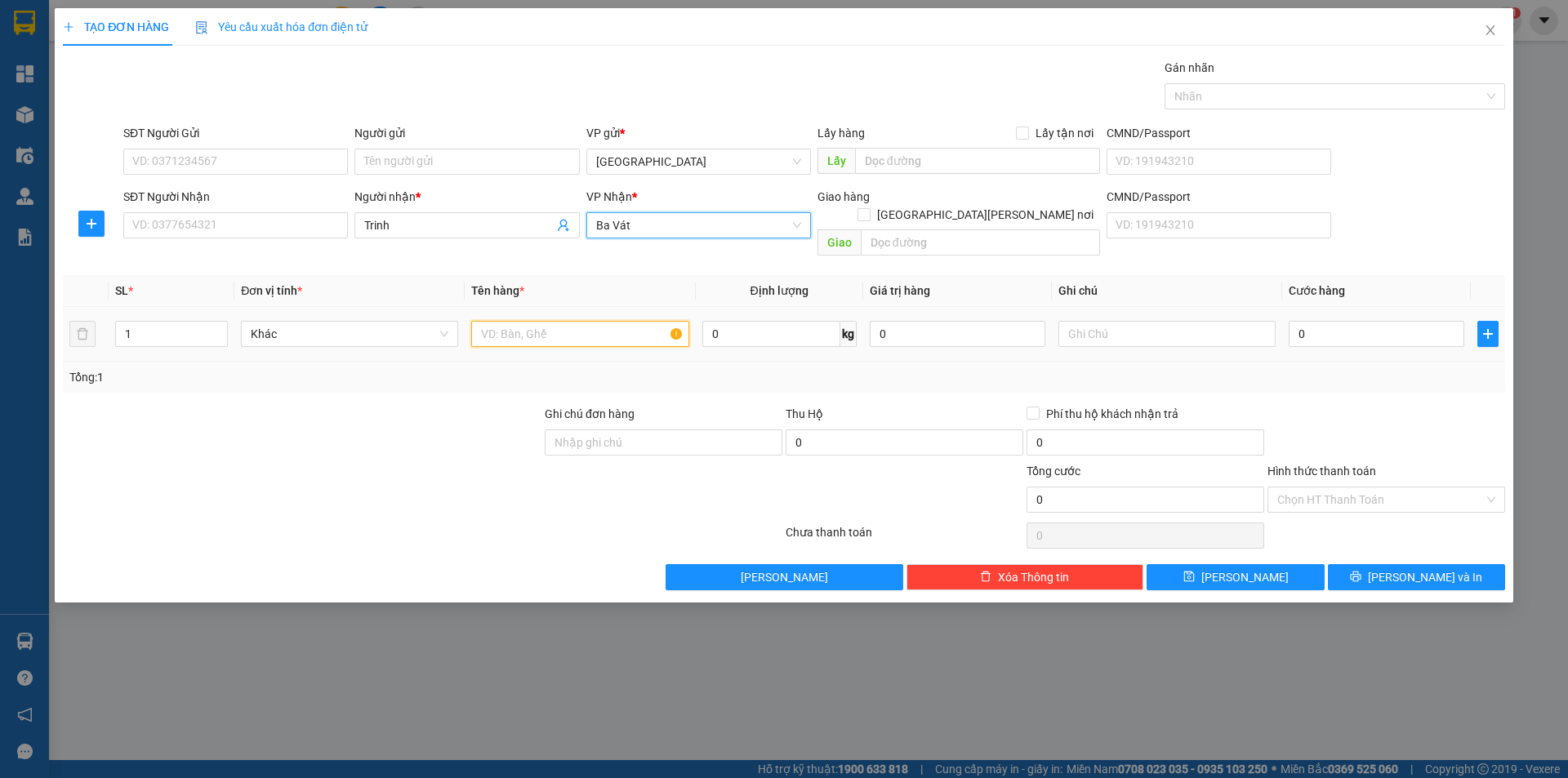
click at [541, 321] on input "text" at bounding box center [580, 334] width 217 height 26
type input "xốp"
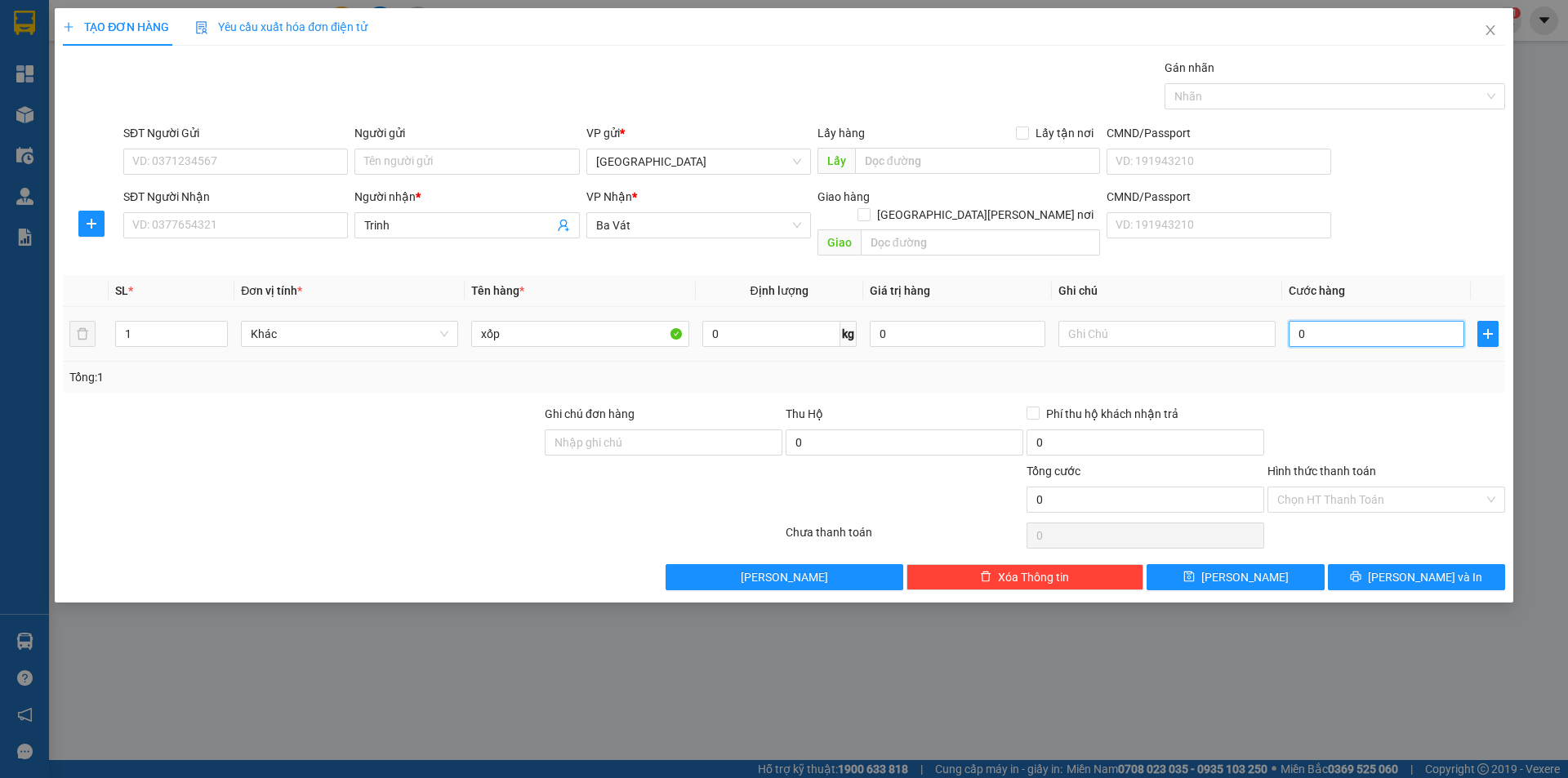
click at [1375, 322] on input "0" at bounding box center [1377, 334] width 175 height 26
type input "3"
type input "30"
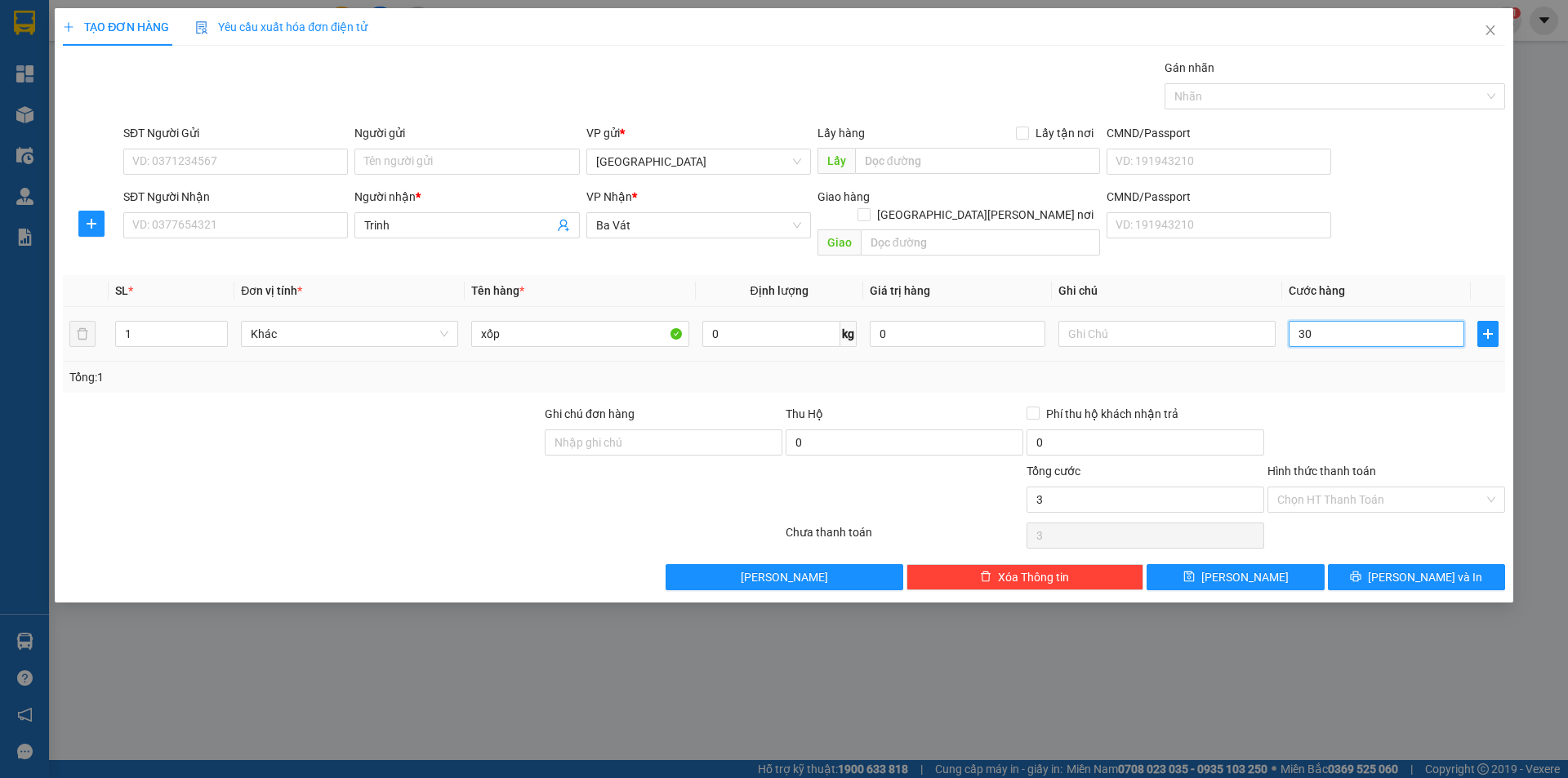
type input "30"
type input "300"
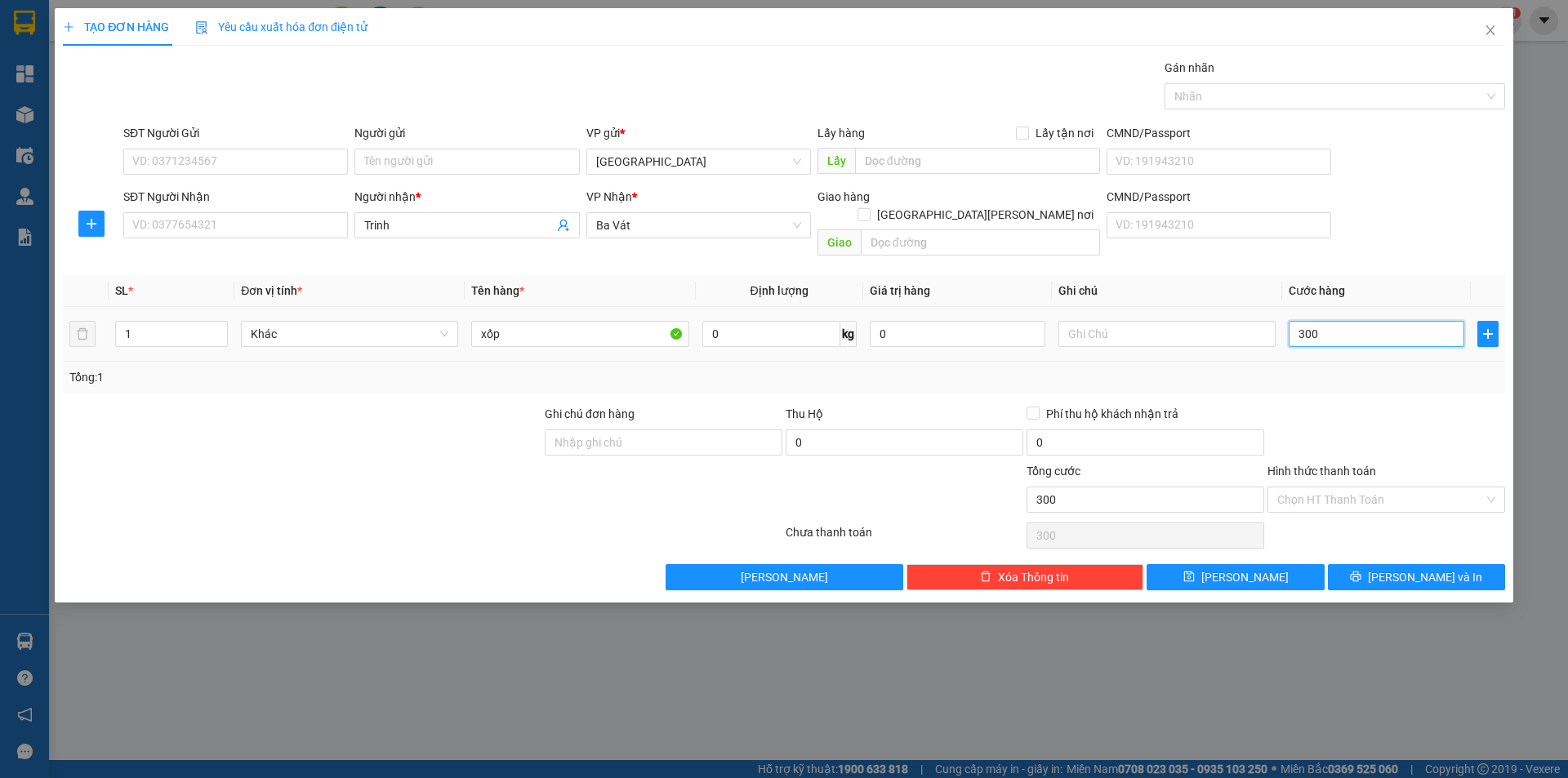
type input "3.000"
type input "30.000"
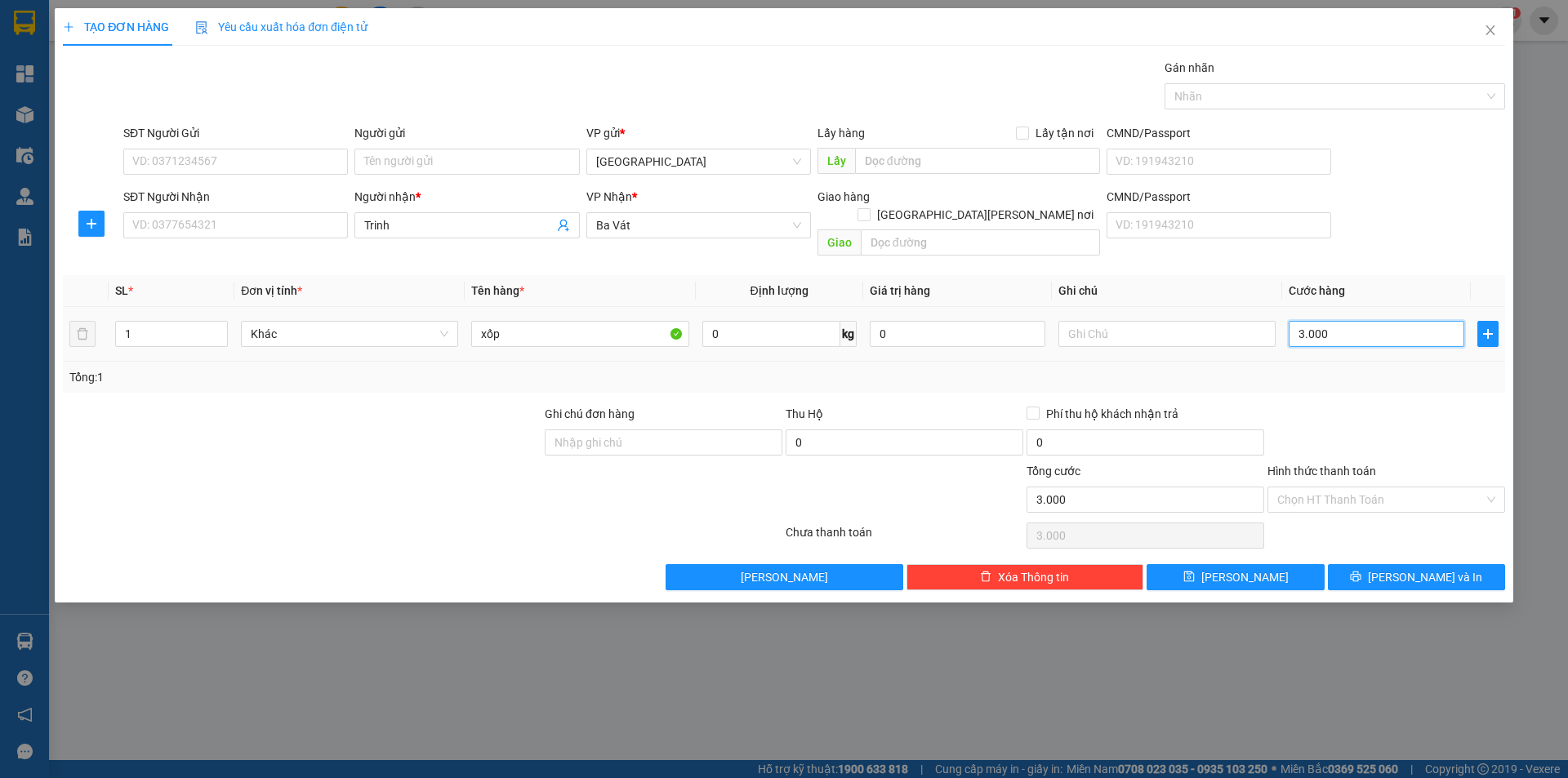
type input "30.000"
click at [1382, 564] on button "[PERSON_NAME] và In" at bounding box center [1417, 577] width 177 height 26
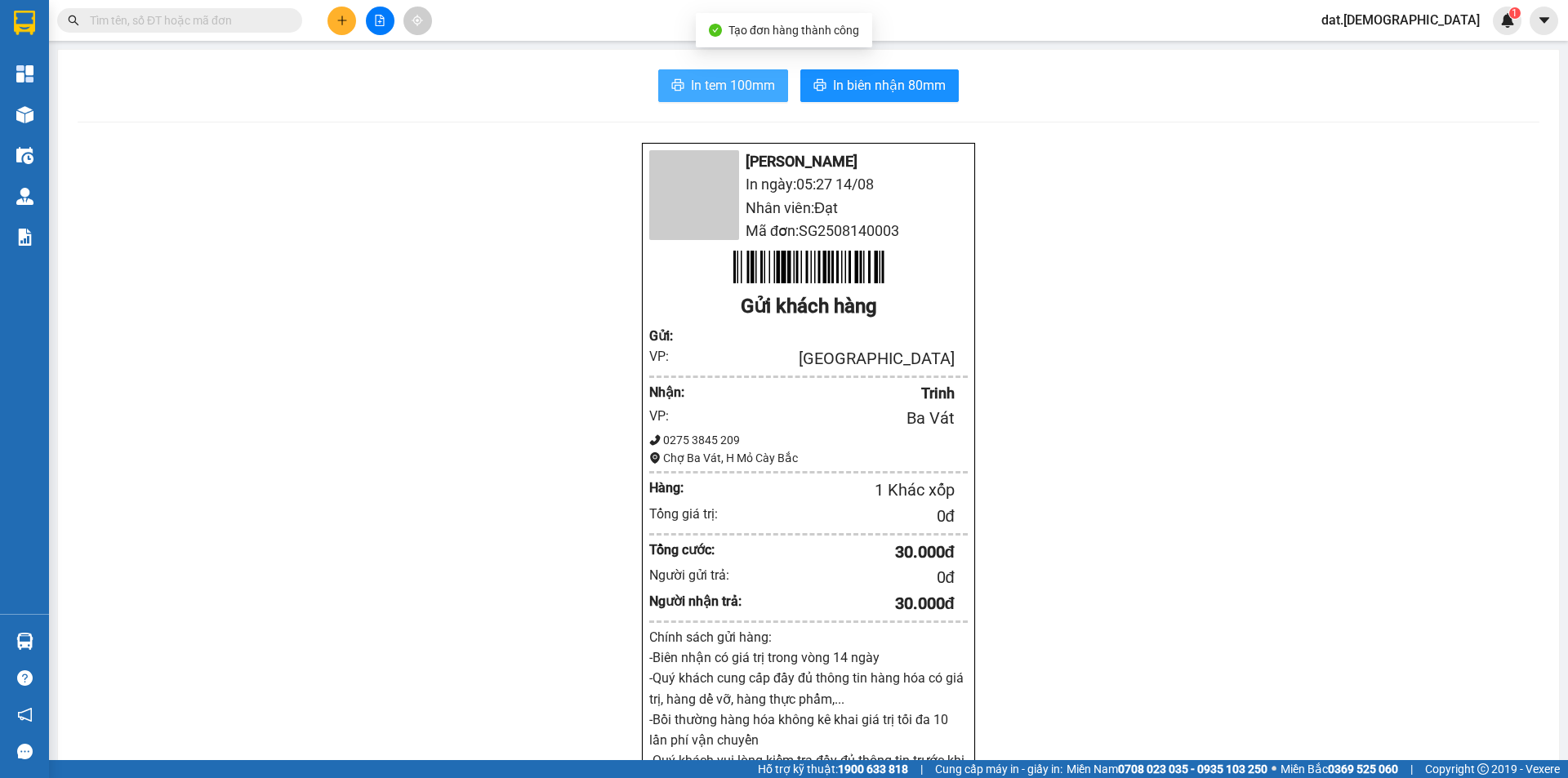
click at [700, 77] on span "In tem 100mm" at bounding box center [733, 85] width 84 height 21
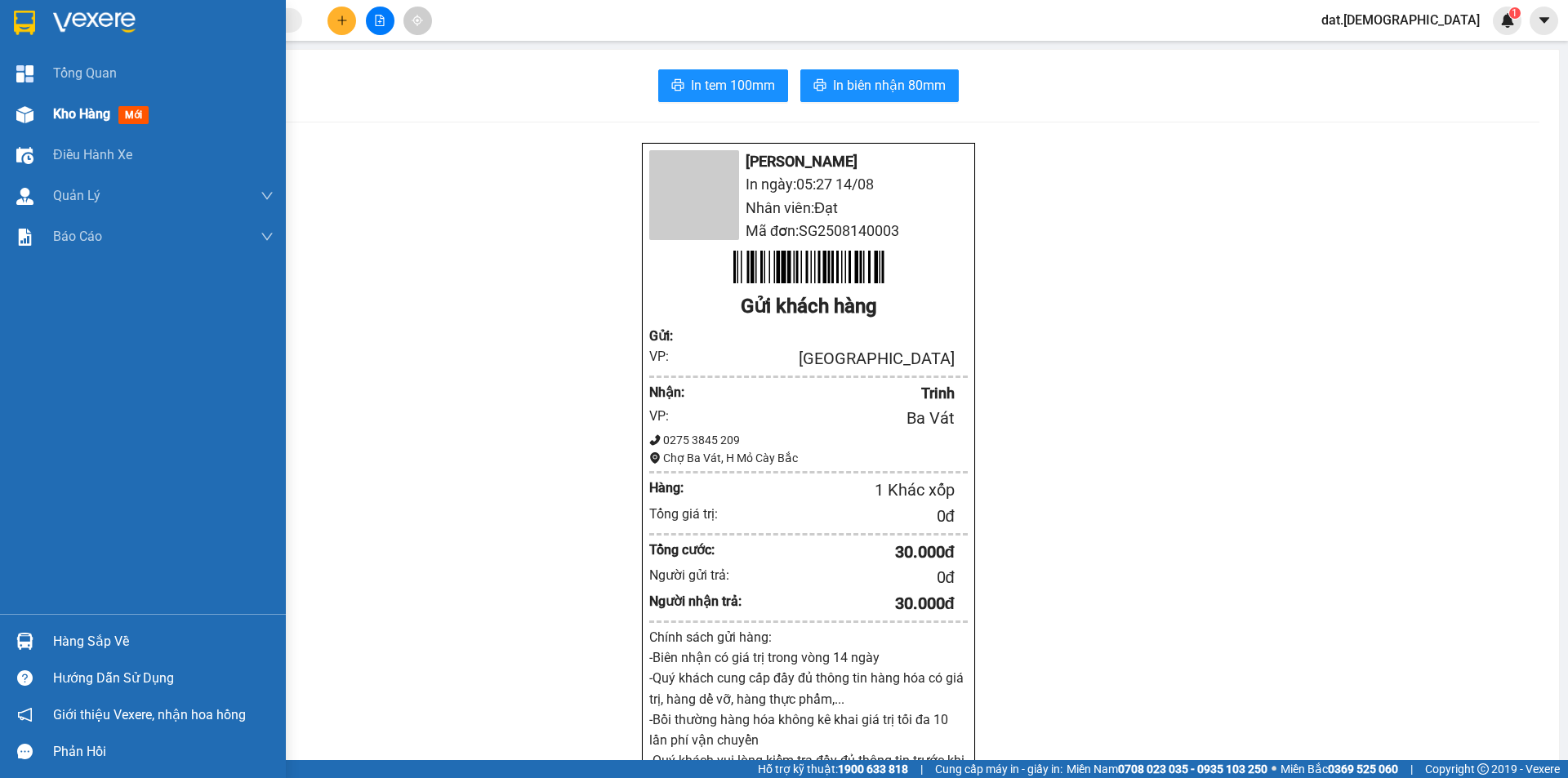
click at [139, 116] on span "mới" at bounding box center [133, 115] width 30 height 18
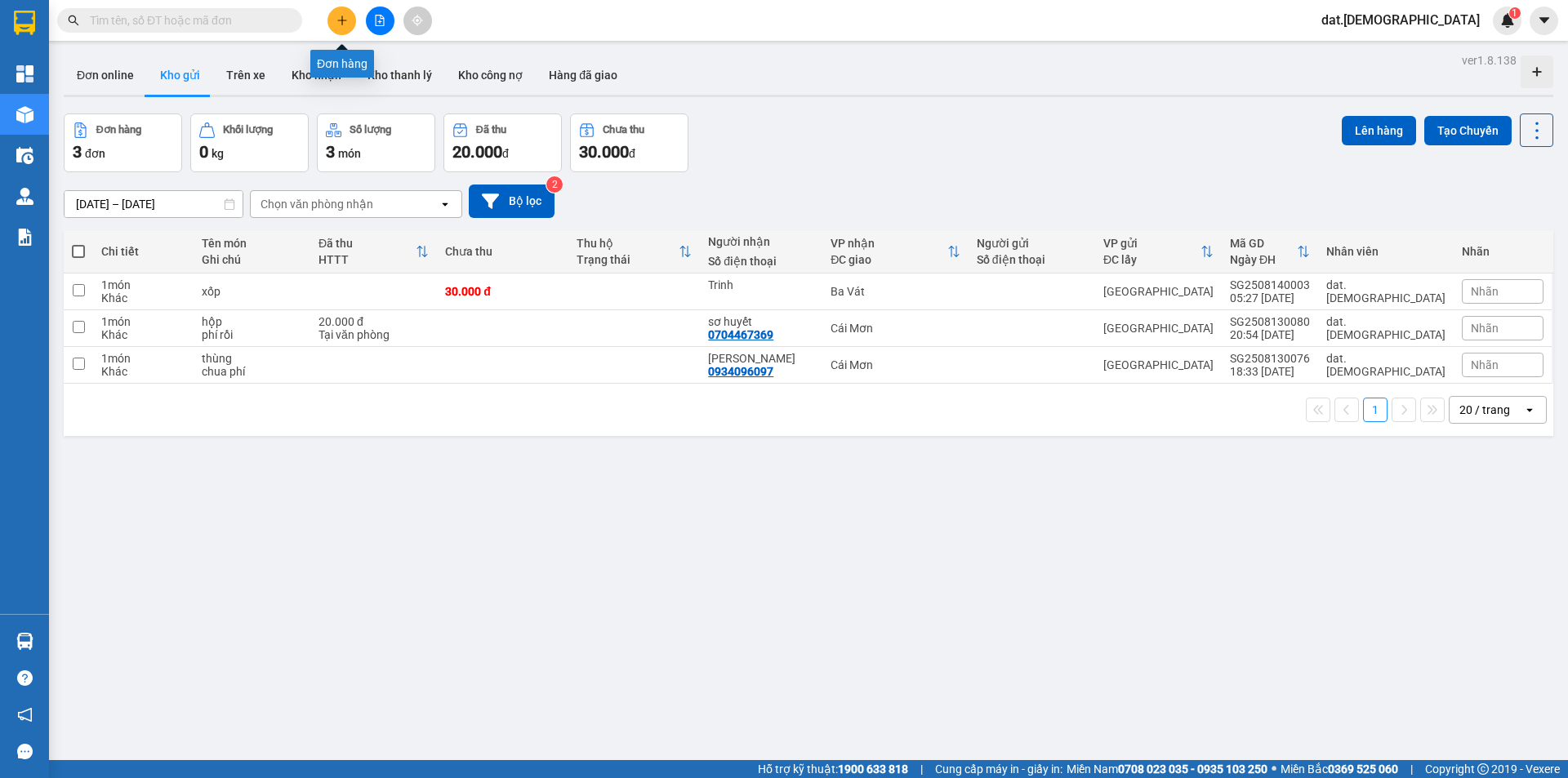
click at [343, 16] on icon "plus" at bounding box center [342, 20] width 1 height 9
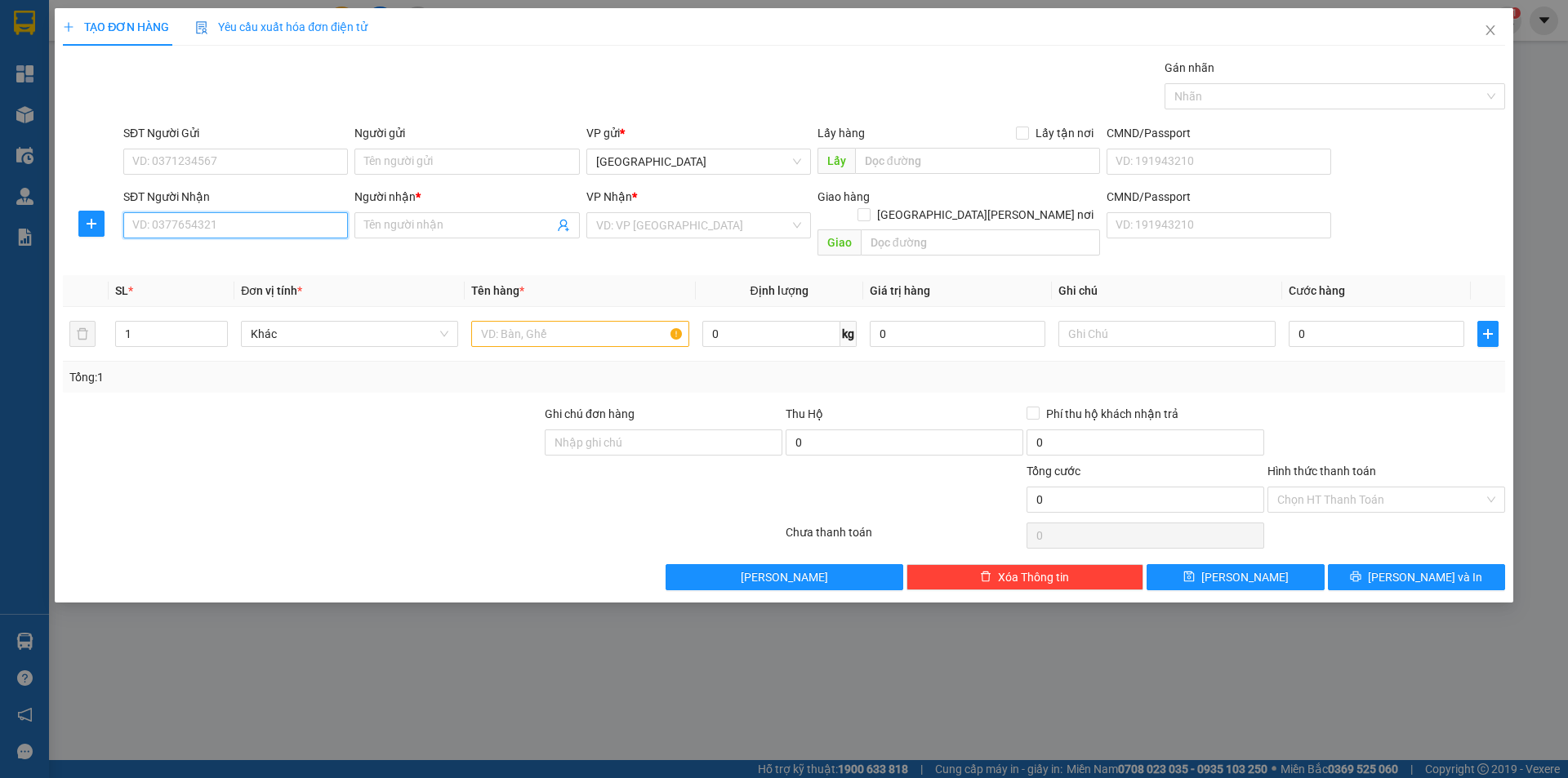
click at [240, 224] on input "SĐT Người Nhận" at bounding box center [235, 224] width 225 height 26
type input "0348449690"
click at [212, 255] on div "0348449690 - Loan" at bounding box center [235, 258] width 205 height 18
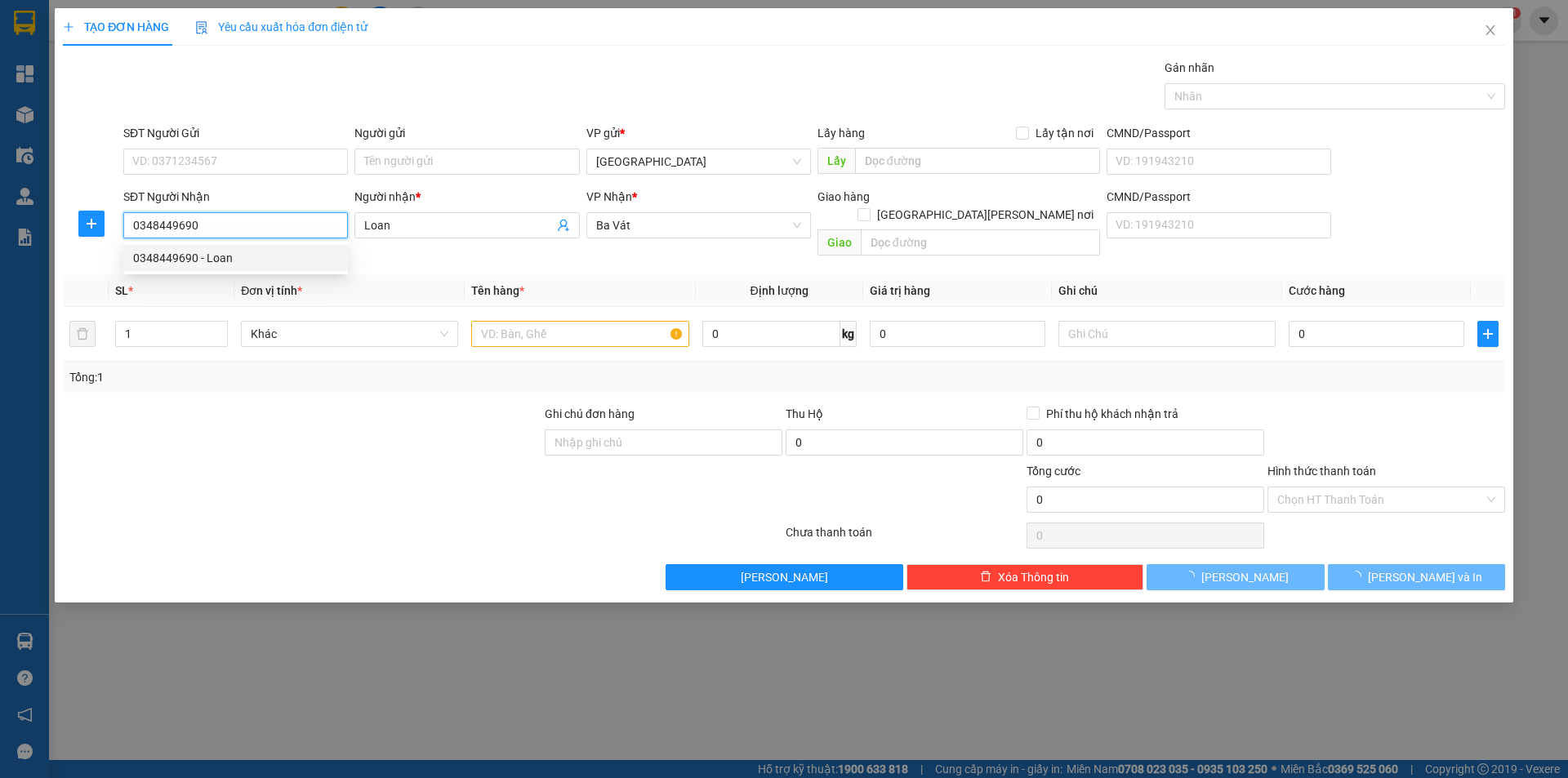
type input "Loan"
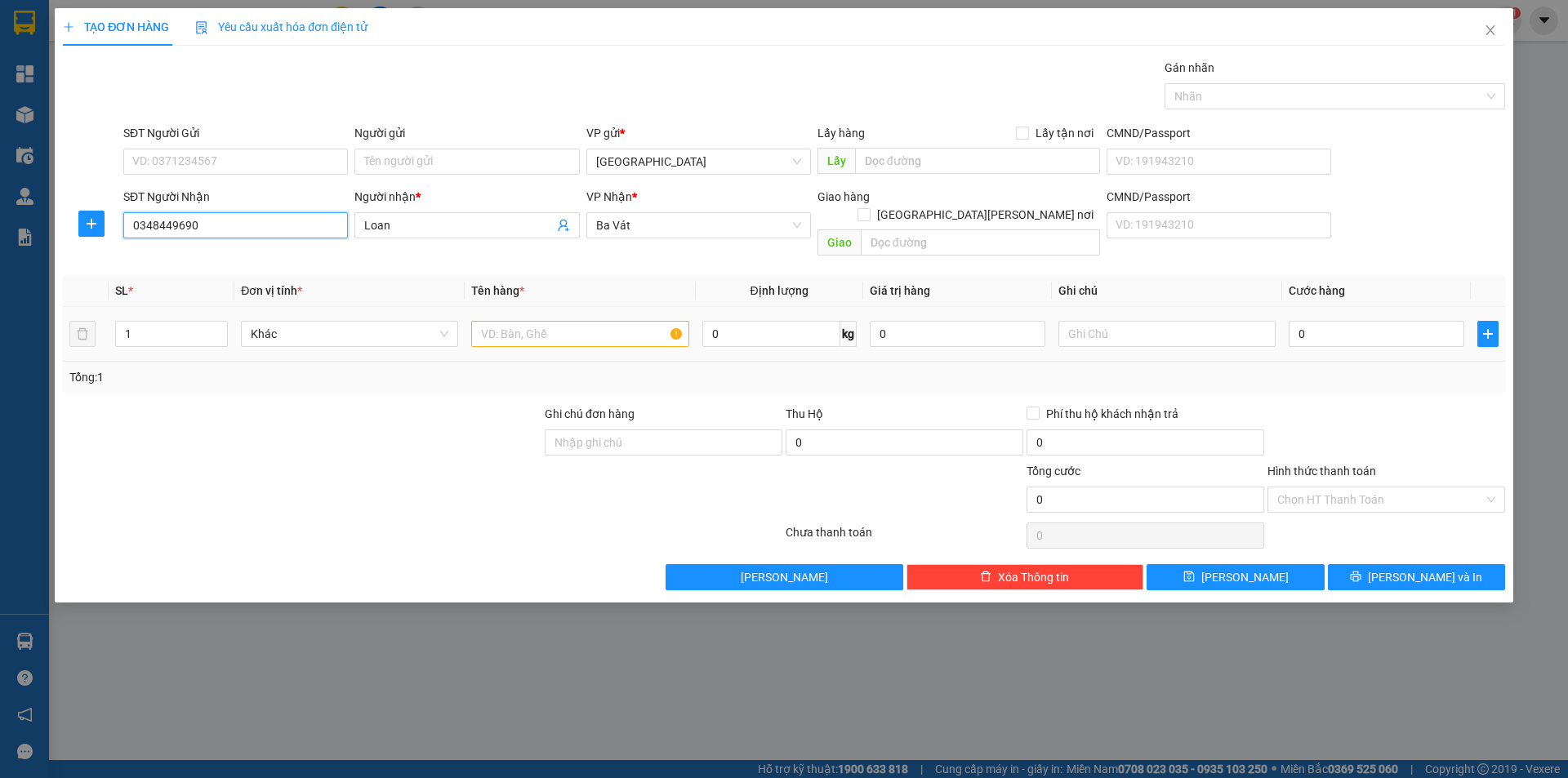
type input "0348449690"
click at [552, 321] on input "text" at bounding box center [580, 334] width 217 height 26
type input "xốp"
click at [1380, 321] on input "0" at bounding box center [1377, 334] width 175 height 26
type input "2"
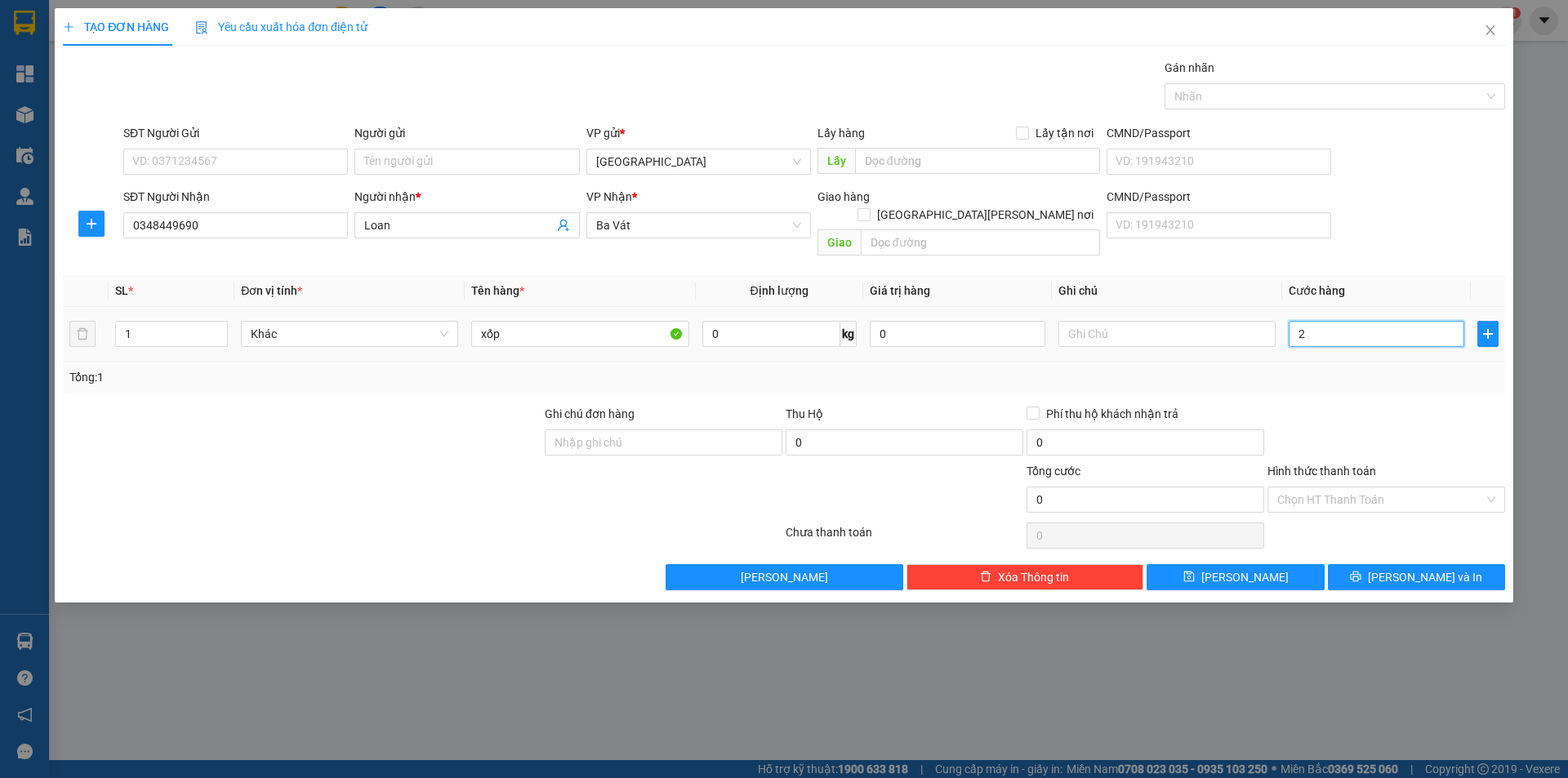
type input "2"
type input "20"
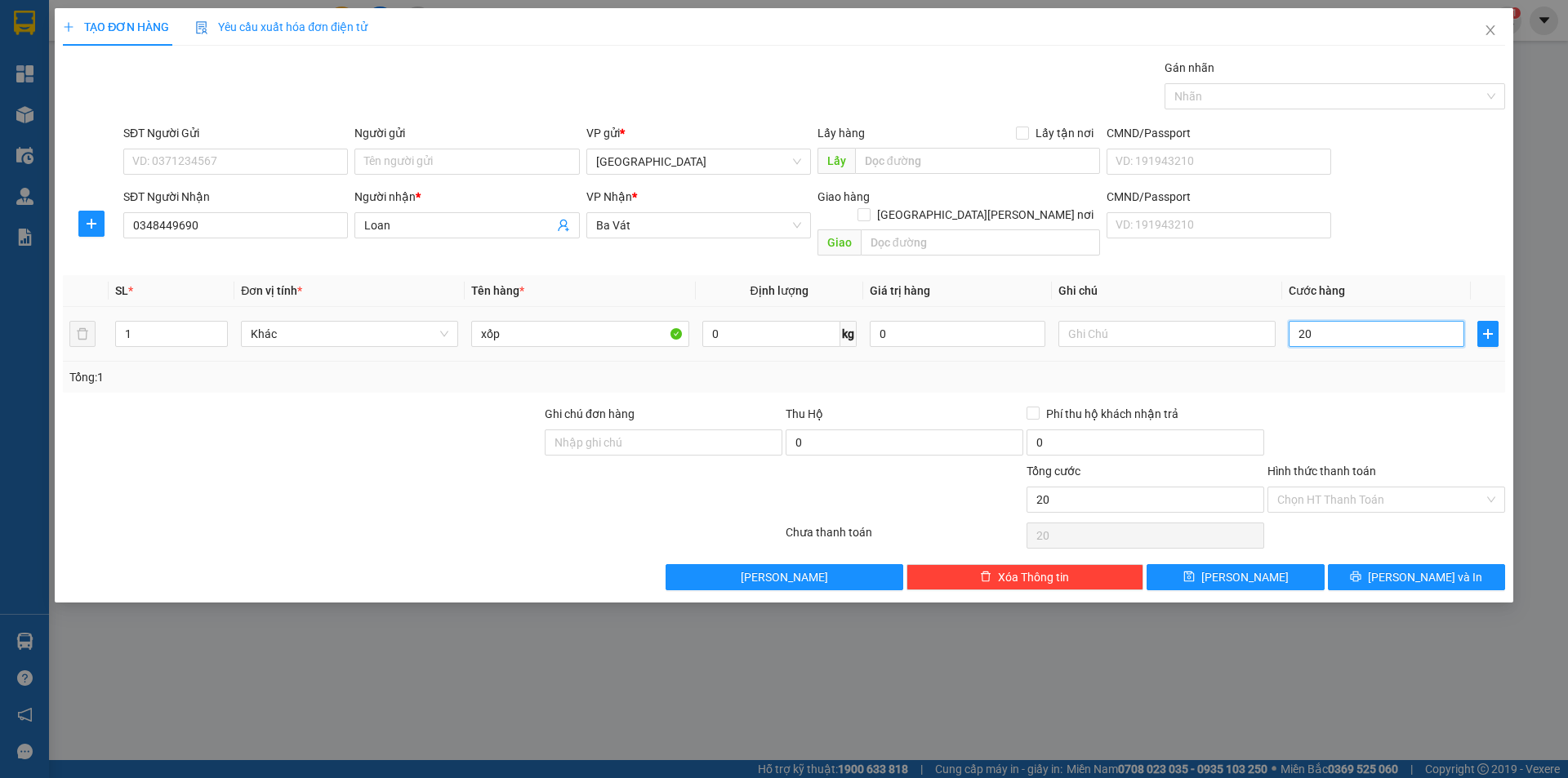
type input "200"
type input "2.000"
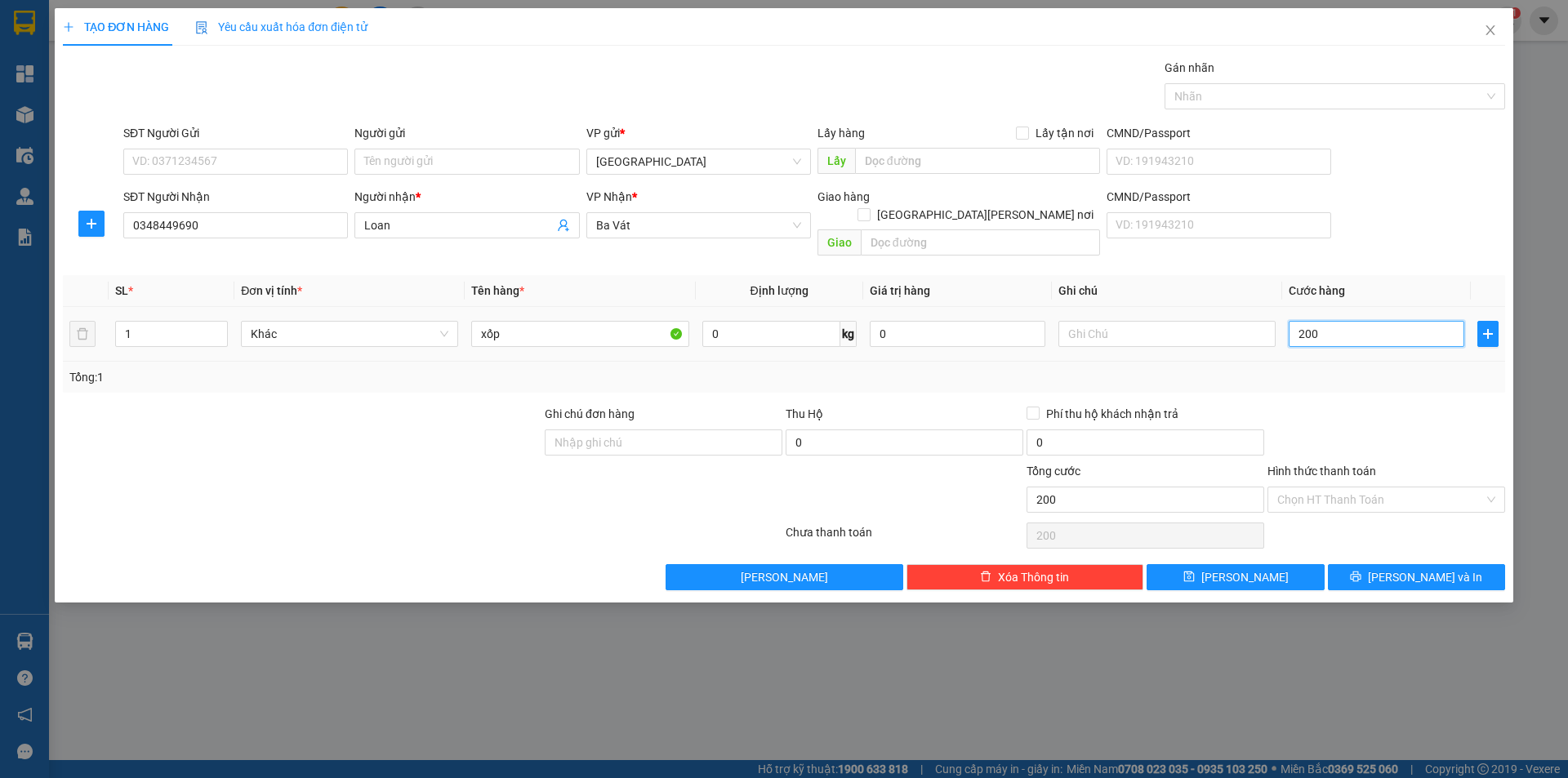
type input "2.000"
type input "20.000"
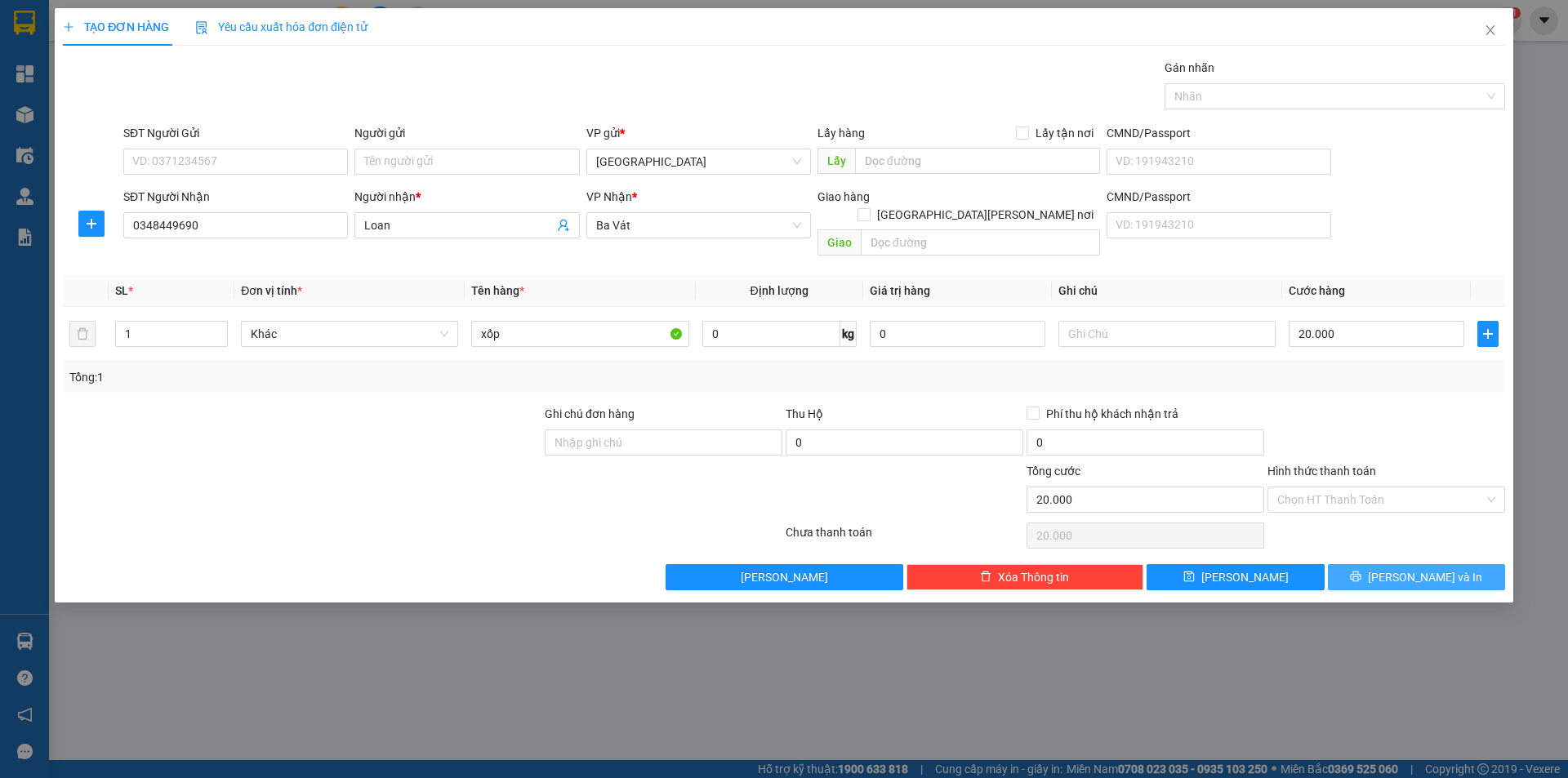
click at [1359, 564] on button "[PERSON_NAME] và In" at bounding box center [1417, 577] width 177 height 26
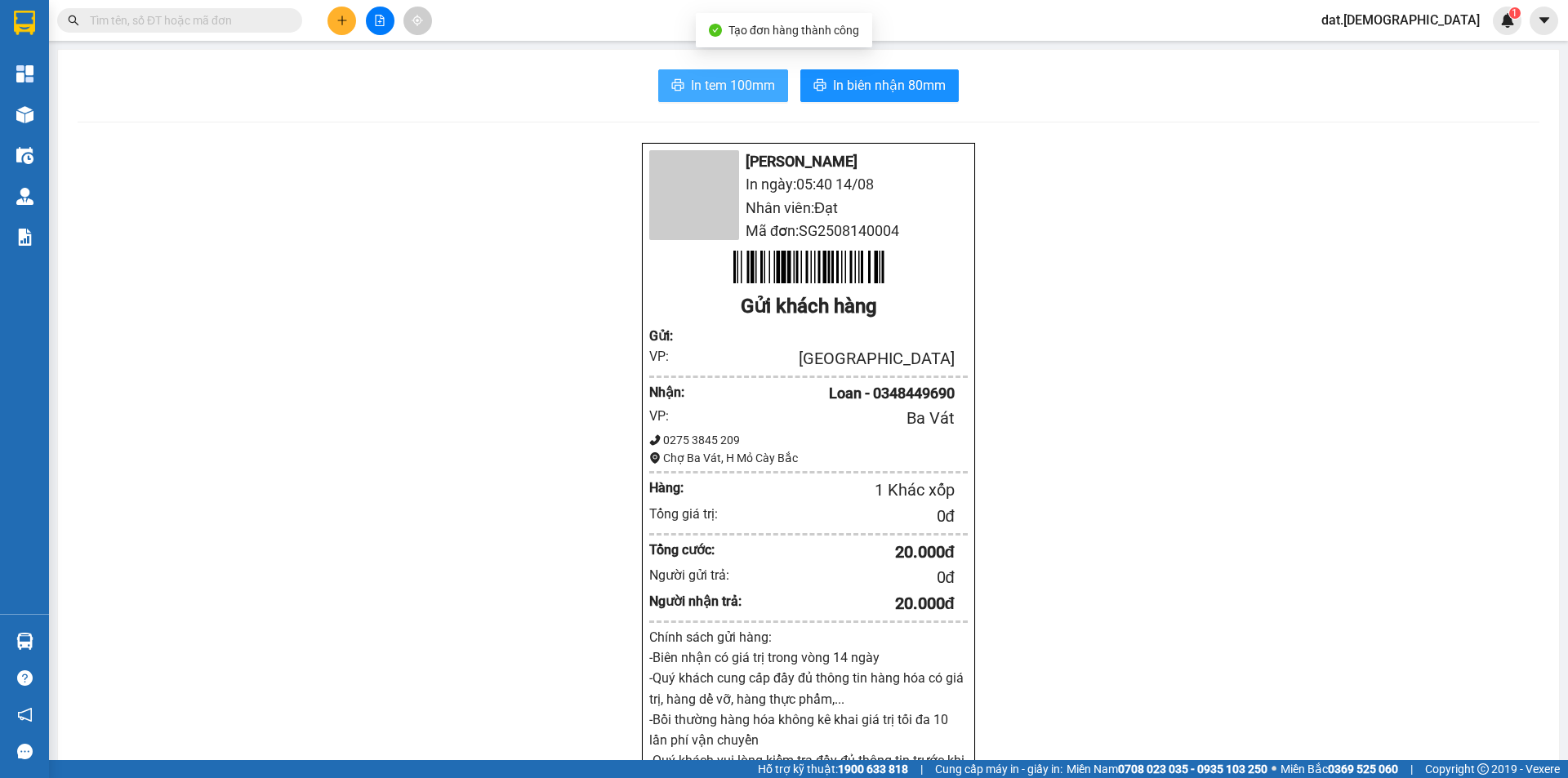
click at [692, 80] on span "In tem 100mm" at bounding box center [733, 85] width 84 height 21
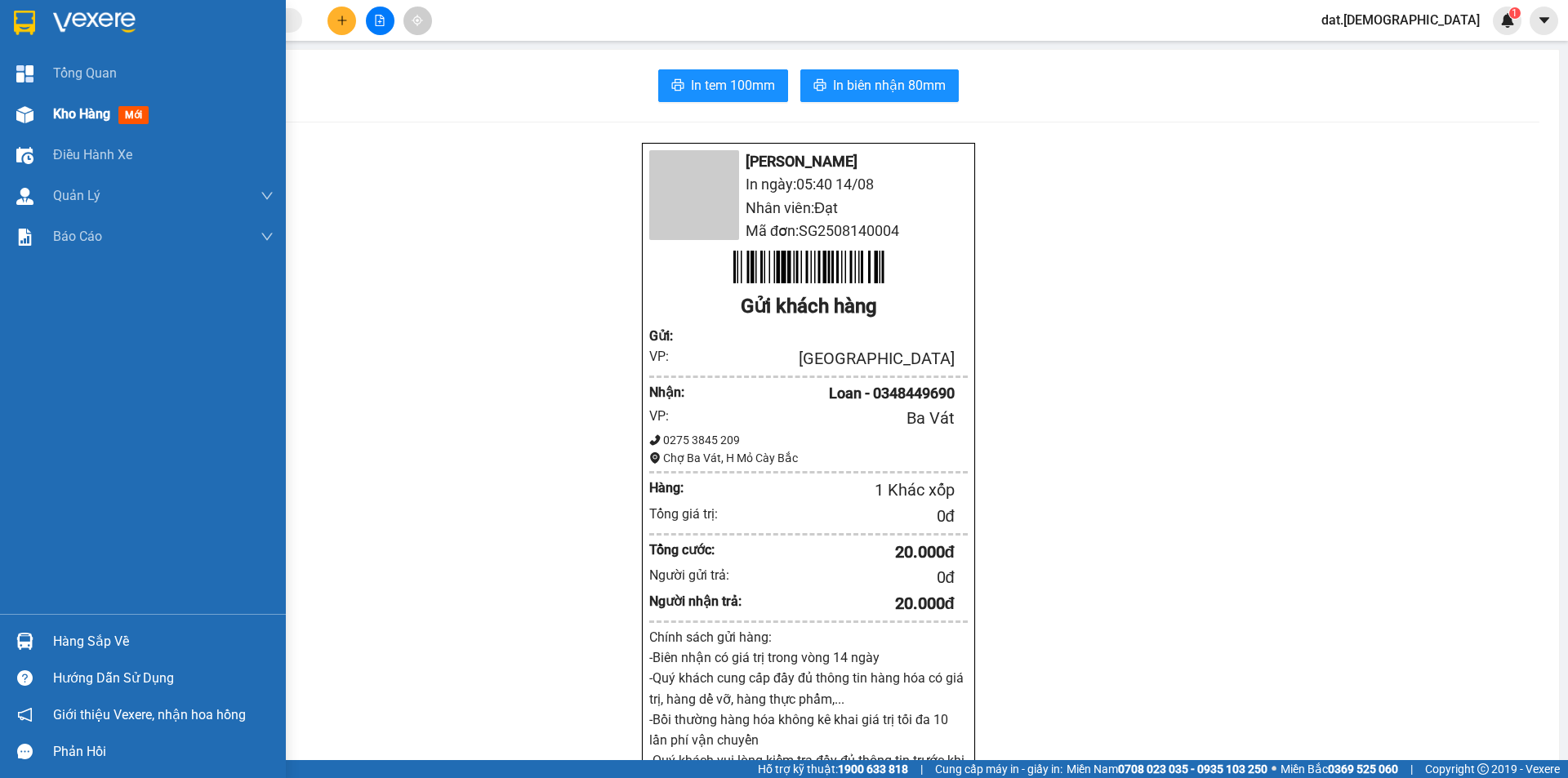
click at [130, 115] on span "mới" at bounding box center [133, 115] width 30 height 18
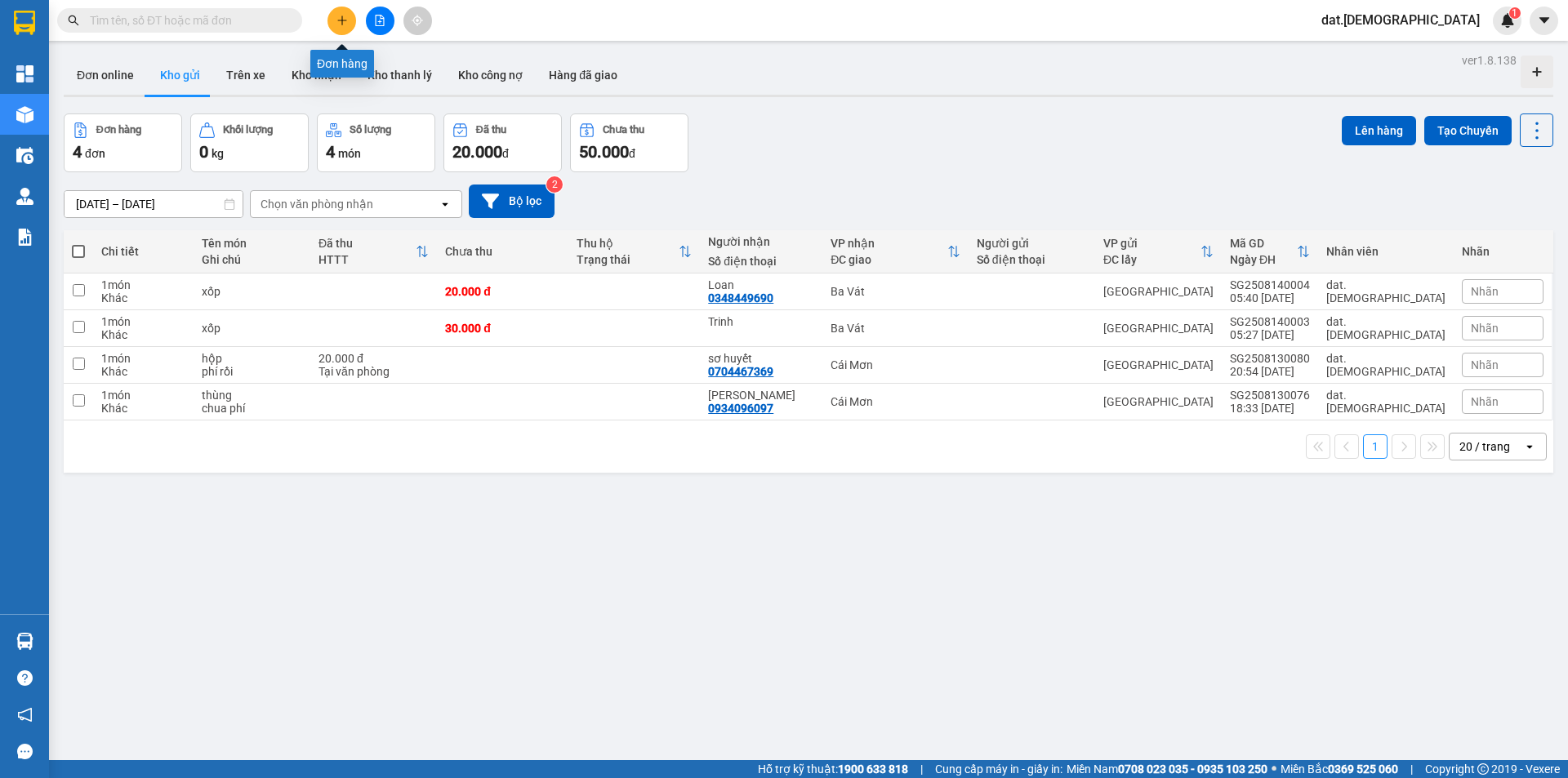
click at [340, 23] on icon "plus" at bounding box center [342, 20] width 12 height 12
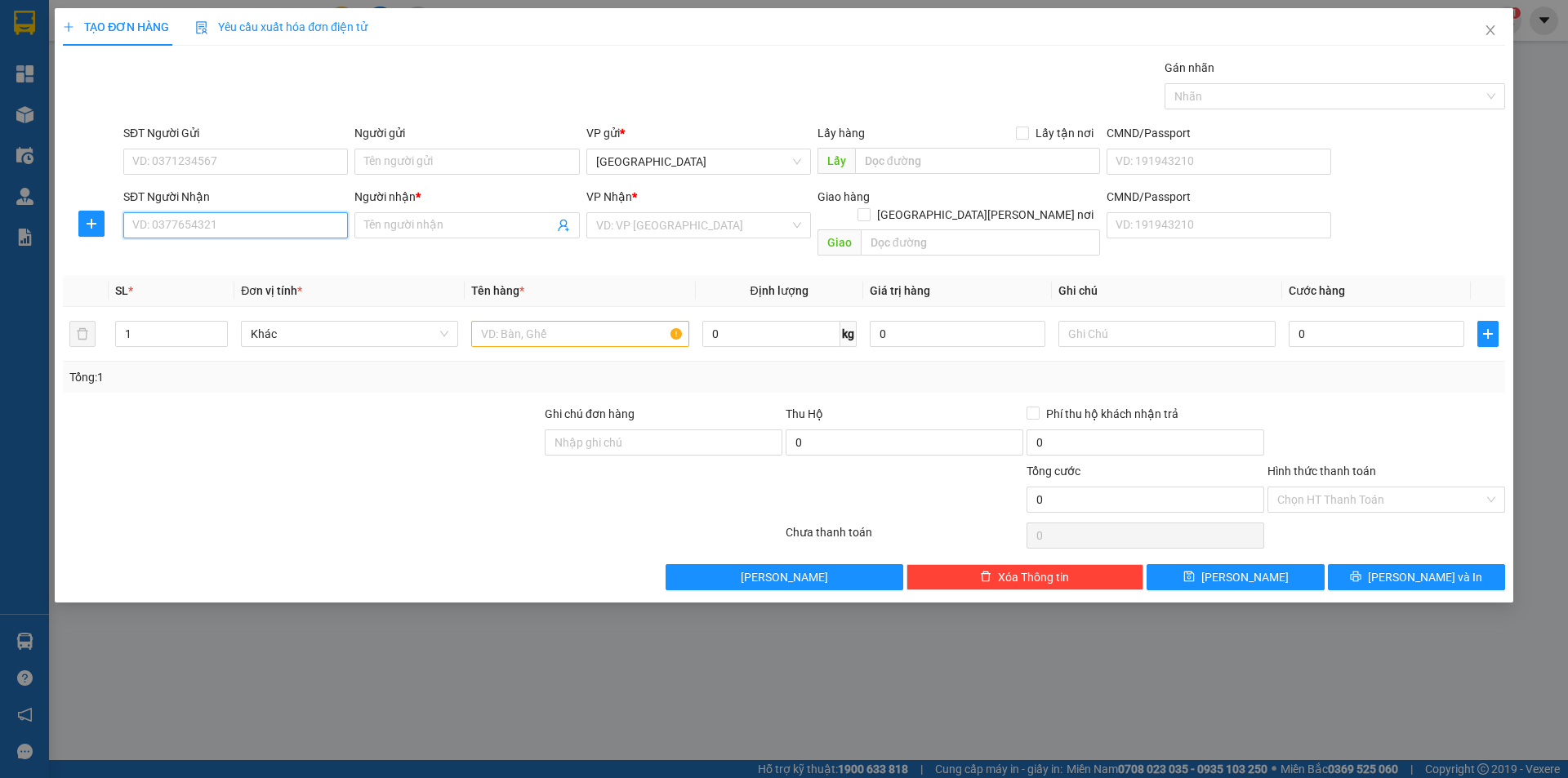
click at [239, 228] on input "SĐT Người Nhận" at bounding box center [235, 224] width 225 height 26
type input "0945790439"
click at [217, 259] on div "0945790439 - a Kha" at bounding box center [235, 258] width 205 height 18
type input "a Kha"
type input "0945790439"
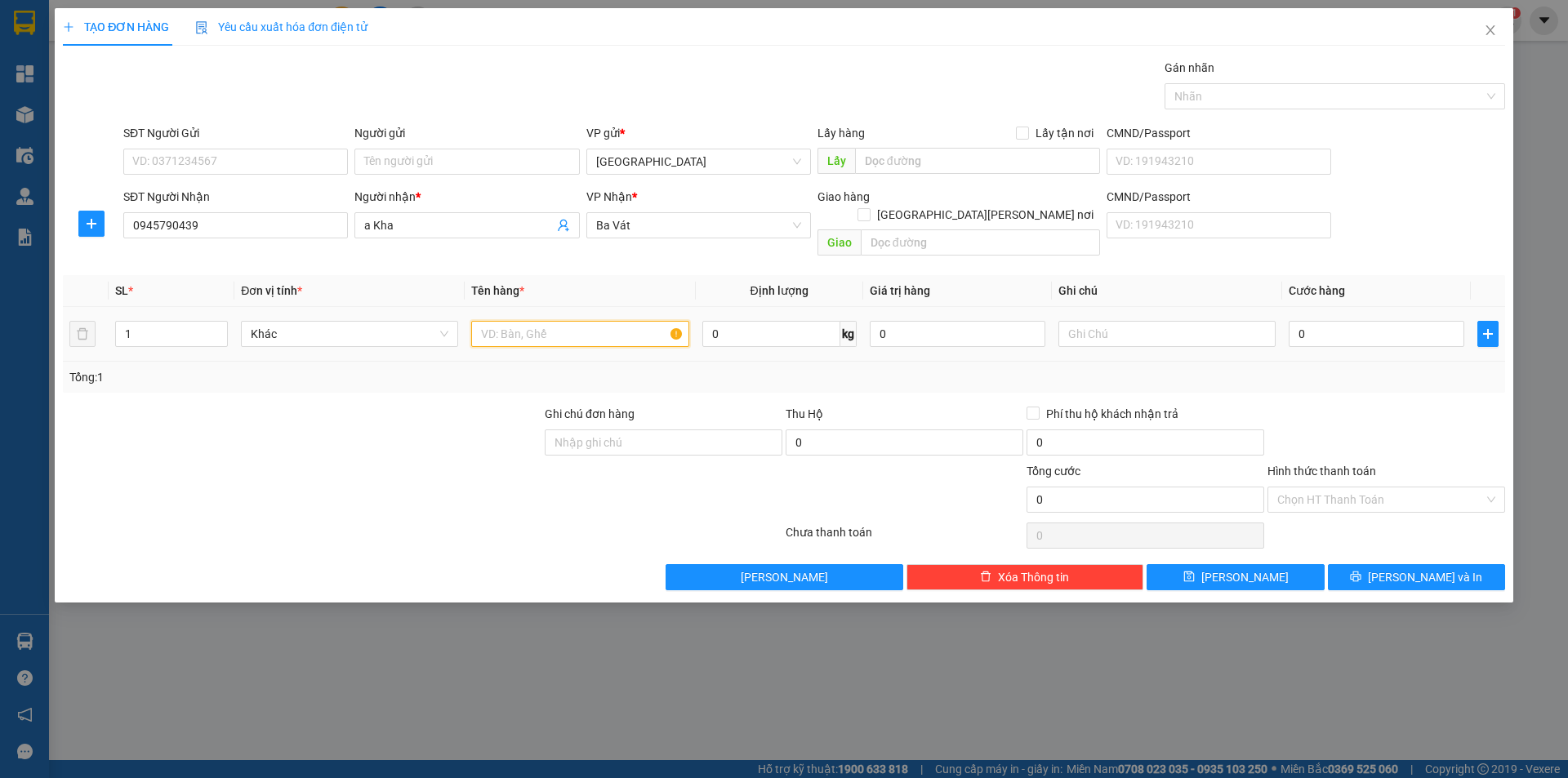
click at [508, 321] on input "text" at bounding box center [580, 334] width 217 height 26
type input "thùng"
click at [1348, 321] on input "0" at bounding box center [1377, 334] width 175 height 26
type input "4"
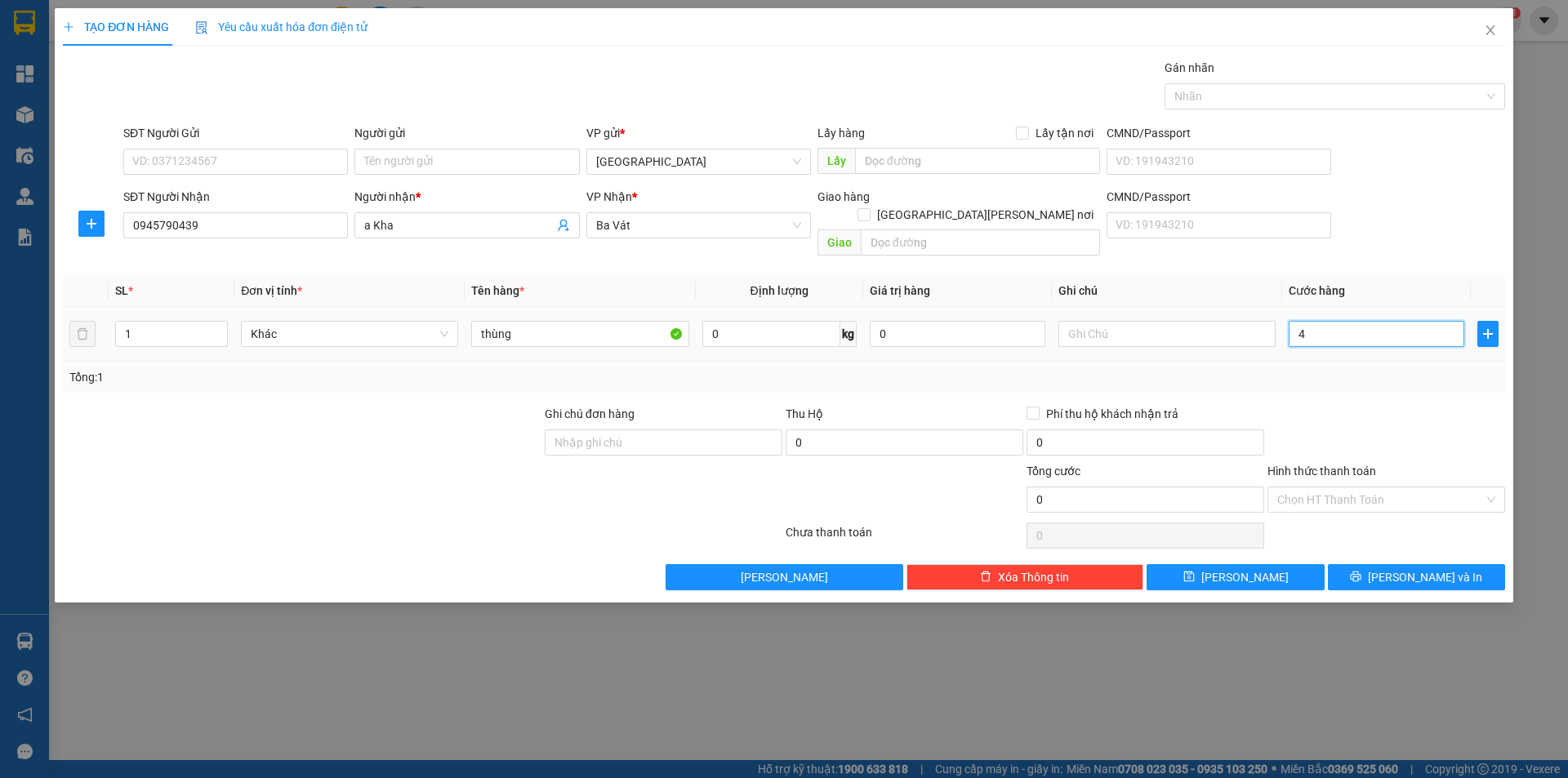
type input "4"
type input "40"
type input "400"
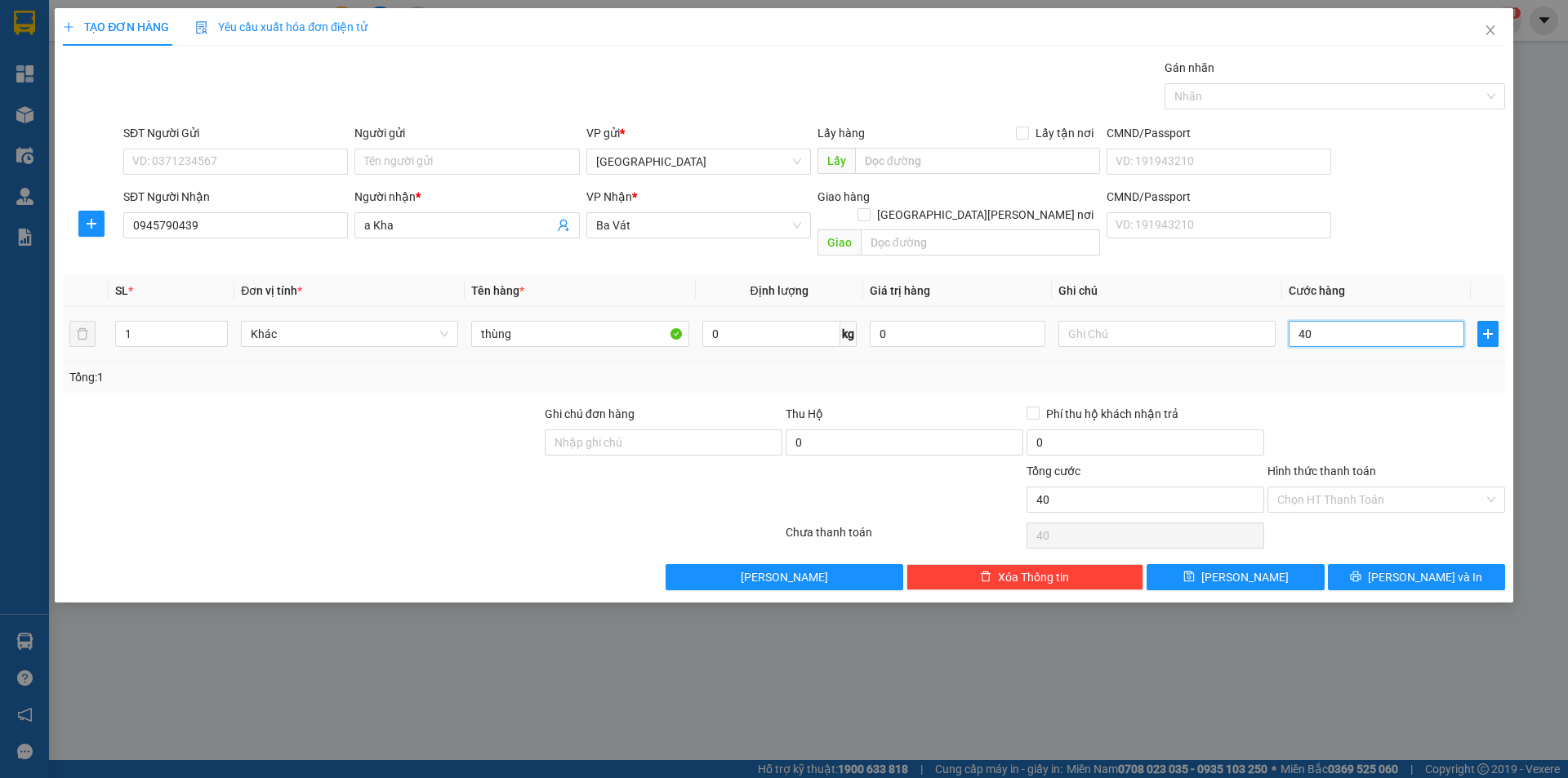
type input "400"
type input "4.000"
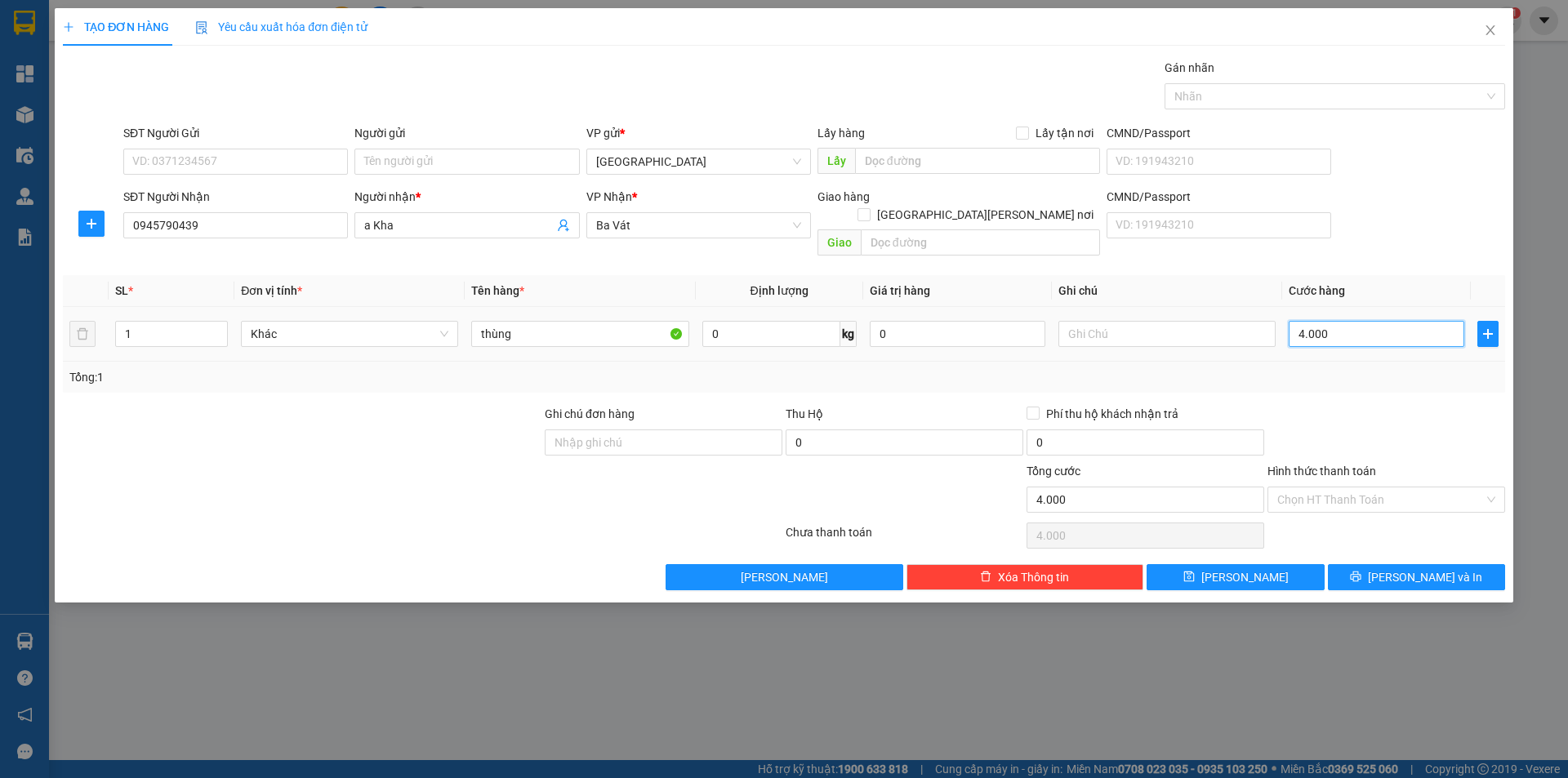
type input "40.000"
click at [1362, 564] on button "[PERSON_NAME] và In" at bounding box center [1417, 577] width 177 height 26
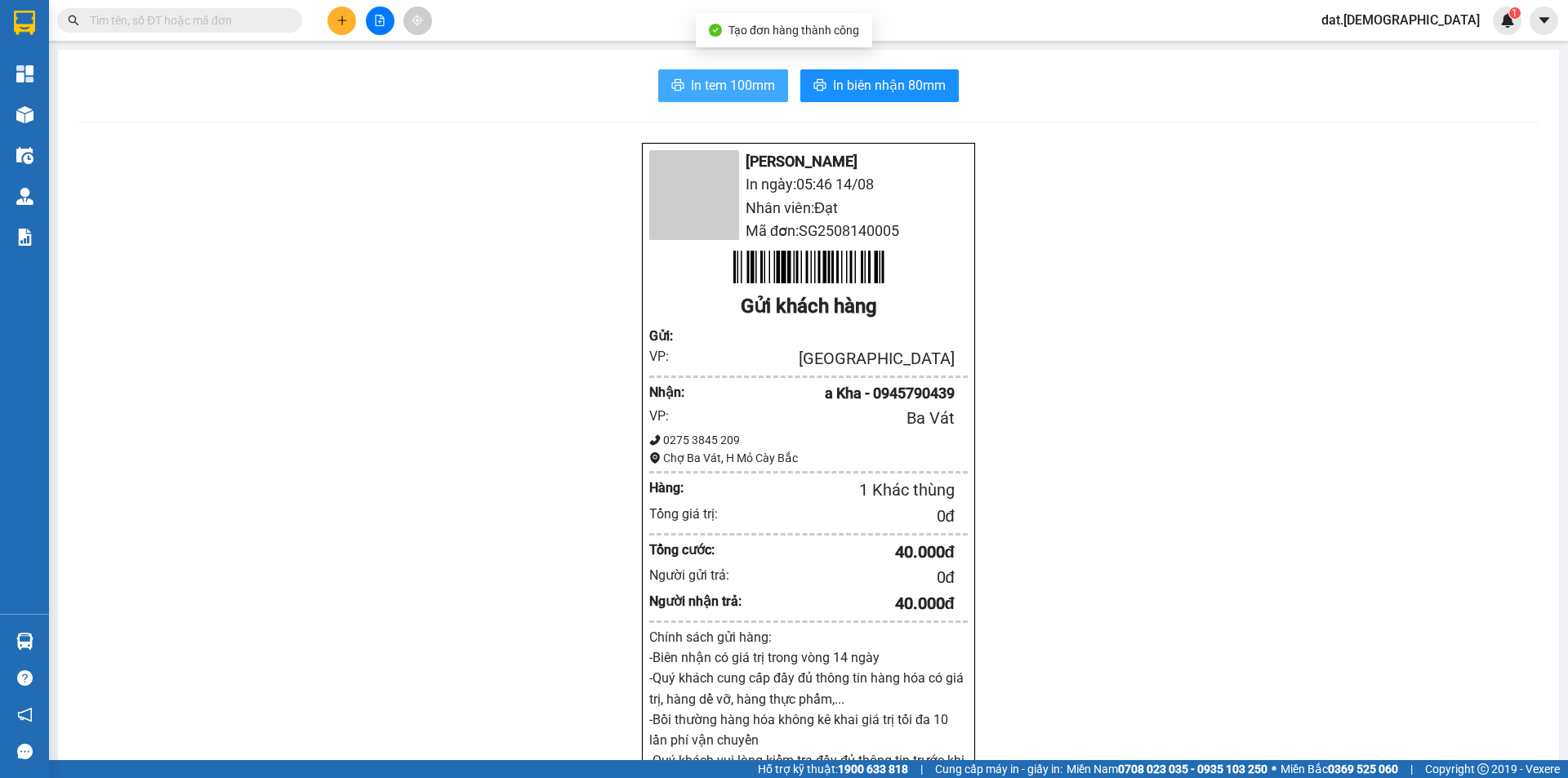
click at [691, 83] on span "In tem 100mm" at bounding box center [733, 85] width 84 height 21
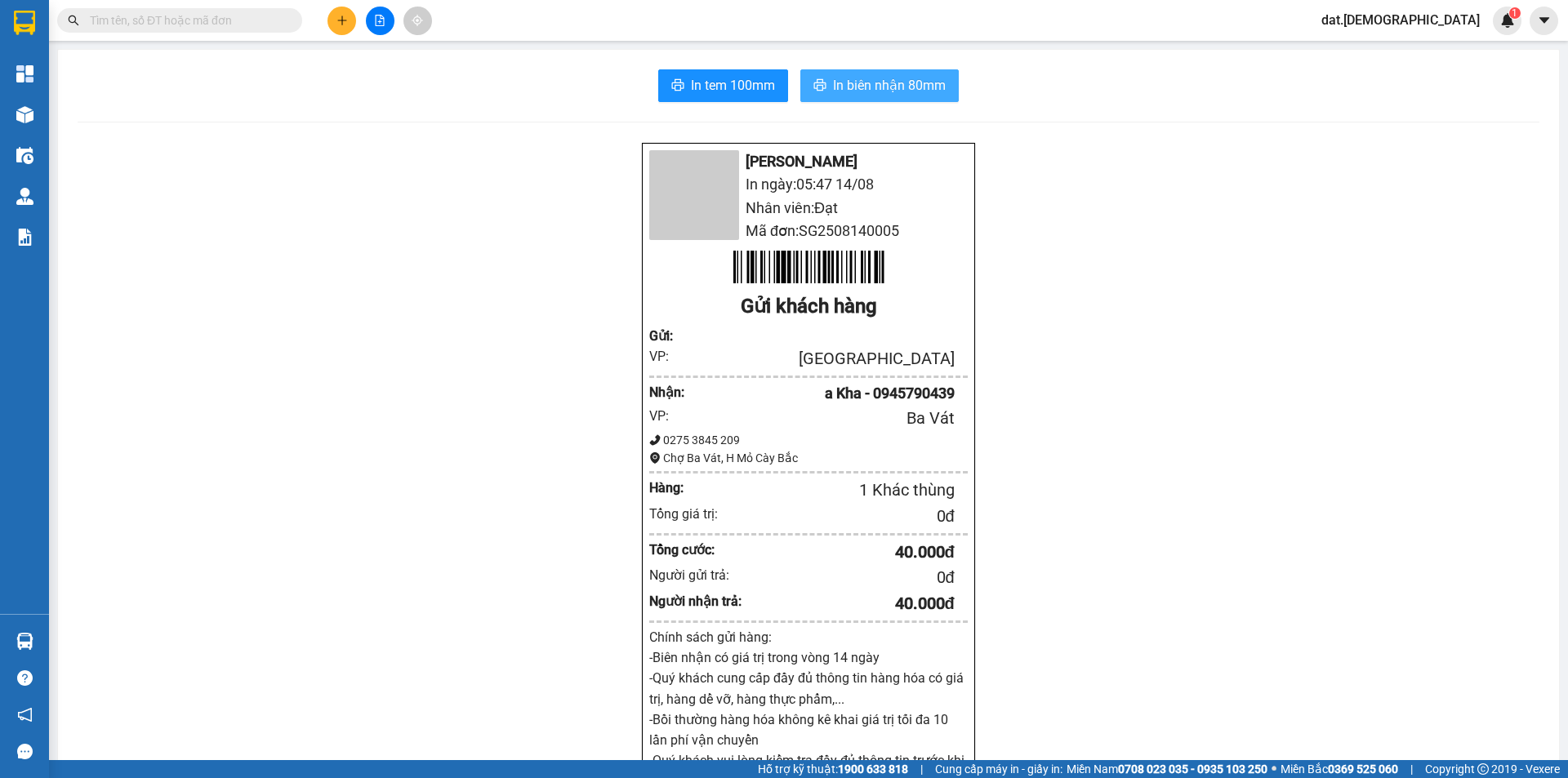
click at [852, 72] on button "In biên nhận 80mm" at bounding box center [879, 86] width 158 height 33
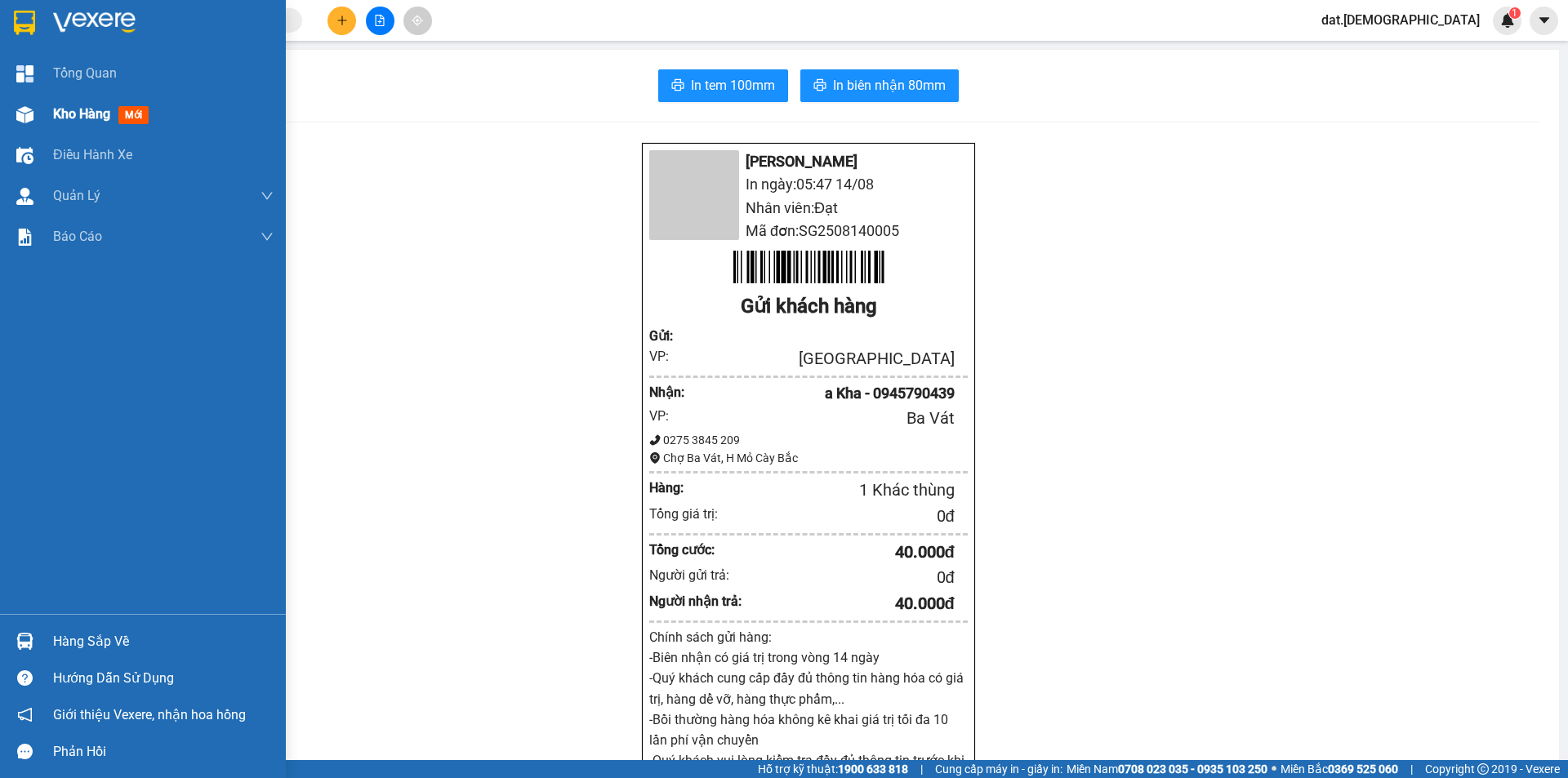
click at [130, 108] on span "mới" at bounding box center [133, 115] width 30 height 18
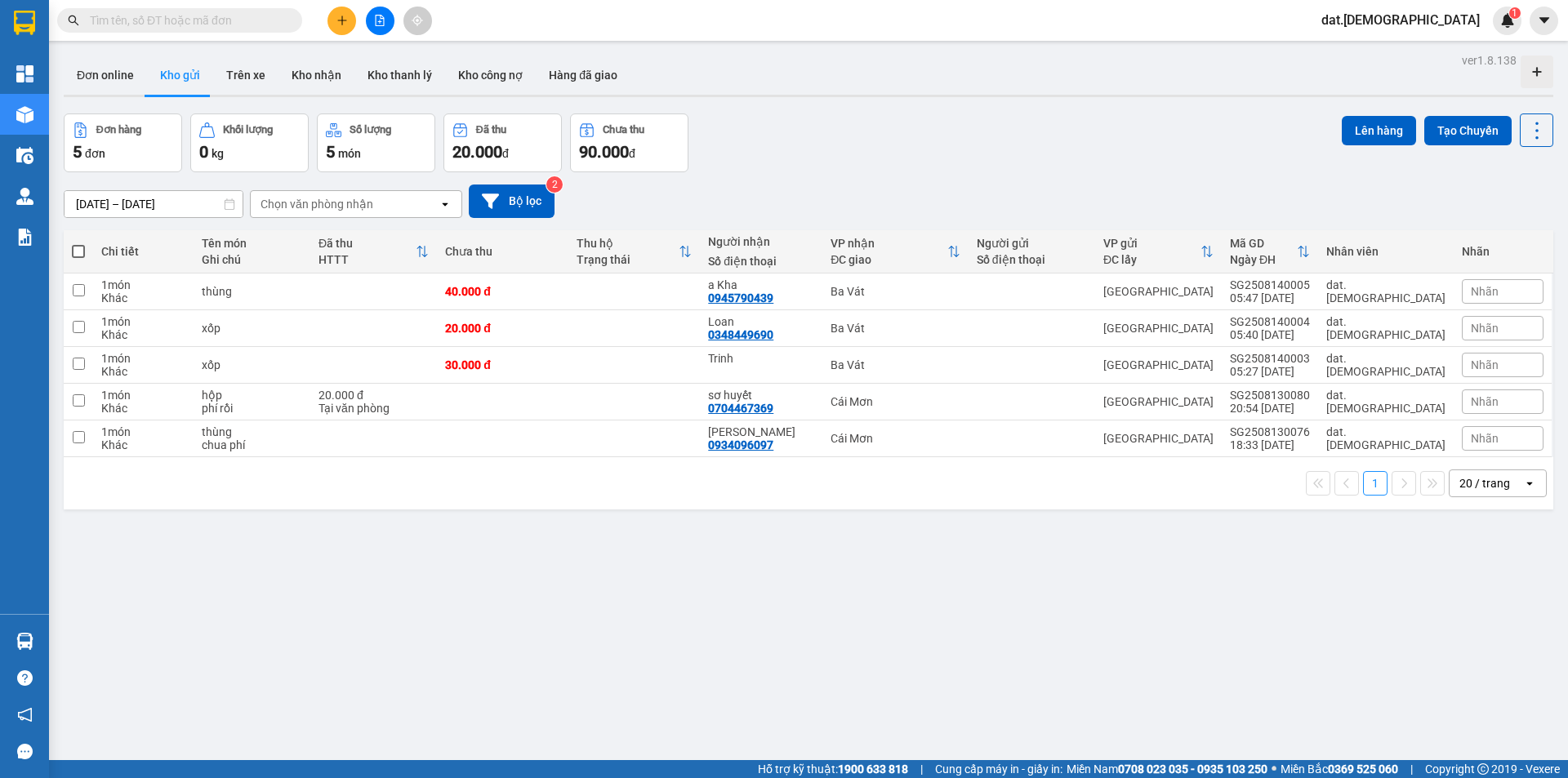
click at [350, 21] on button at bounding box center [342, 21] width 29 height 29
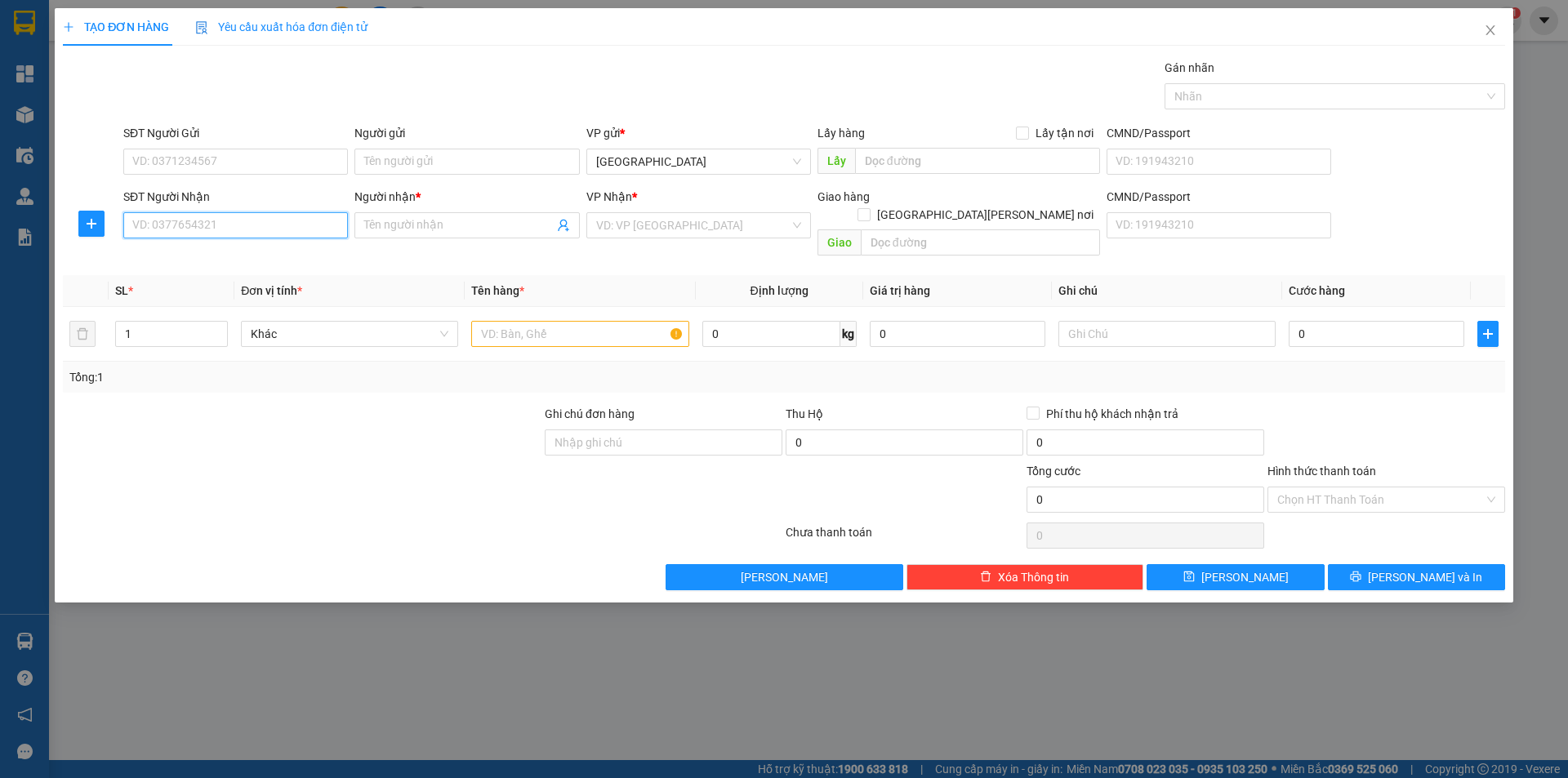
click at [182, 228] on input "SĐT Người Nhận" at bounding box center [235, 224] width 225 height 26
type input "0388905211"
click at [227, 260] on div "0388905211 - 3 [PERSON_NAME]" at bounding box center [235, 258] width 205 height 18
type input "3 [PERSON_NAME]"
type input "0388905211"
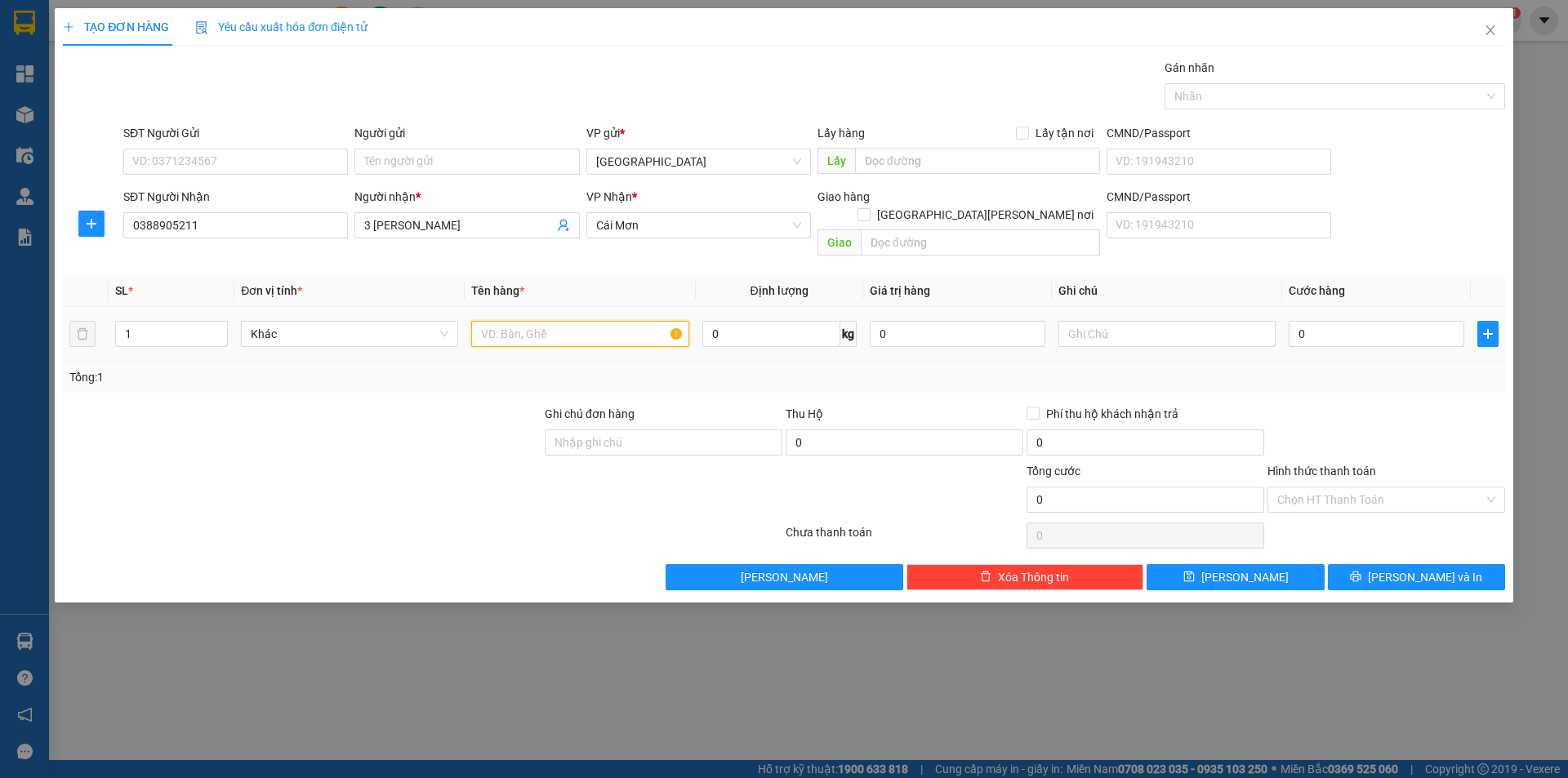
click at [499, 321] on input "text" at bounding box center [580, 334] width 217 height 26
type input "thùng"
click at [1313, 321] on input "0" at bounding box center [1377, 334] width 175 height 26
type input "3"
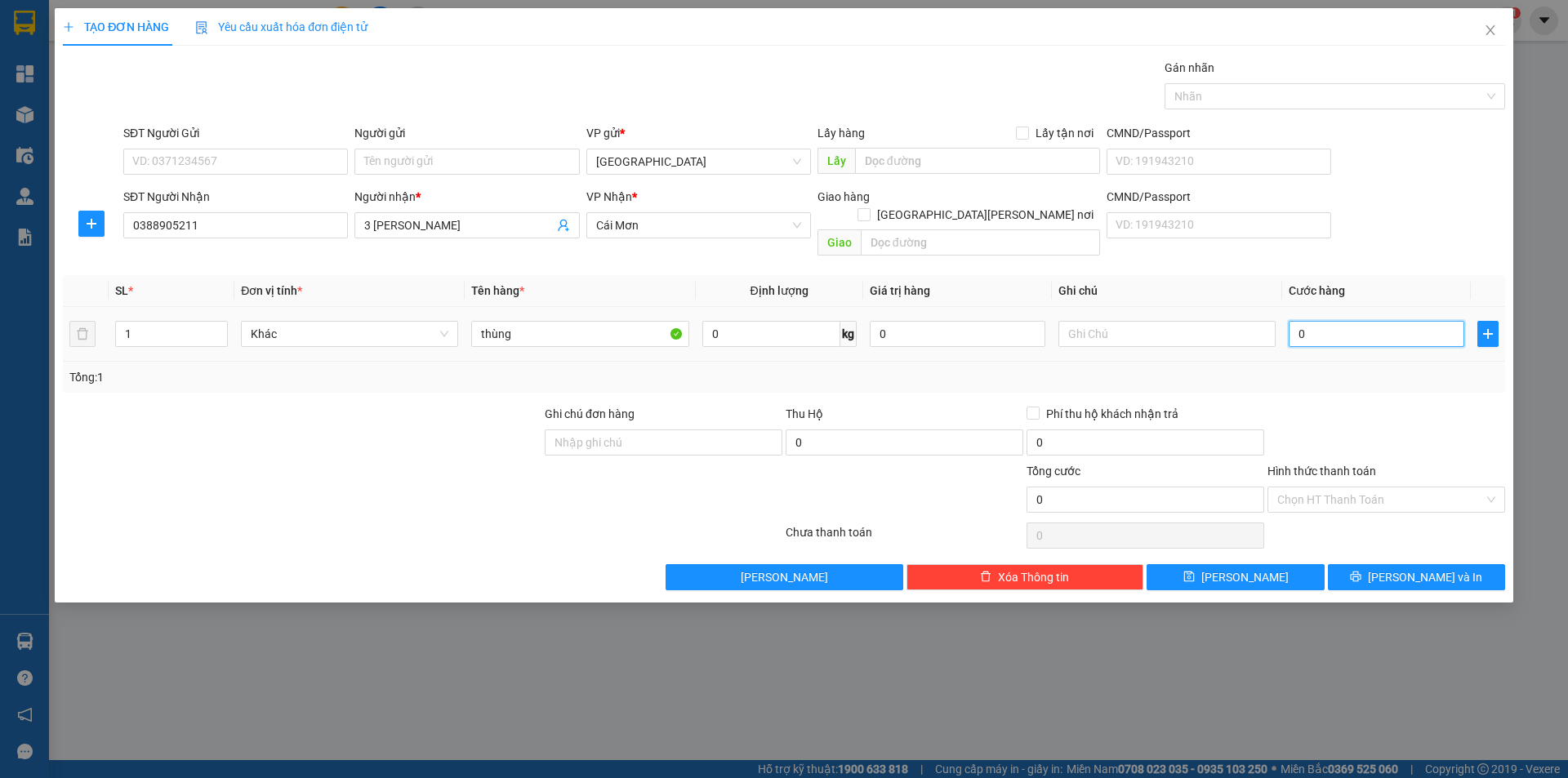
type input "3"
type input "30"
type input "300"
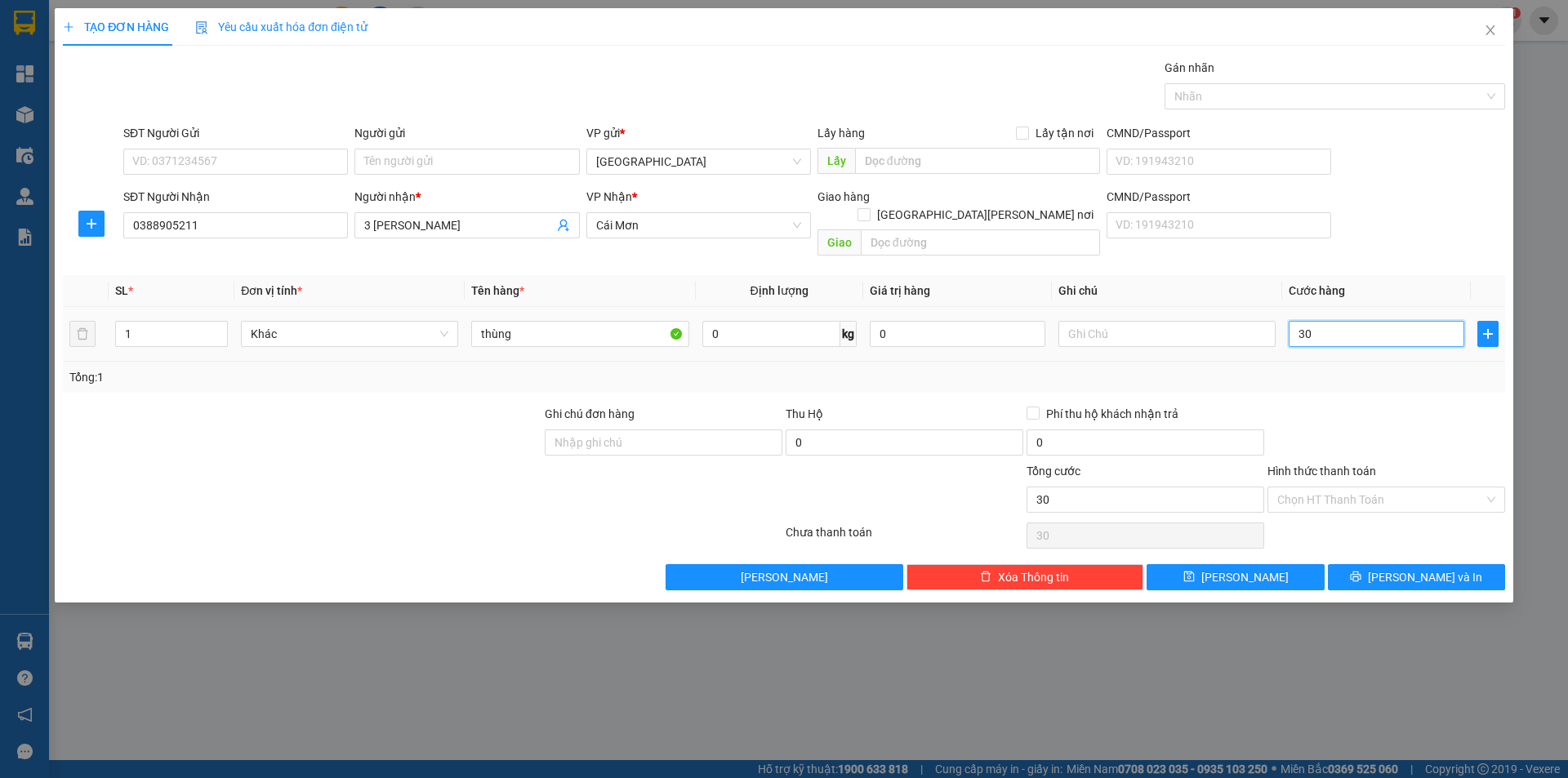
type input "300"
type input "3.000"
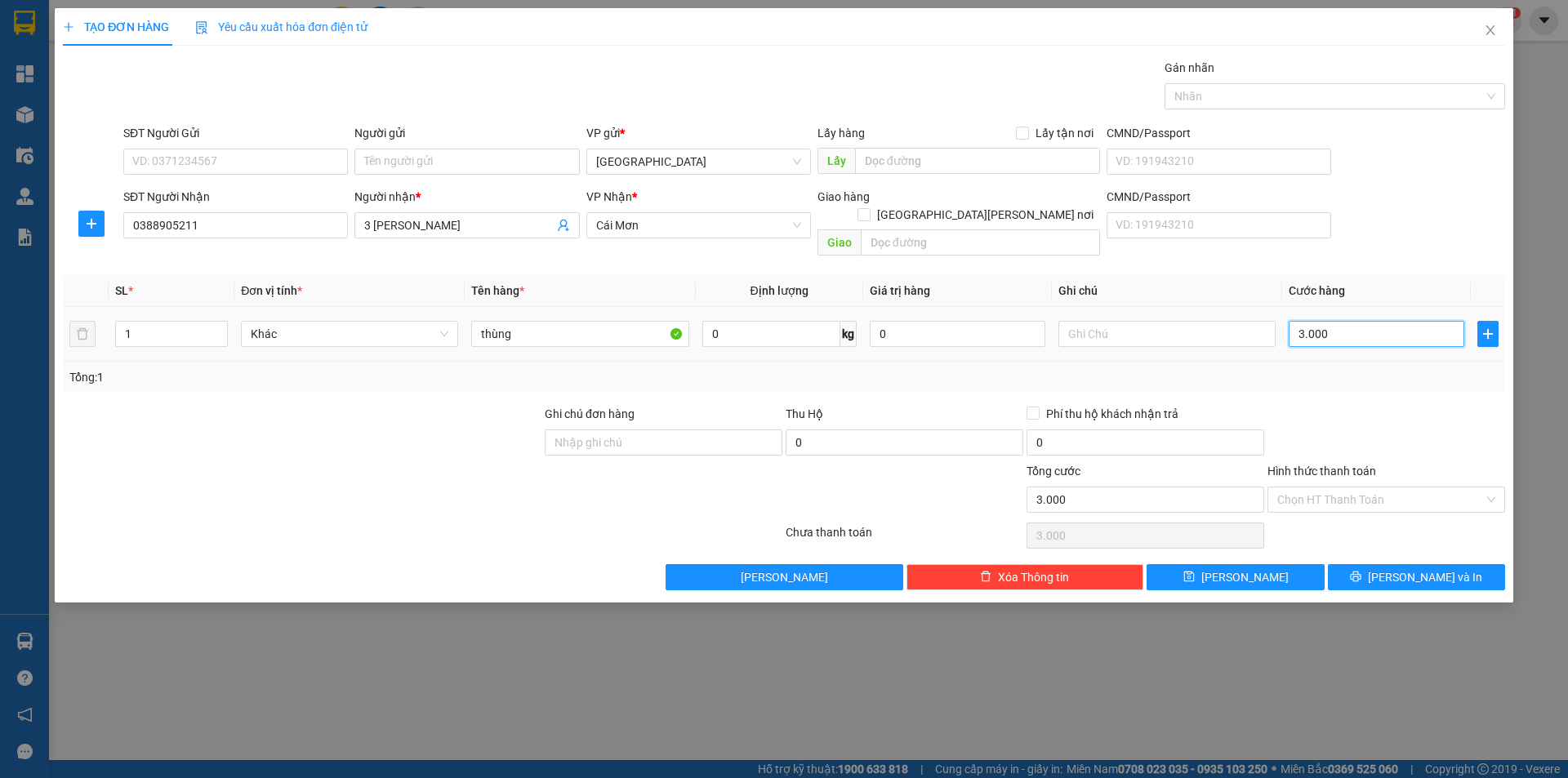
type input "30.000"
click at [1394, 487] on input "Hình thức thanh toán" at bounding box center [1380, 499] width 207 height 24
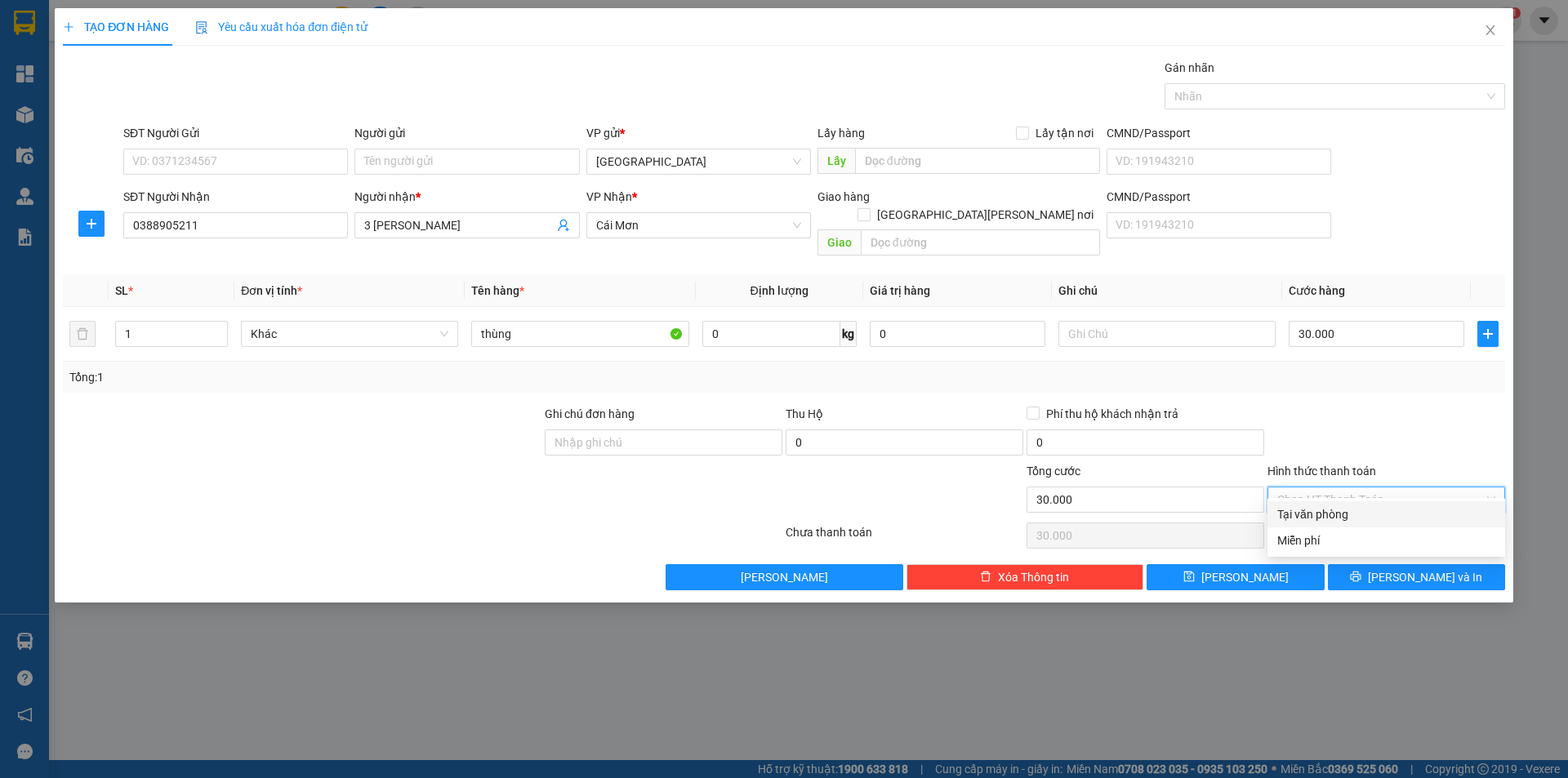
click at [1332, 516] on div "Tại văn phòng" at bounding box center [1386, 514] width 218 height 18
type input "0"
click at [1369, 564] on button "[PERSON_NAME] và In" at bounding box center [1417, 577] width 177 height 26
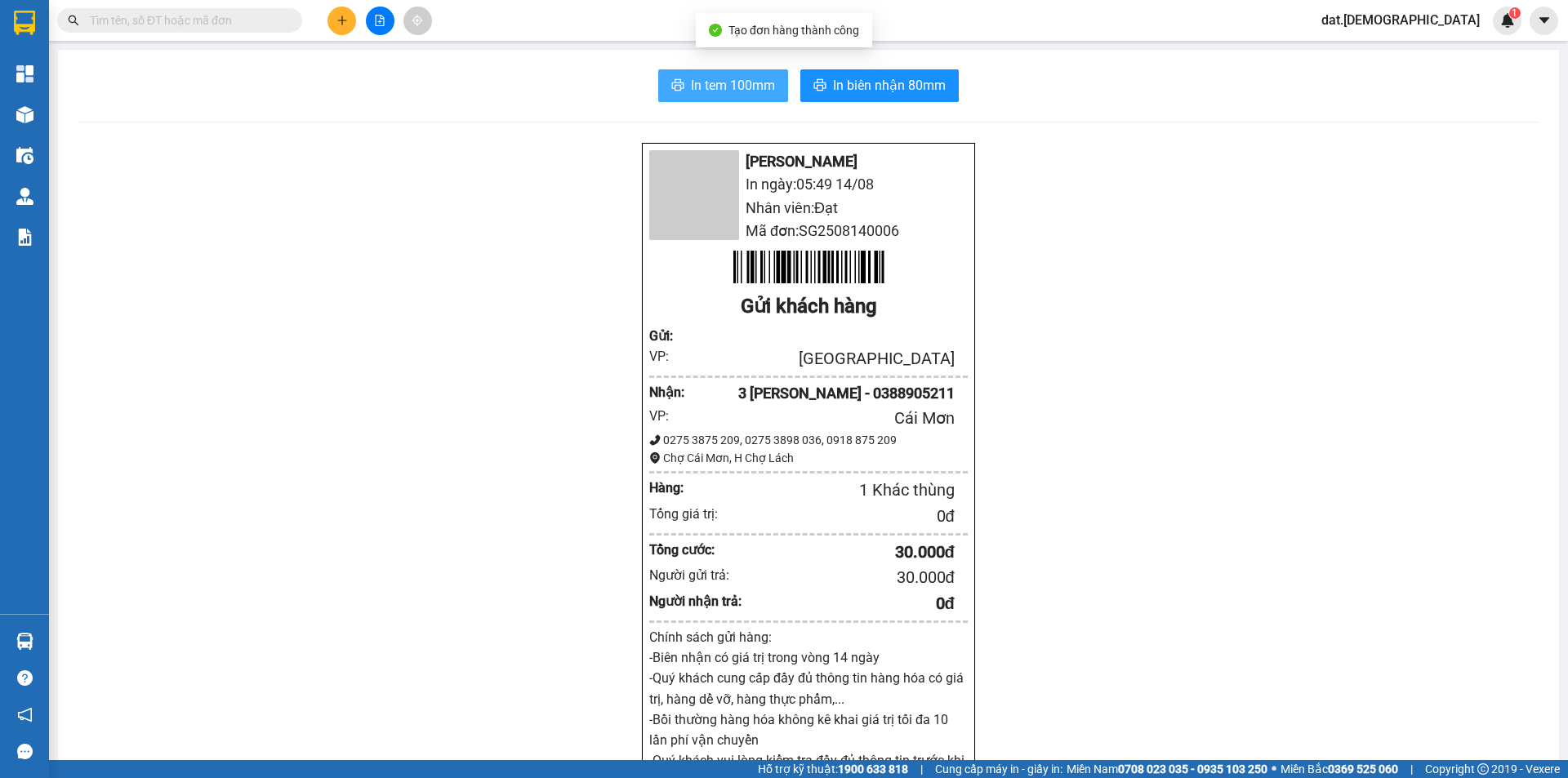
click at [715, 86] on span "In tem 100mm" at bounding box center [733, 85] width 84 height 21
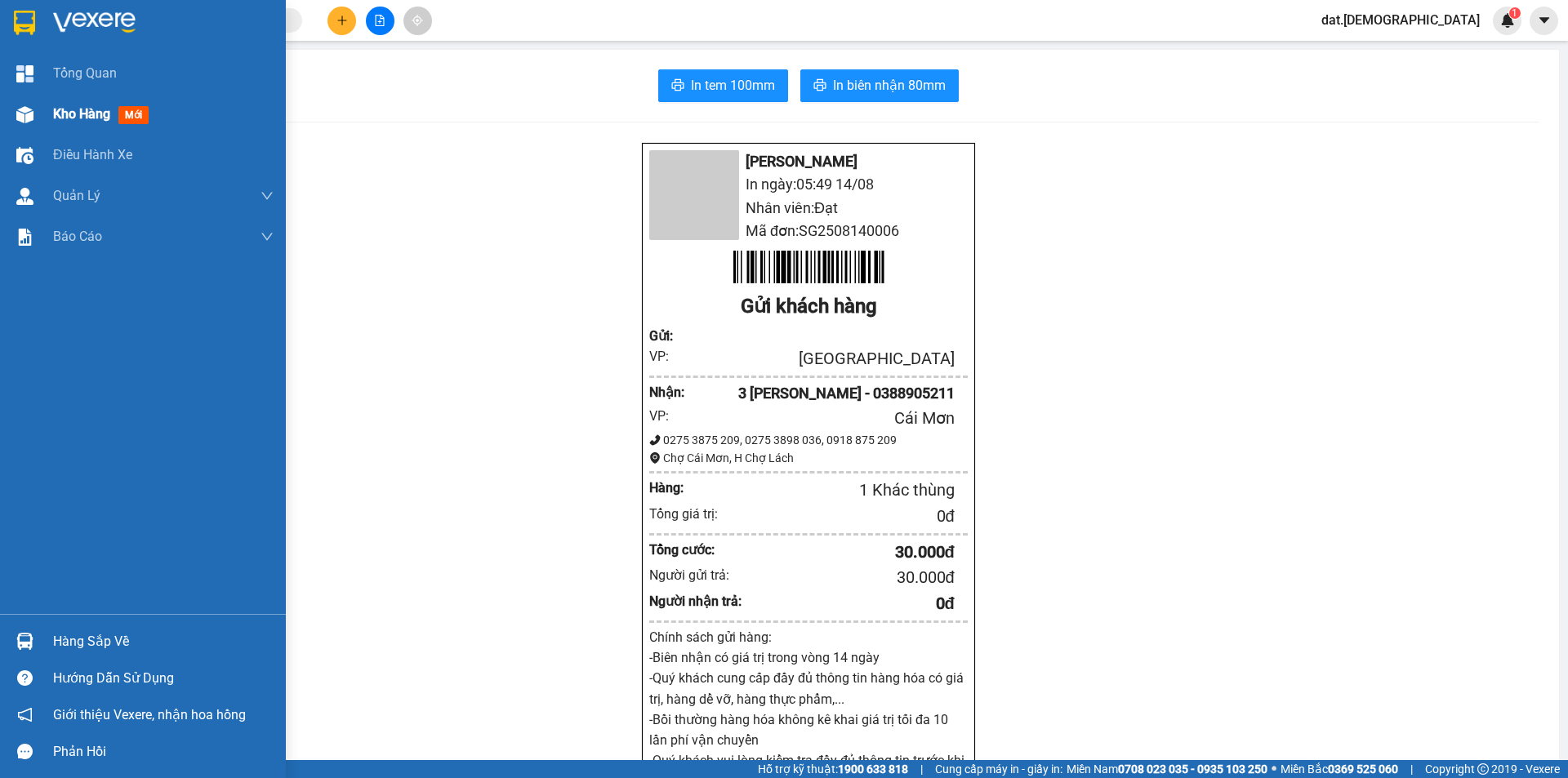
click at [146, 110] on span "mới" at bounding box center [133, 115] width 30 height 18
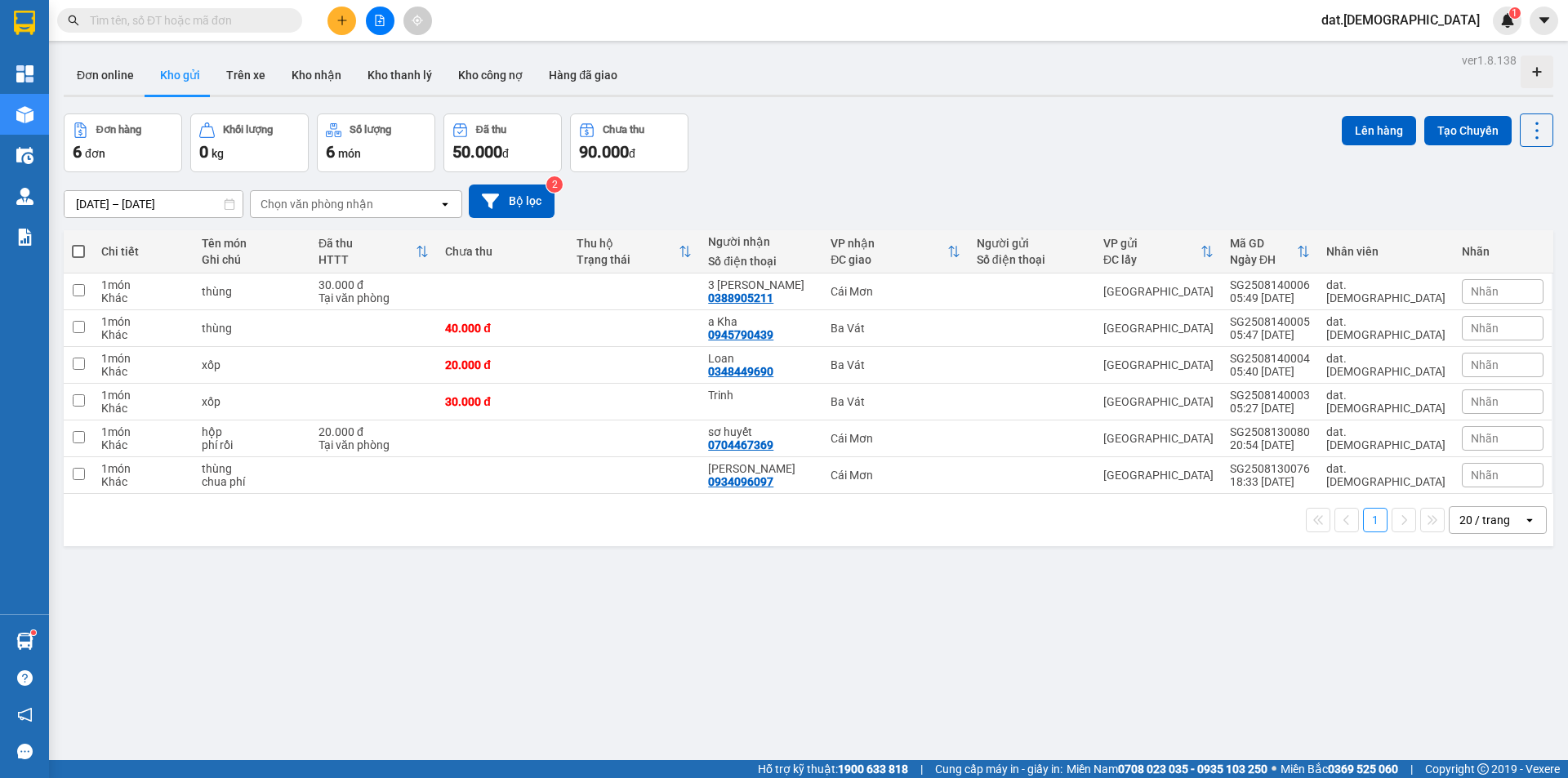
click at [80, 249] on span at bounding box center [78, 251] width 13 height 13
click at [79, 243] on input "checkbox" at bounding box center [79, 243] width 0 height 0
checkbox input "true"
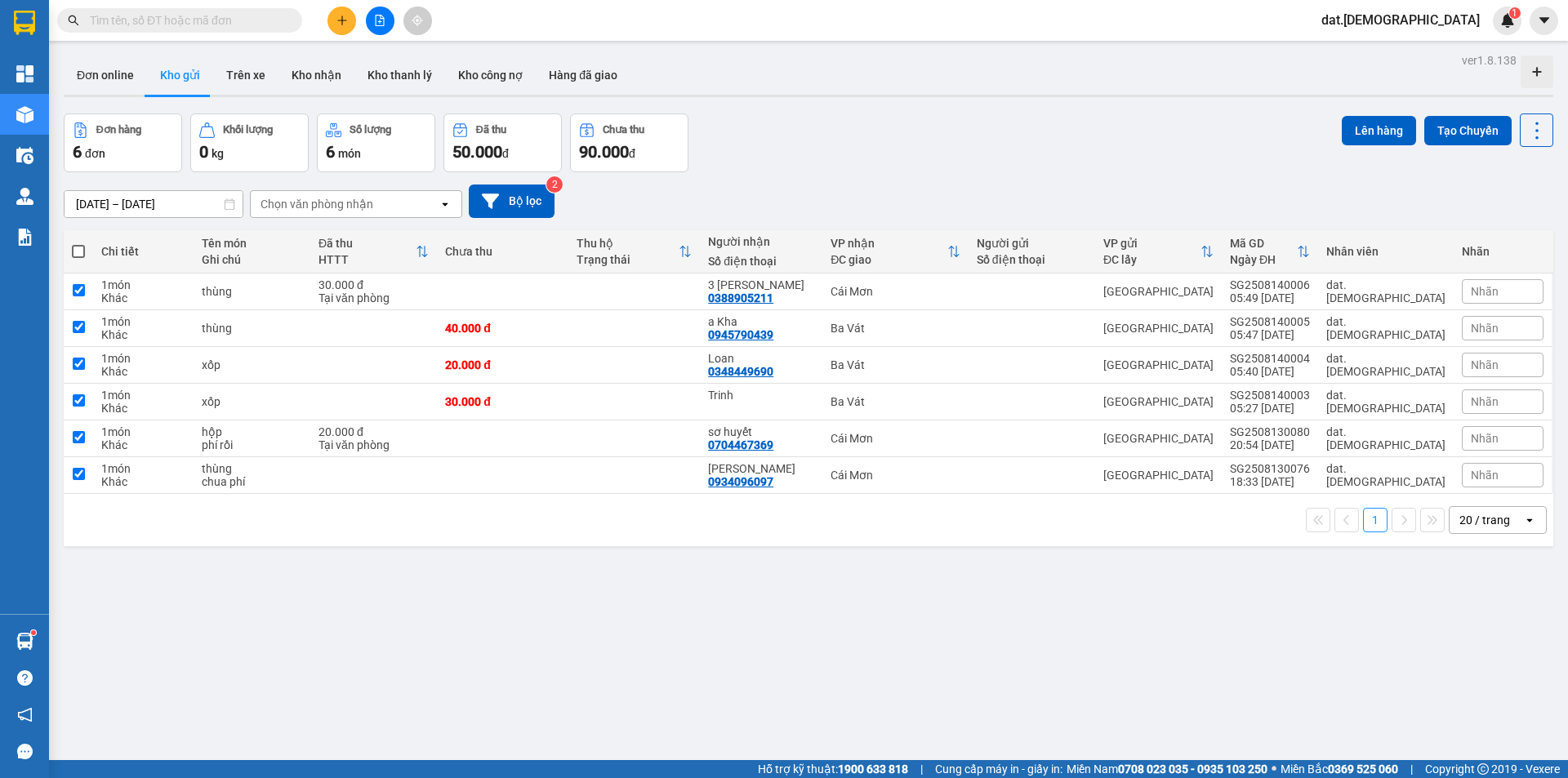
checkbox input "true"
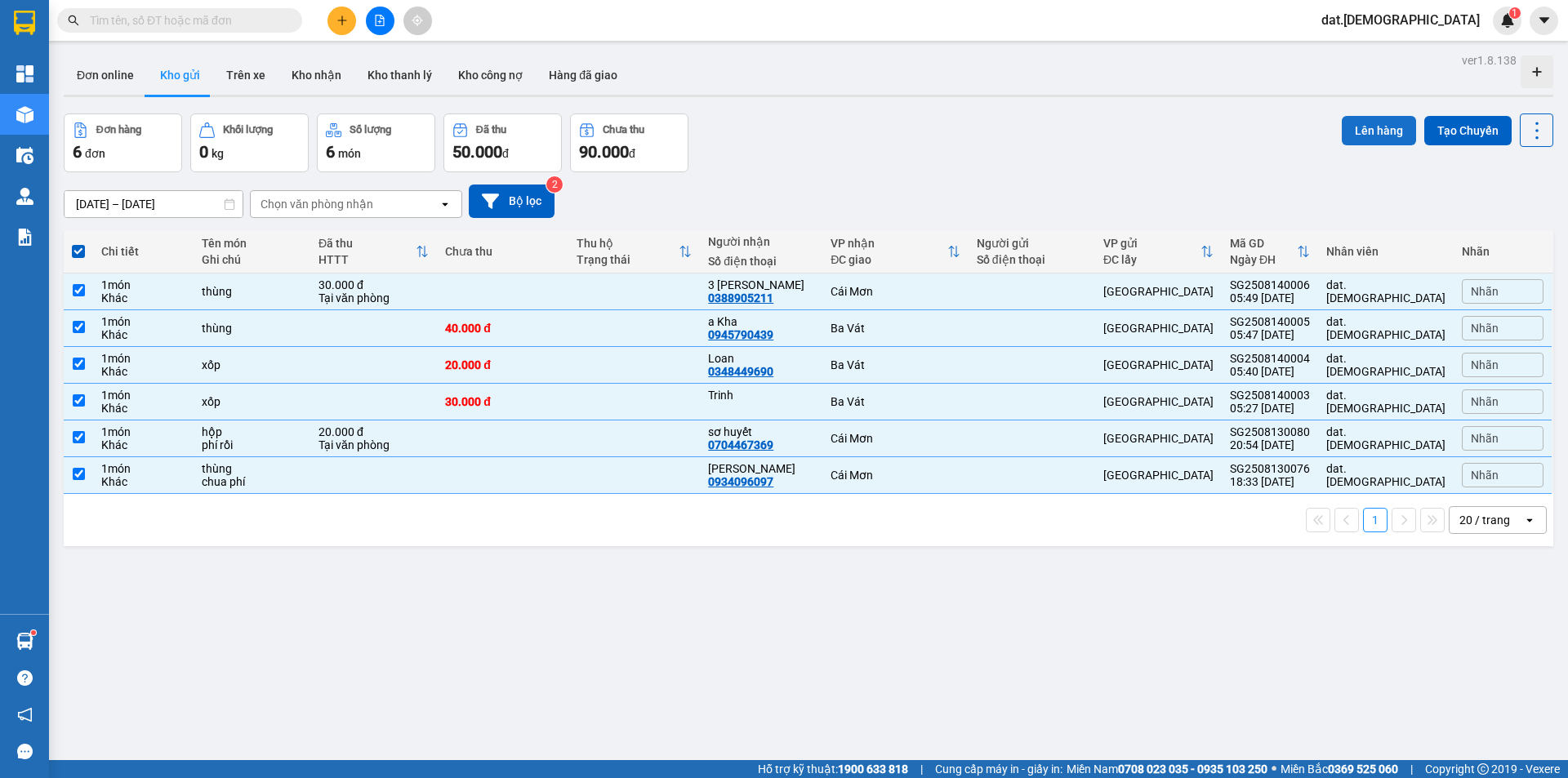
click at [1344, 125] on button "Lên hàng" at bounding box center [1378, 131] width 74 height 30
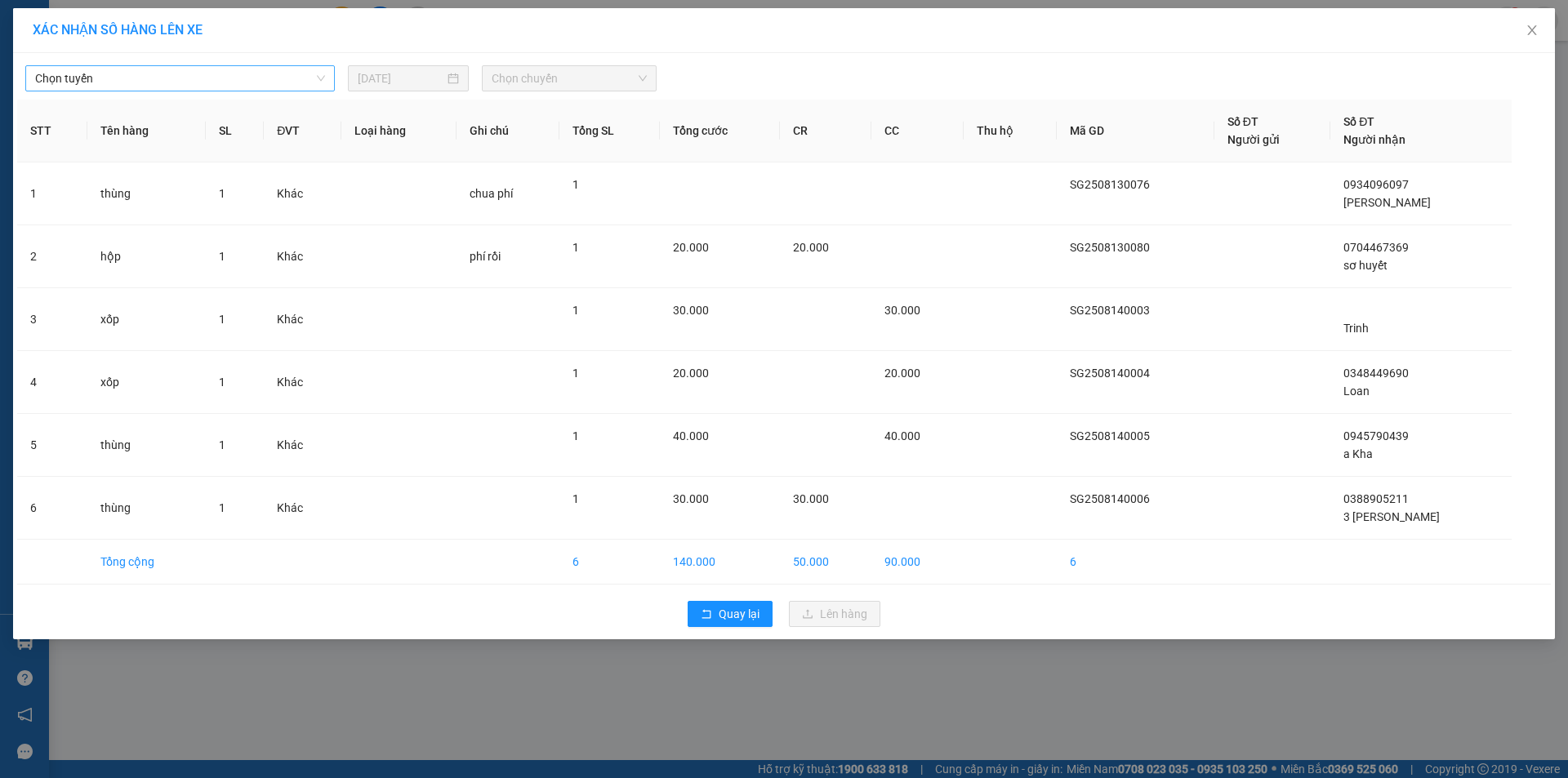
click at [152, 79] on span "Chọn tuyến" at bounding box center [180, 78] width 290 height 24
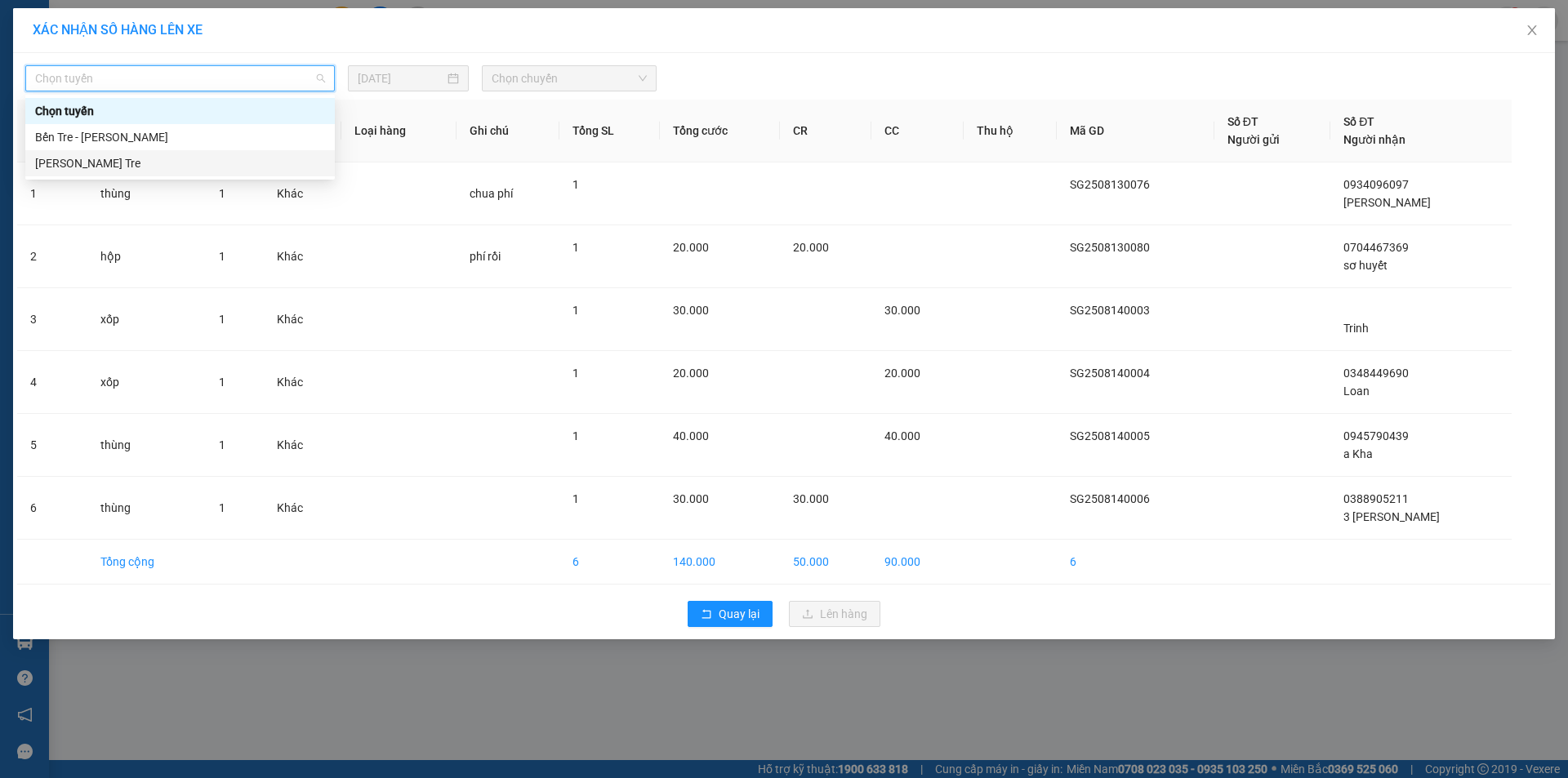
click at [131, 157] on div "[PERSON_NAME] Tre" at bounding box center [180, 164] width 290 height 18
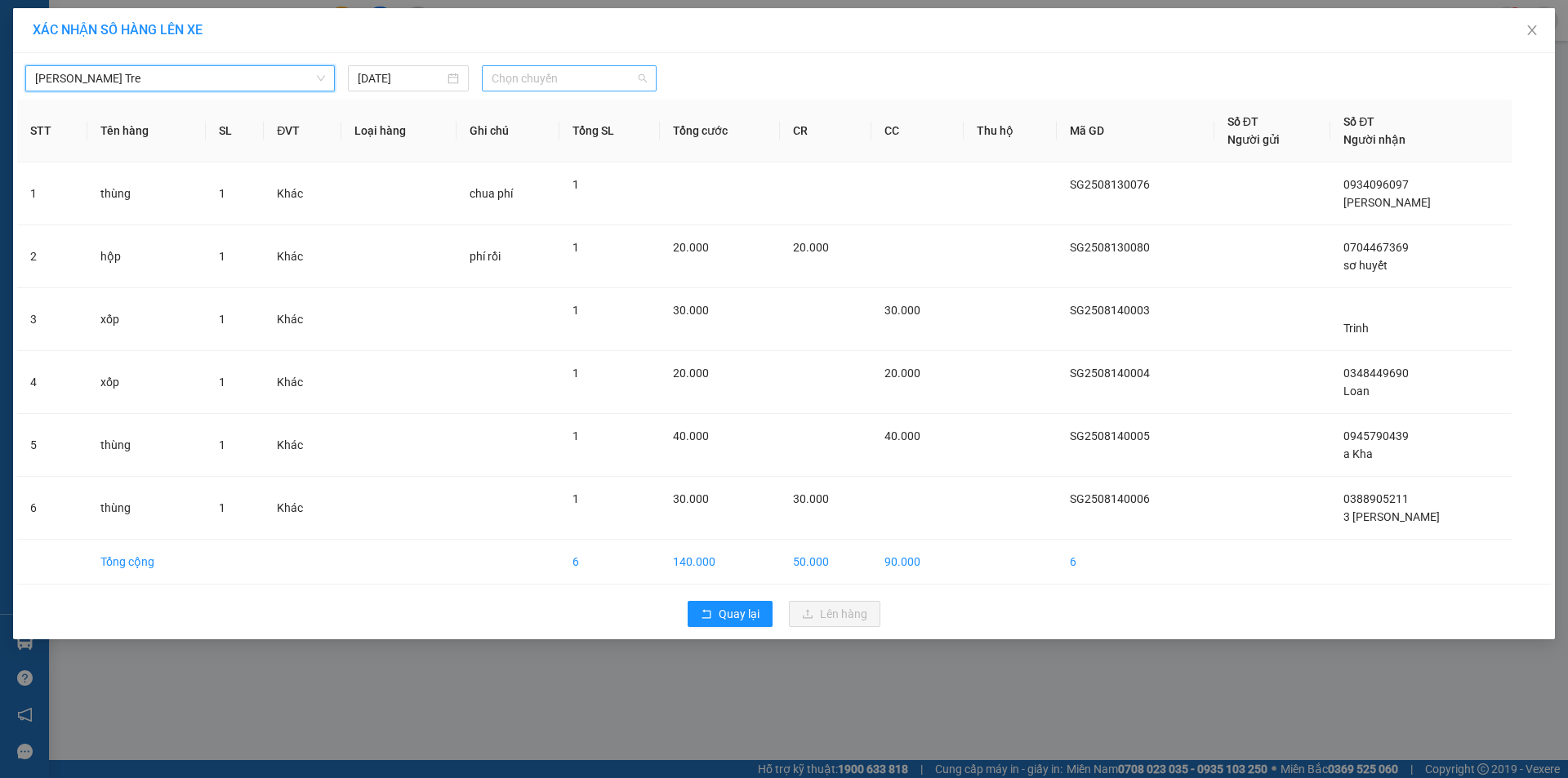
click at [582, 72] on span "Chọn chuyến" at bounding box center [570, 78] width 156 height 24
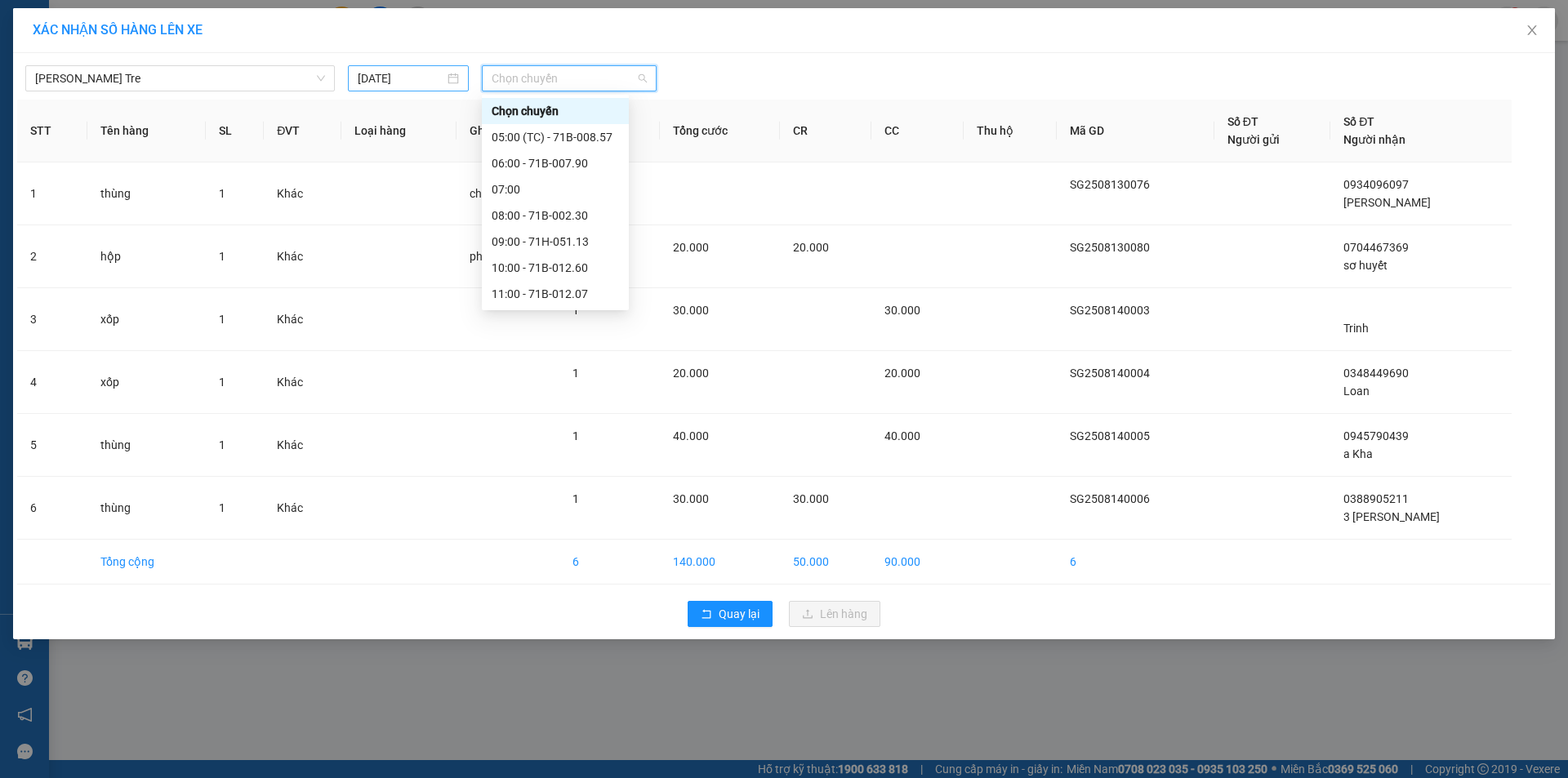
click at [451, 80] on div "[DATE]" at bounding box center [408, 79] width 101 height 18
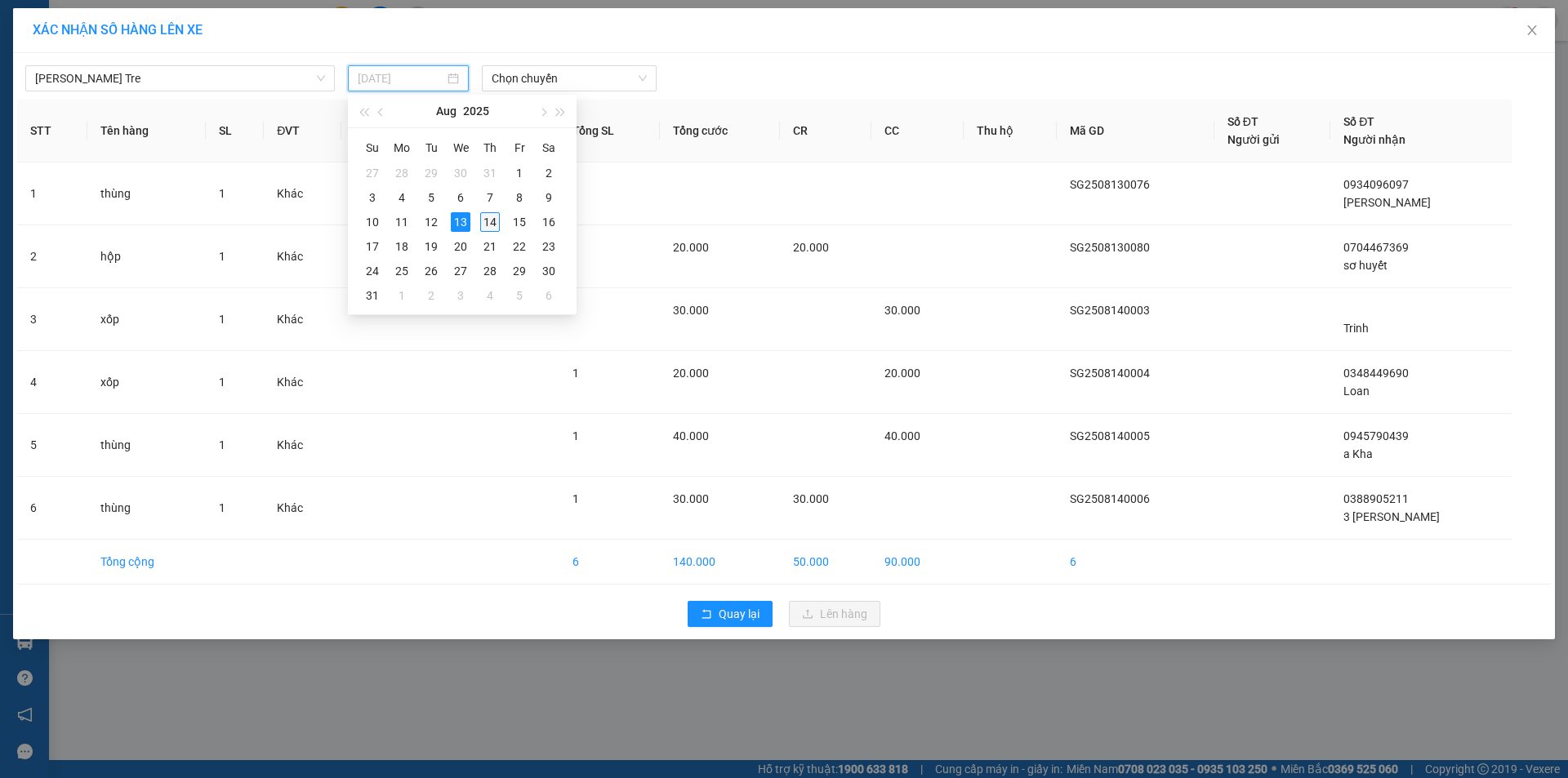
click at [493, 223] on div "14" at bounding box center [490, 222] width 20 height 20
type input "[DATE]"
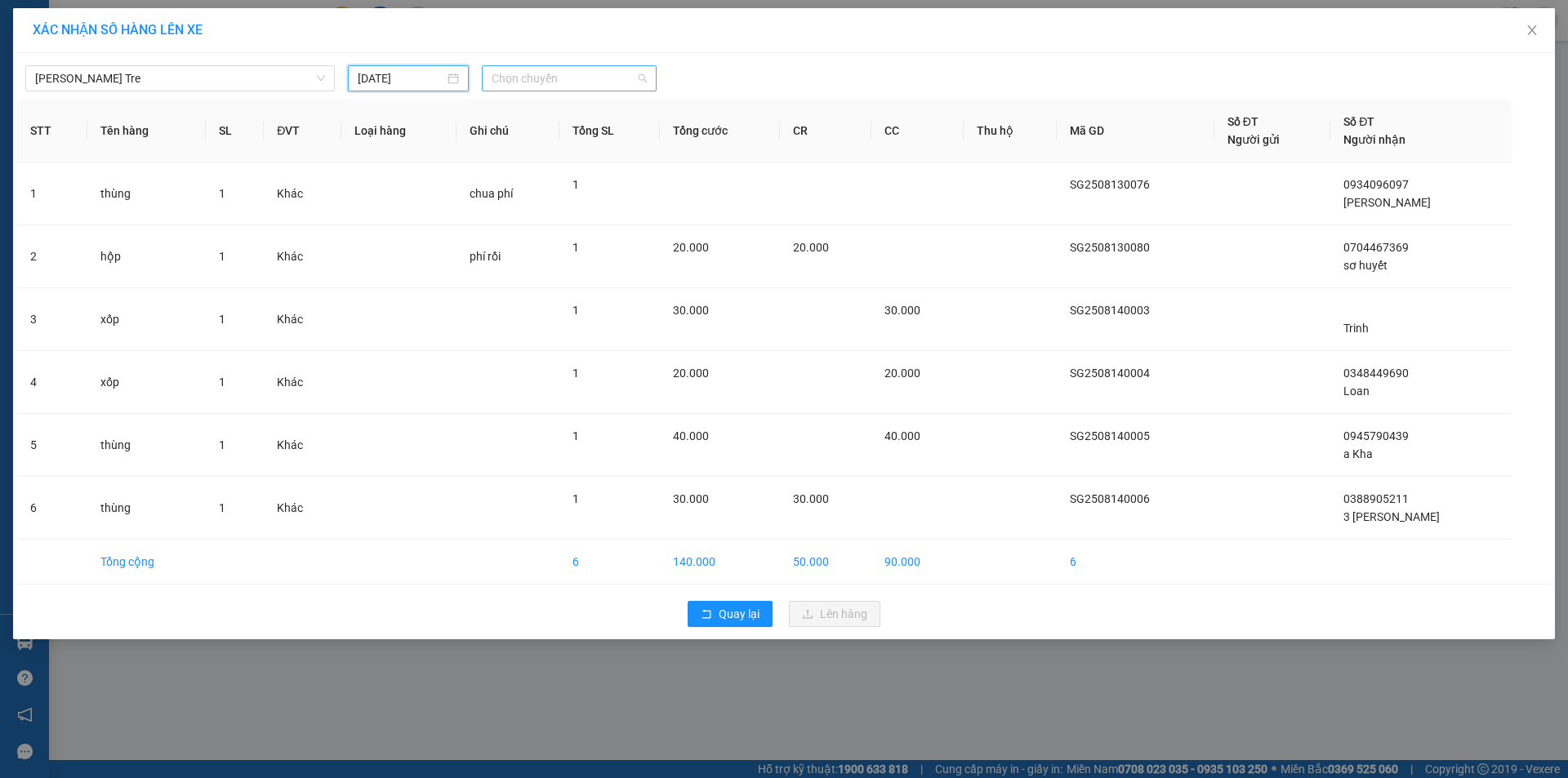
click at [595, 75] on span "Chọn chuyến" at bounding box center [570, 78] width 156 height 24
click at [543, 165] on div "06:00" at bounding box center [555, 164] width 127 height 18
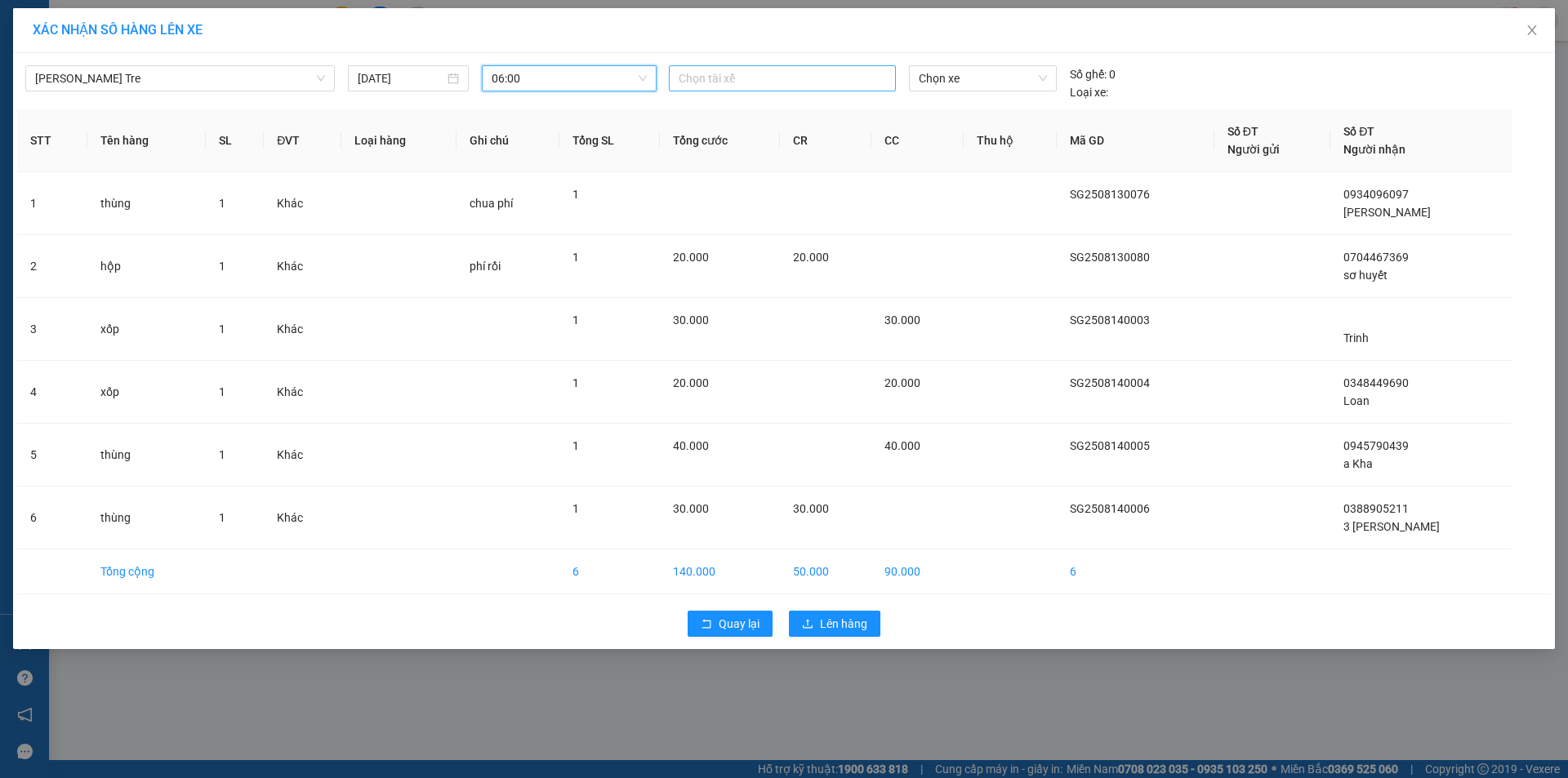
click at [705, 79] on div at bounding box center [783, 79] width 219 height 20
type input "nhut"
click at [701, 110] on div "Nhựt" at bounding box center [792, 111] width 225 height 18
click at [972, 78] on span "Chọn xe" at bounding box center [982, 78] width 127 height 24
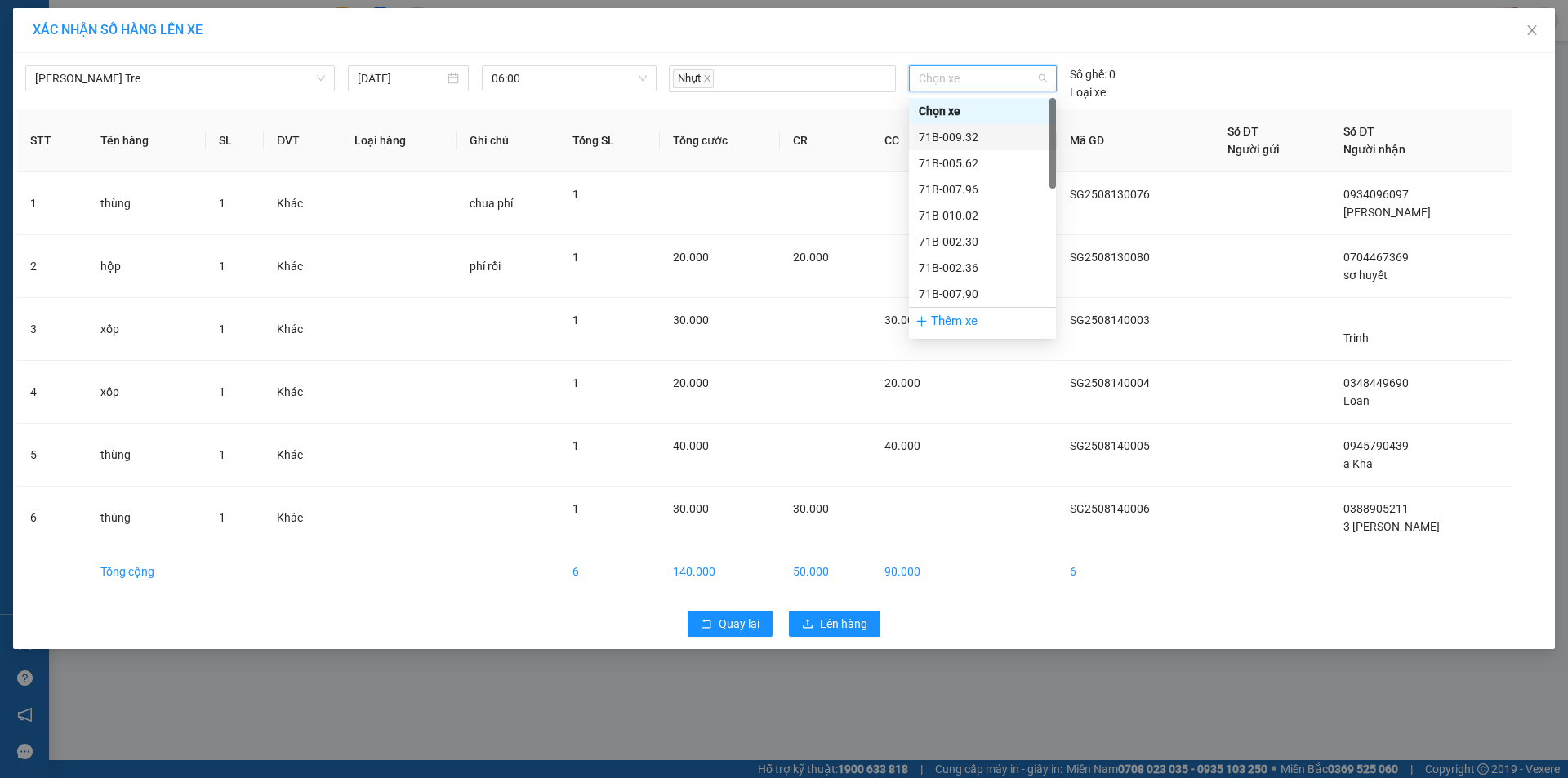
click at [972, 138] on div "71B-009.32" at bounding box center [982, 137] width 127 height 18
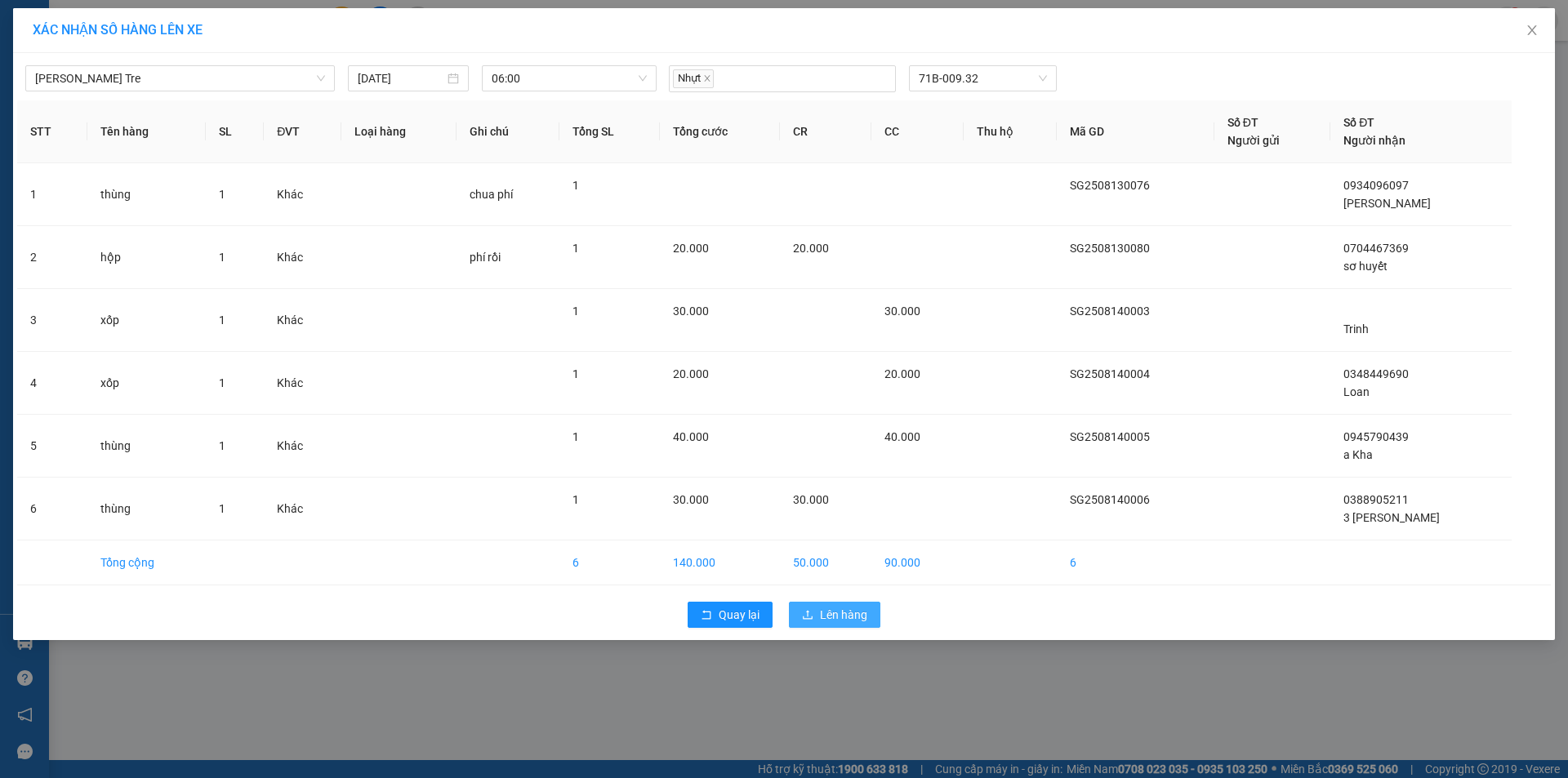
click at [843, 605] on button "Lên hàng" at bounding box center [835, 614] width 91 height 26
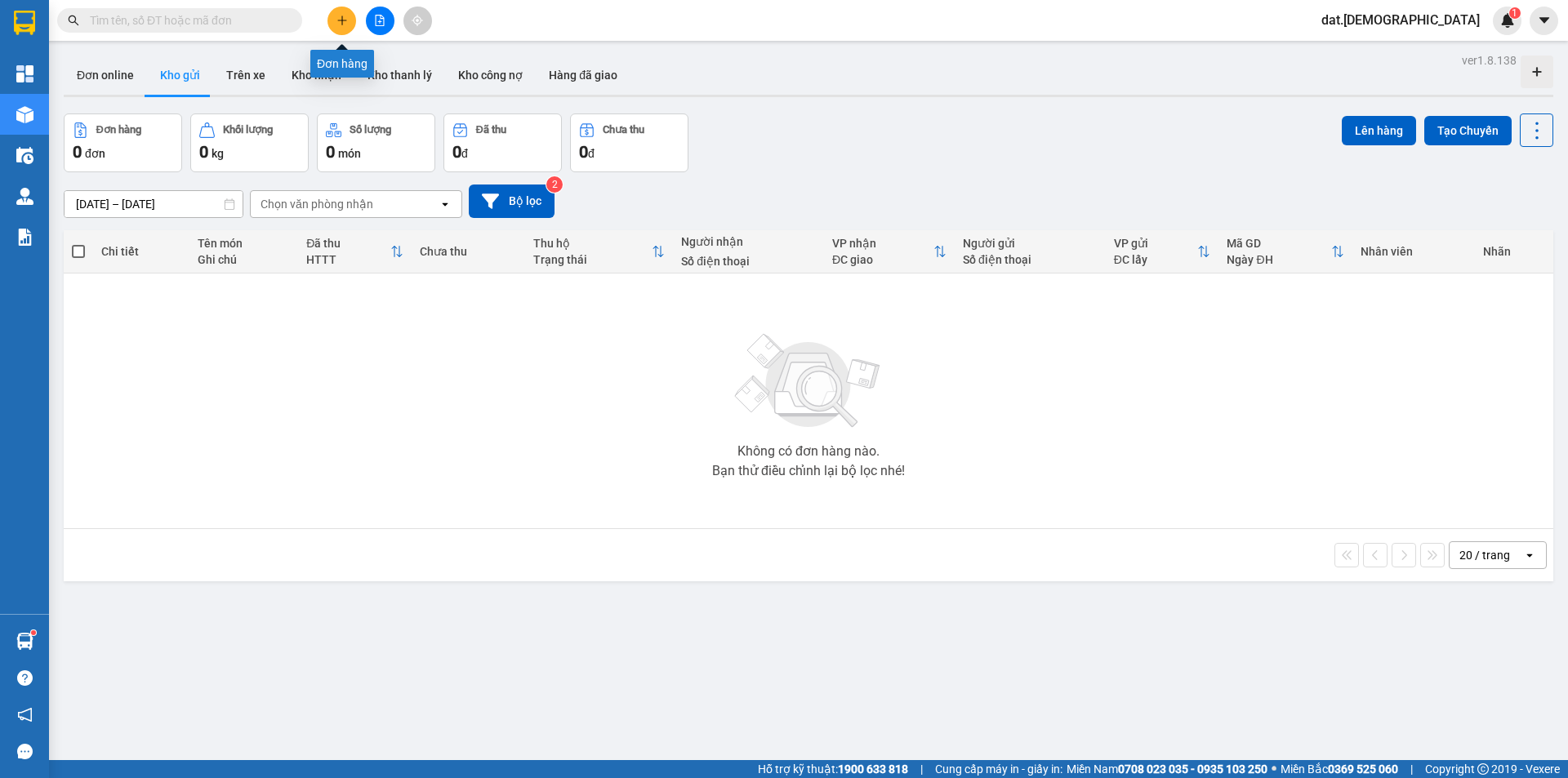
click at [340, 16] on icon "plus" at bounding box center [342, 20] width 12 height 12
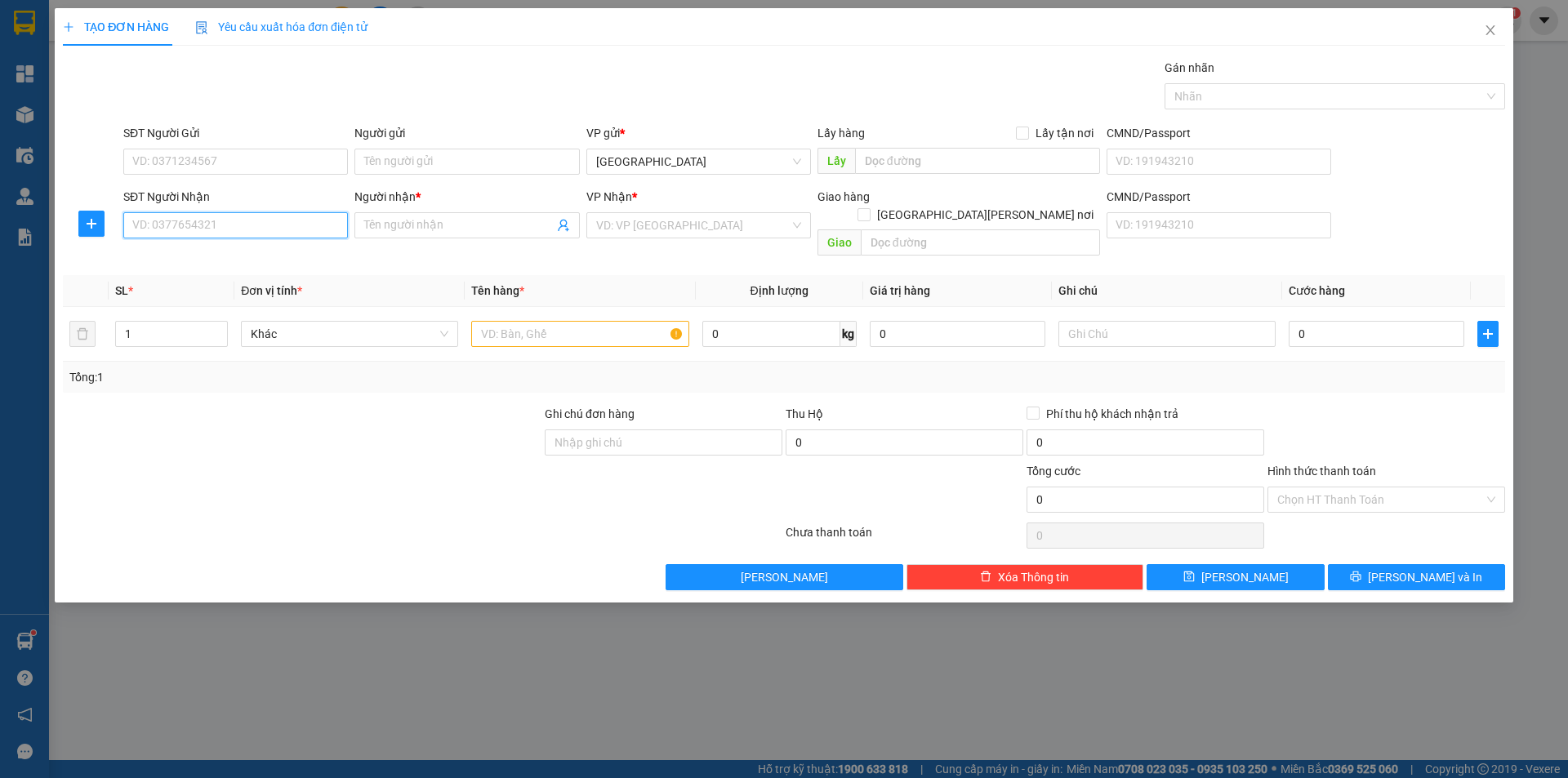
click at [214, 232] on input "SĐT Người Nhận" at bounding box center [235, 224] width 225 height 26
click at [408, 221] on input "Người nhận *" at bounding box center [458, 225] width 189 height 18
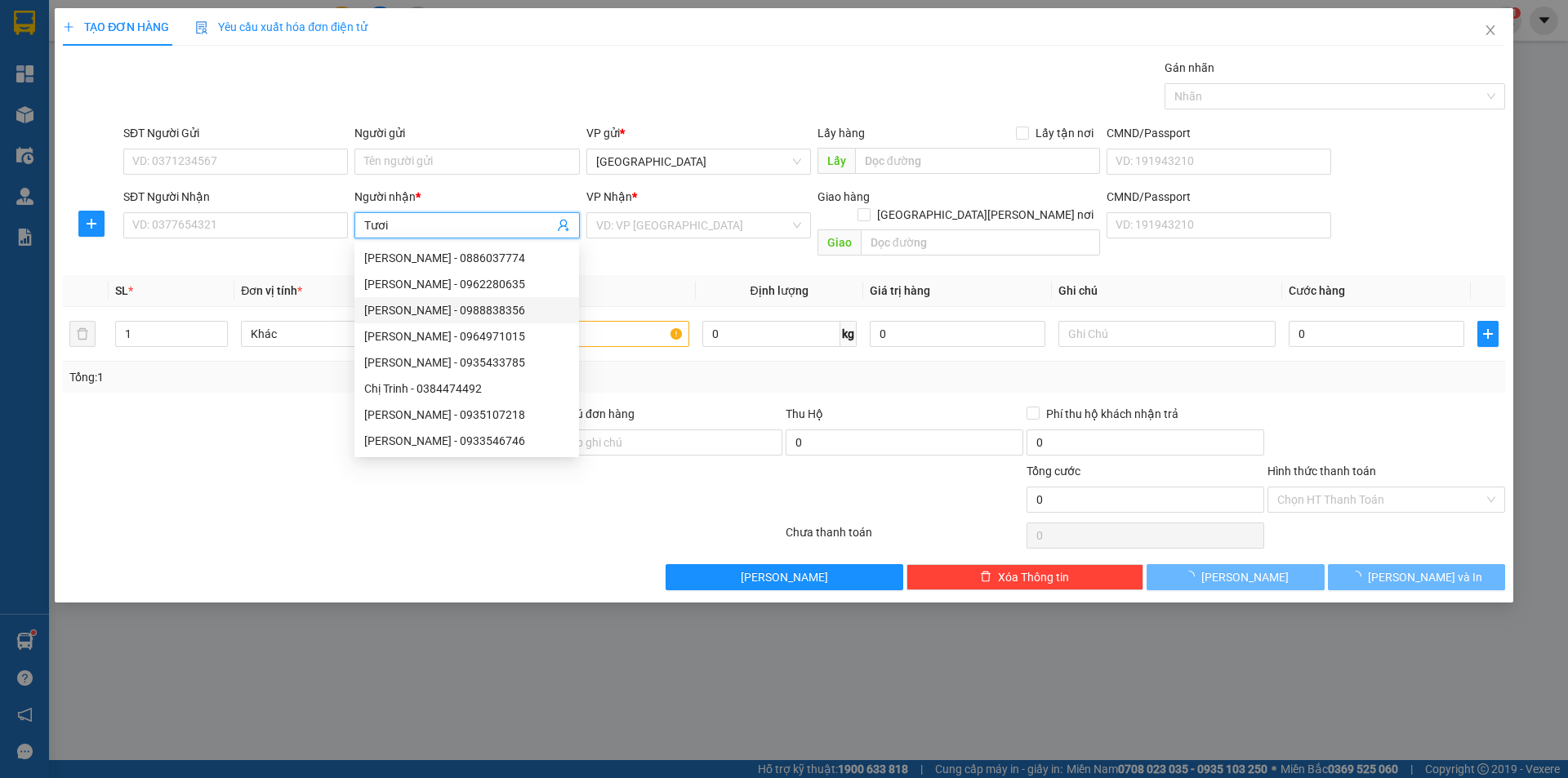
scroll to position [52, 0]
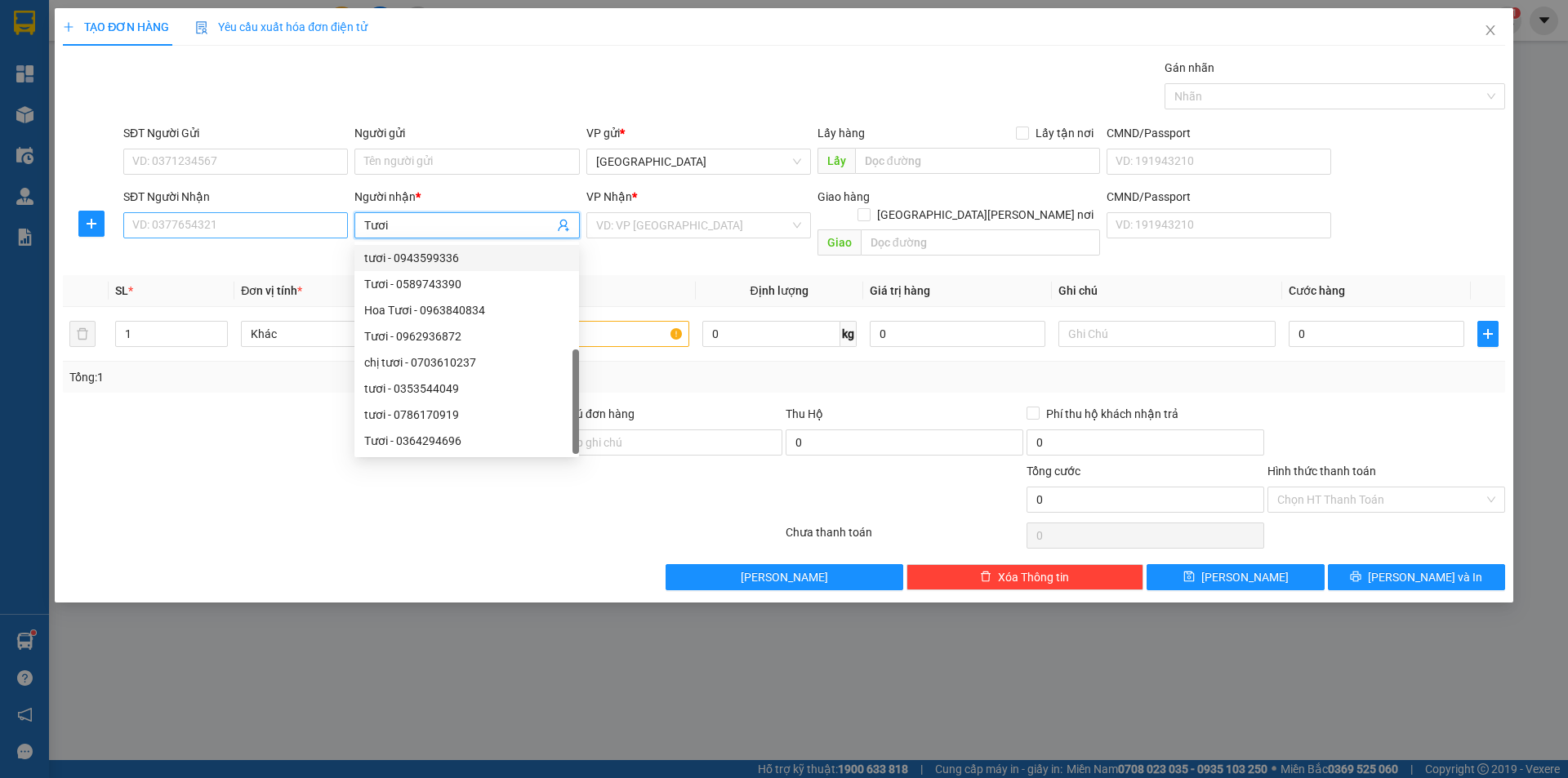
type input "Tươi"
click at [212, 228] on input "SĐT Người Nhận" at bounding box center [235, 224] width 225 height 26
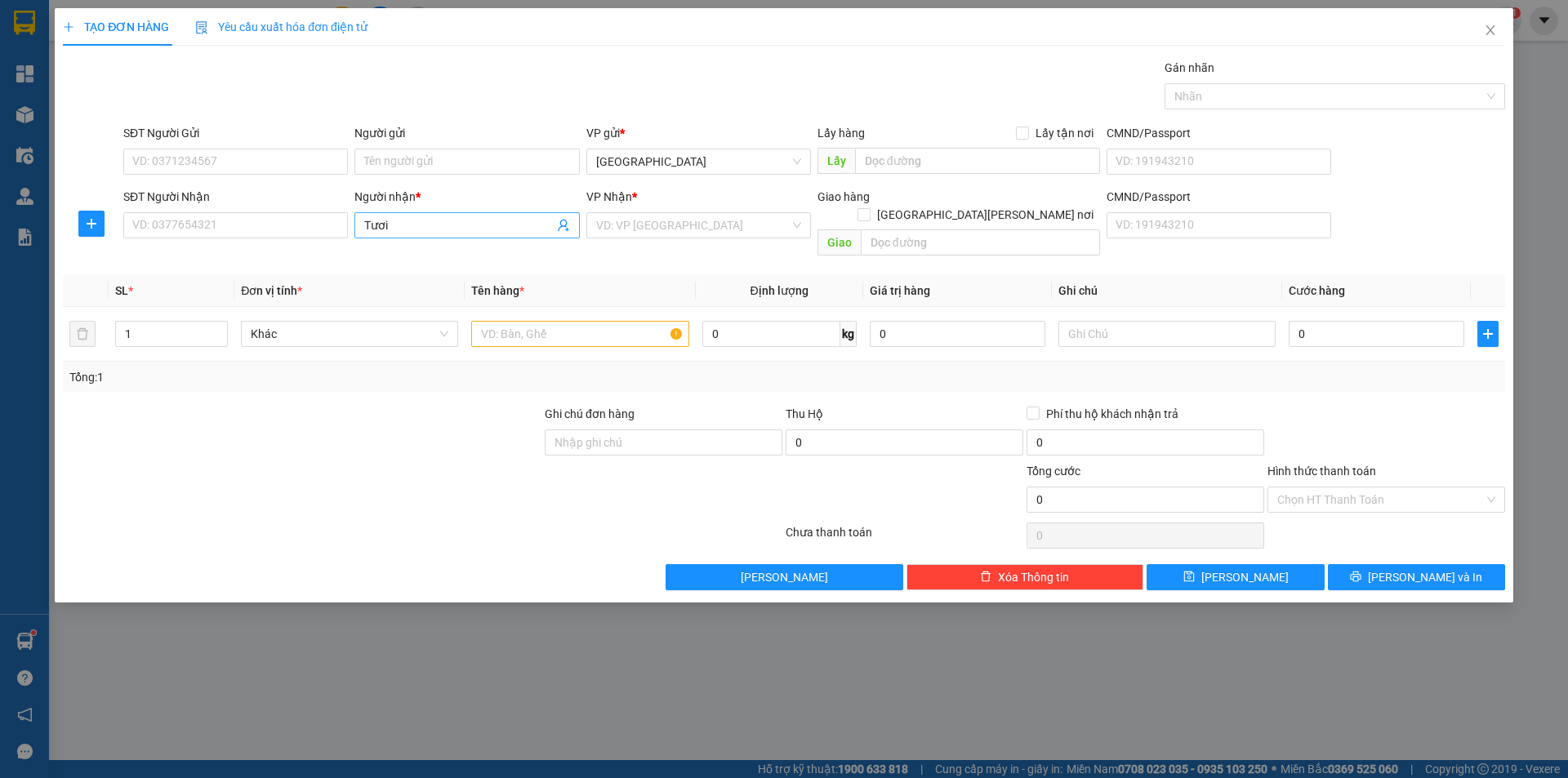
click at [391, 225] on input "Tươi" at bounding box center [458, 225] width 189 height 18
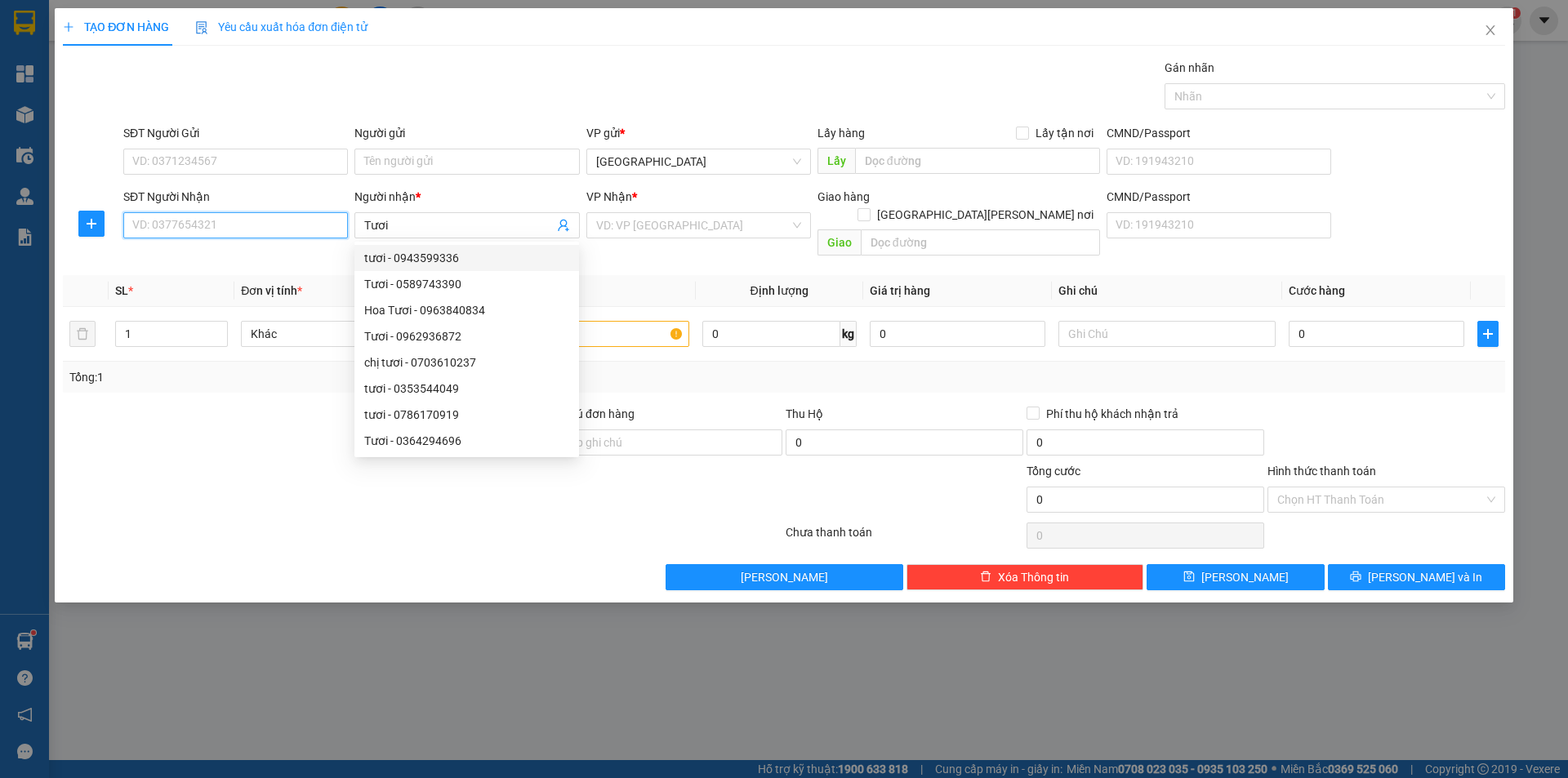
click at [213, 219] on input "SĐT Người Nhận" at bounding box center [235, 224] width 225 height 26
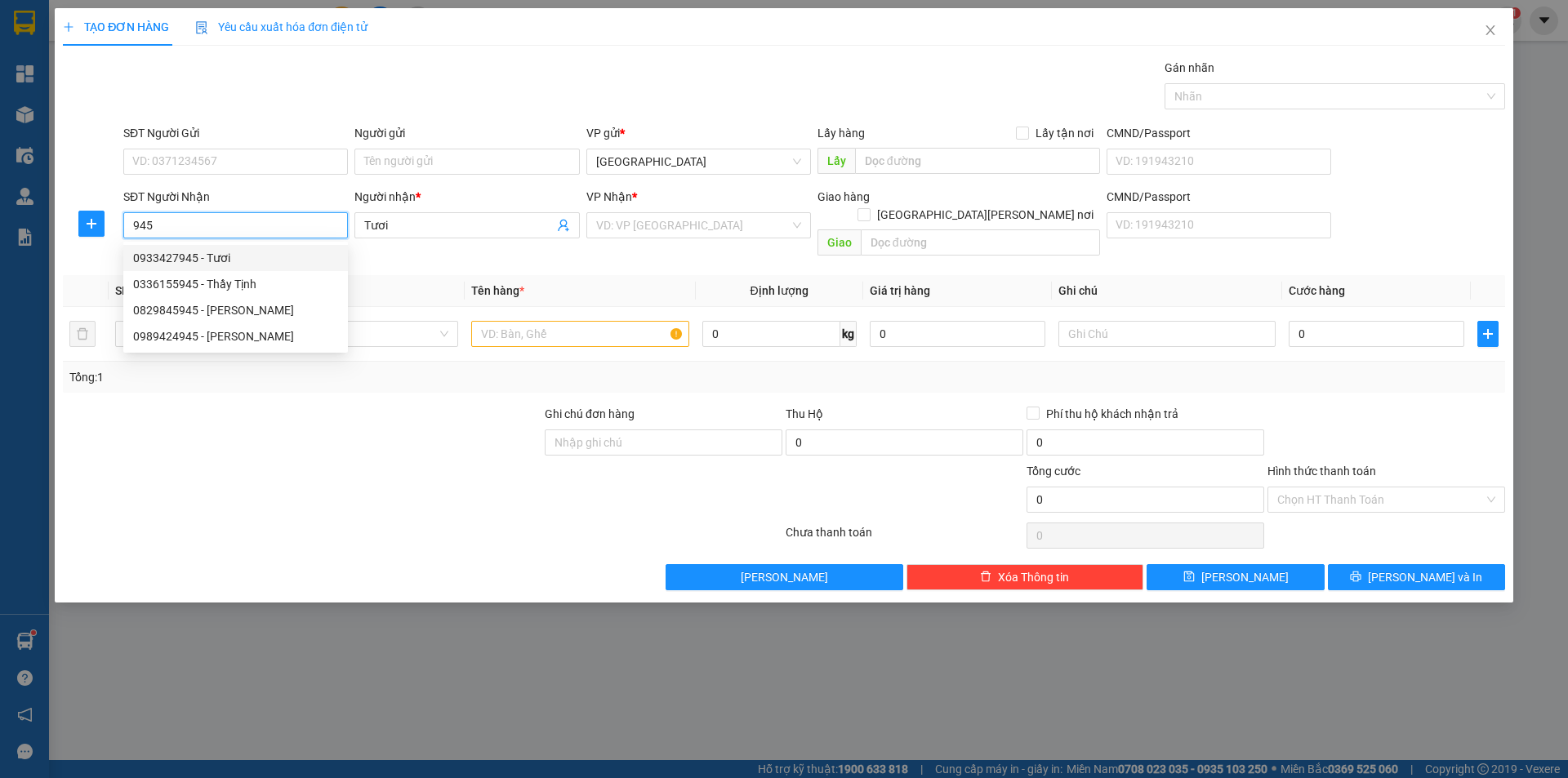
click at [216, 253] on div "0933427945 - Tươi" at bounding box center [235, 258] width 205 height 18
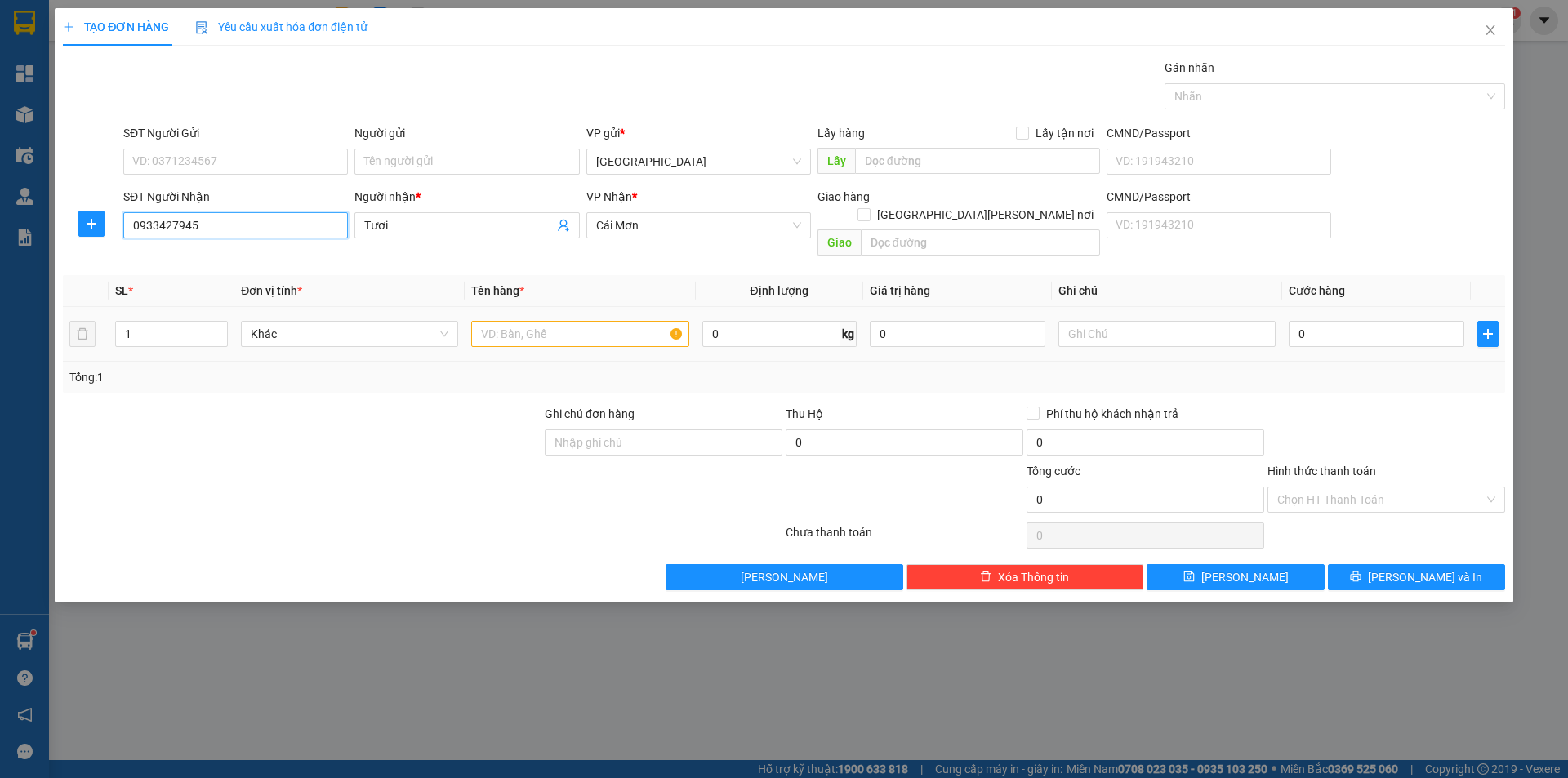
type input "0933427945"
click at [508, 321] on input "text" at bounding box center [580, 334] width 217 height 26
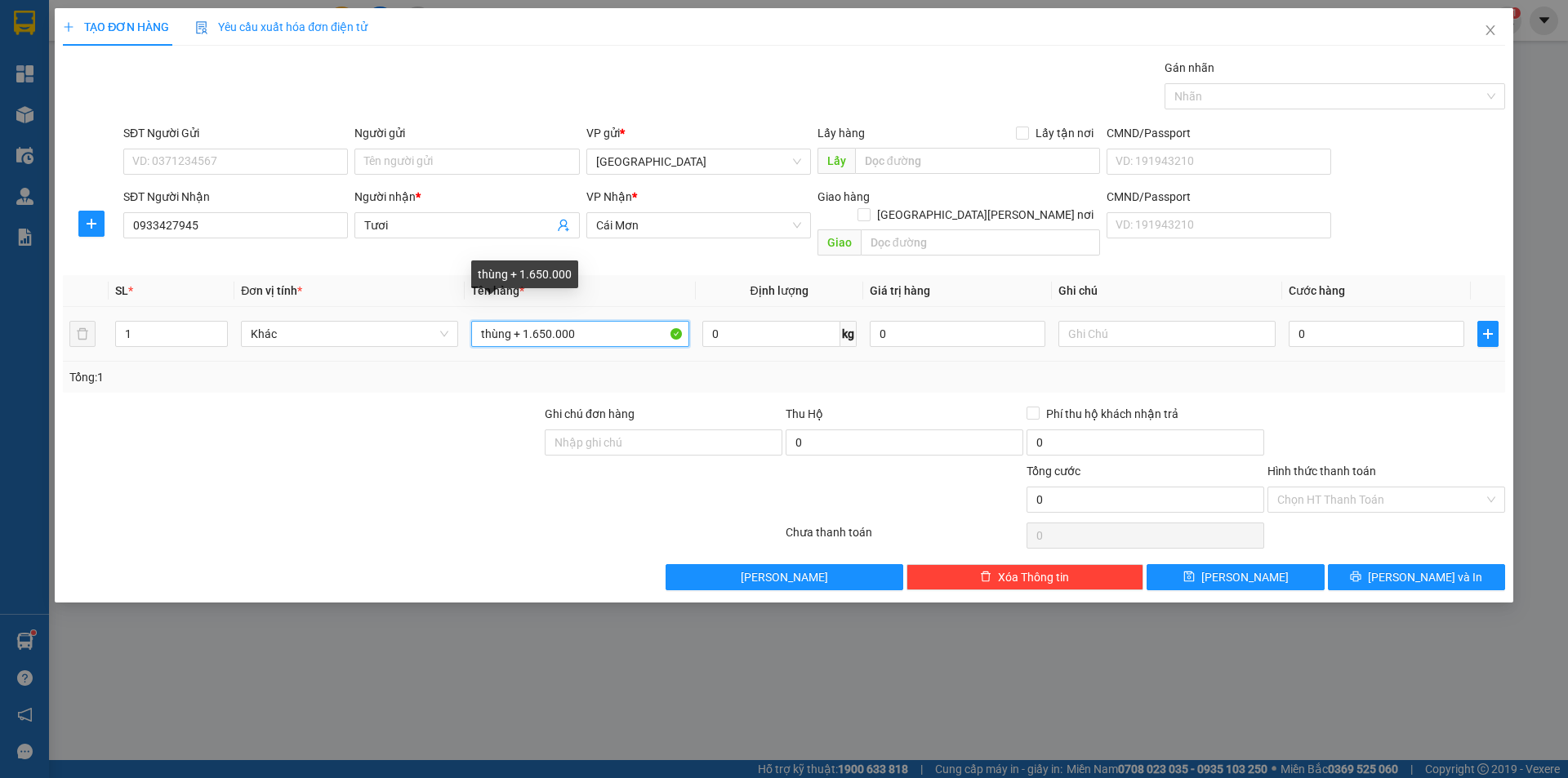
click at [531, 321] on input "thùng + 1.650.000" at bounding box center [580, 334] width 217 height 26
type input "thùng + 3.650.000"
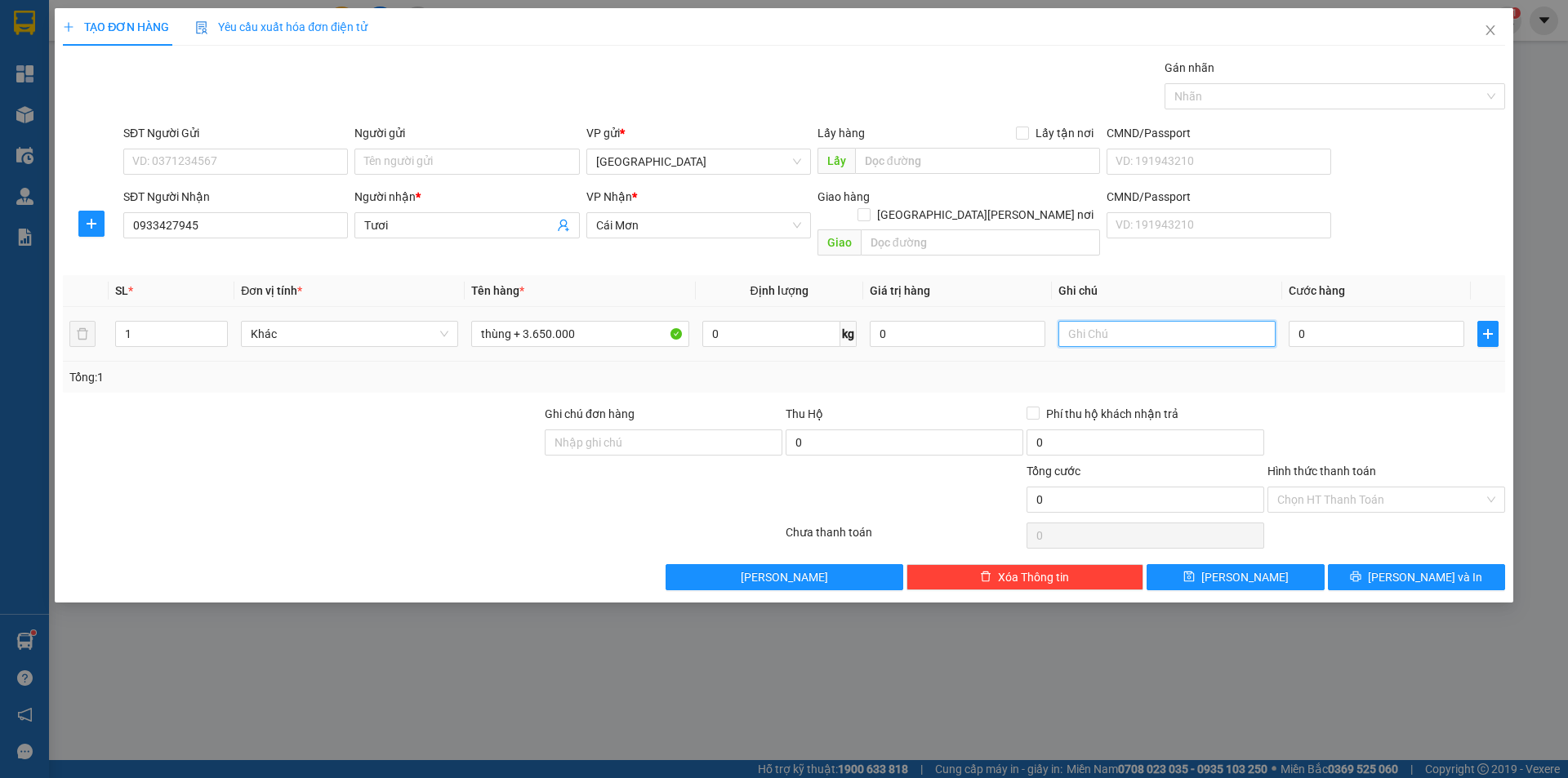
click at [1177, 321] on input "text" at bounding box center [1167, 334] width 217 height 26
type input "chưa phí"
click at [1365, 564] on button "[PERSON_NAME] và In" at bounding box center [1417, 577] width 177 height 26
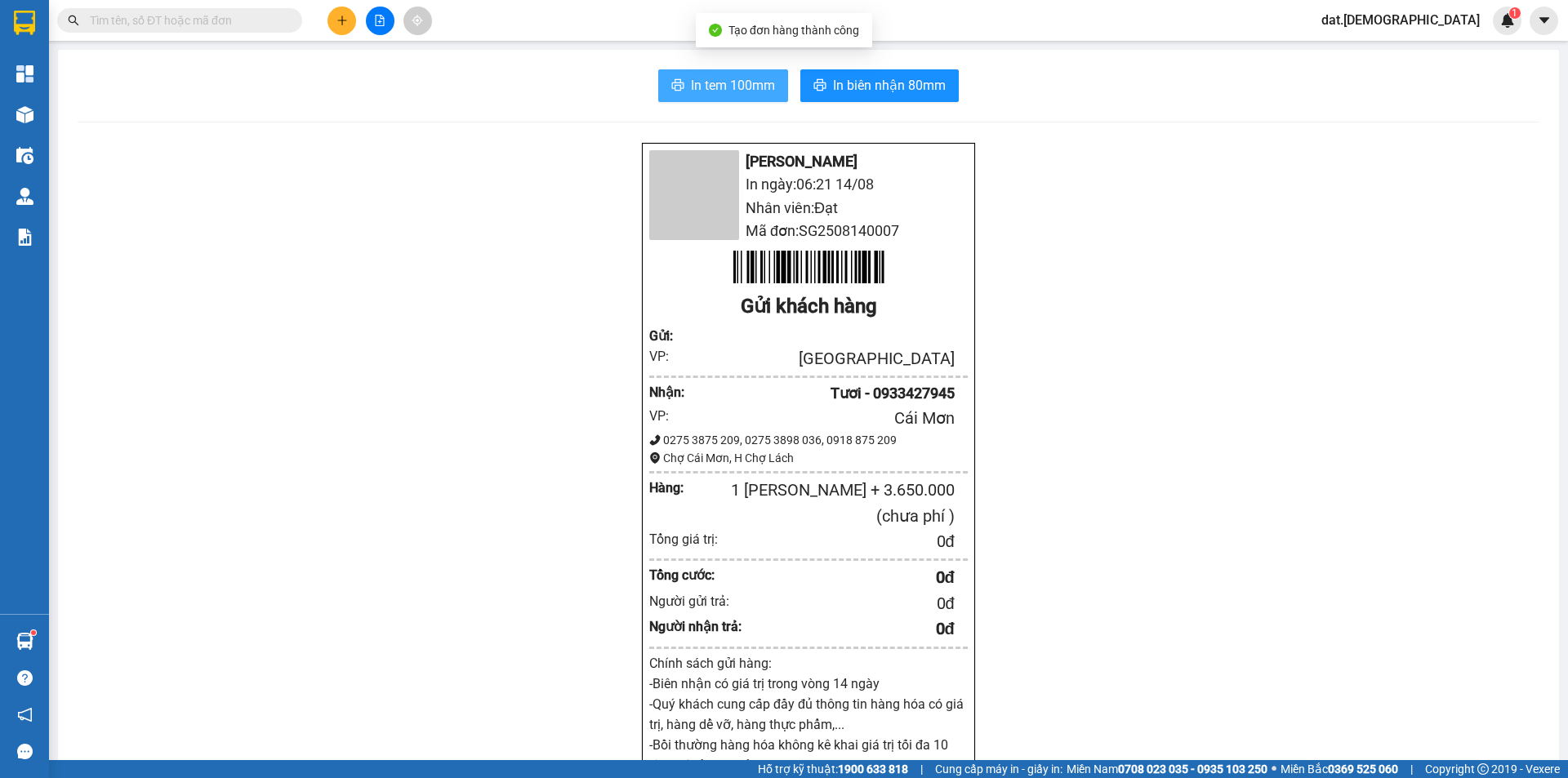
click at [717, 89] on span "In tem 100mm" at bounding box center [733, 85] width 84 height 21
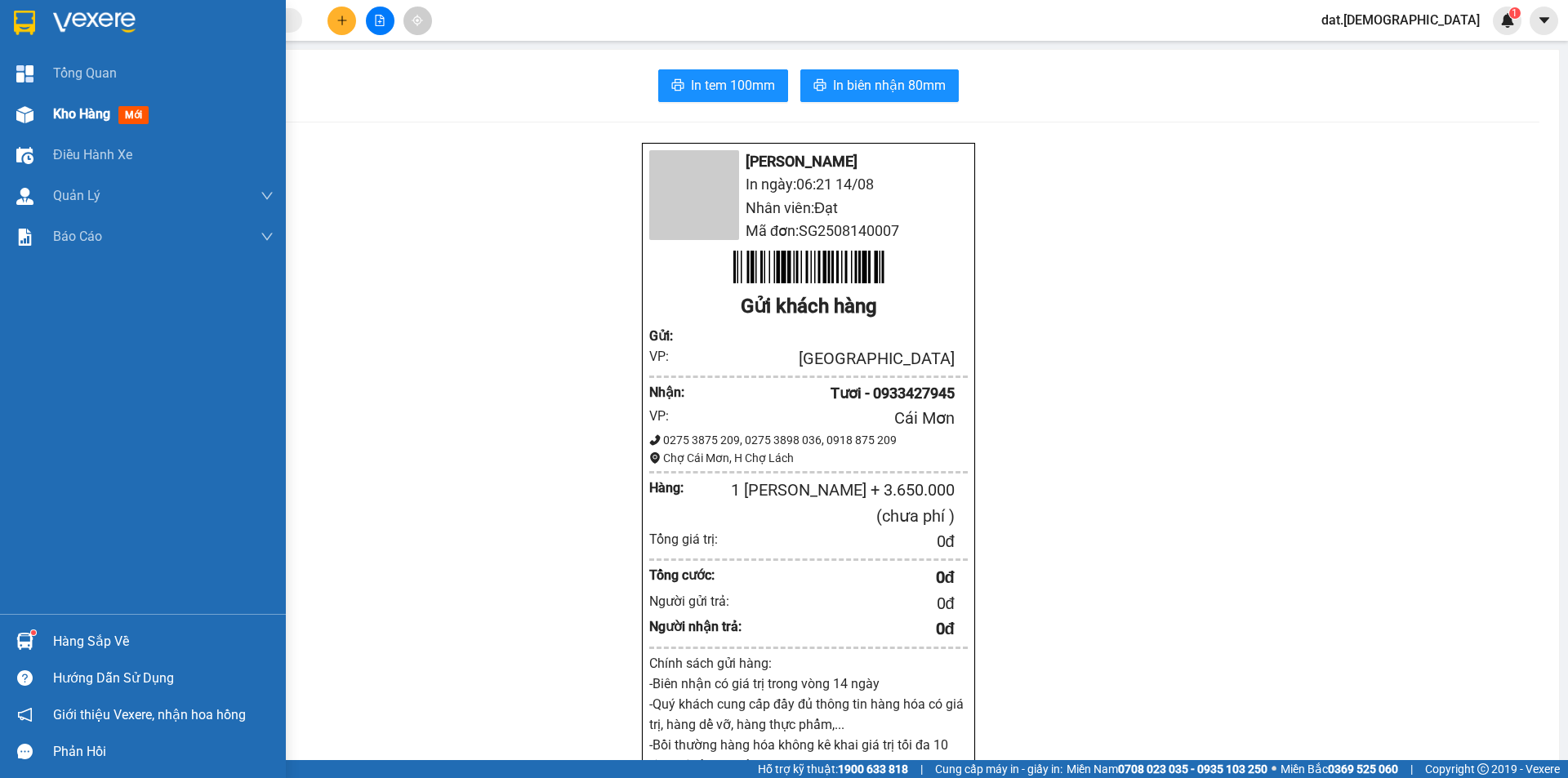
click at [138, 115] on span "mới" at bounding box center [133, 115] width 30 height 18
